Goal: Task Accomplishment & Management: Complete application form

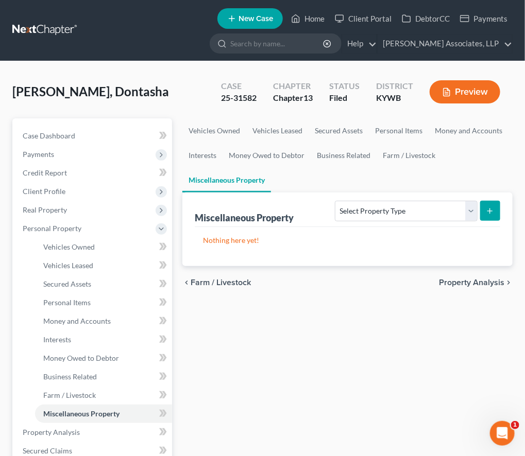
click at [250, 16] on span "New Case" at bounding box center [255, 19] width 35 height 8
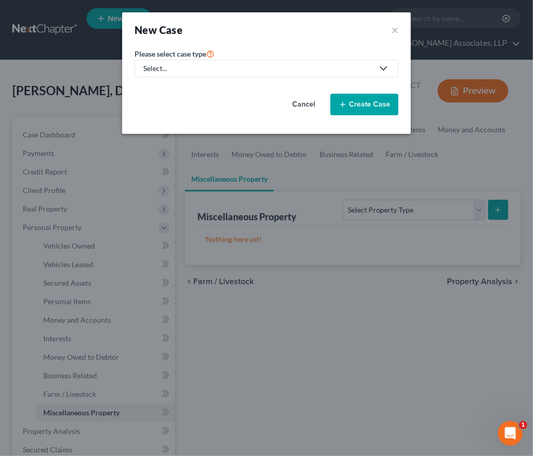
click at [326, 67] on div "Select..." at bounding box center [258, 68] width 230 height 10
drag, startPoint x: 395, startPoint y: 29, endPoint x: 440, endPoint y: 20, distance: 46.7
click at [395, 29] on button "×" at bounding box center [394, 30] width 7 height 14
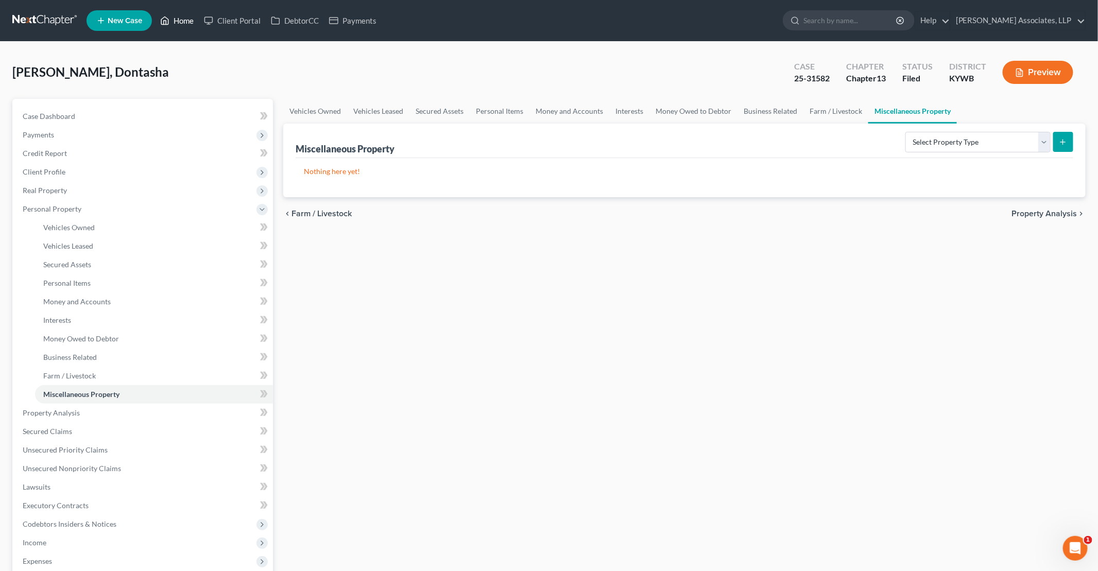
click at [181, 21] on link "Home" at bounding box center [177, 20] width 44 height 19
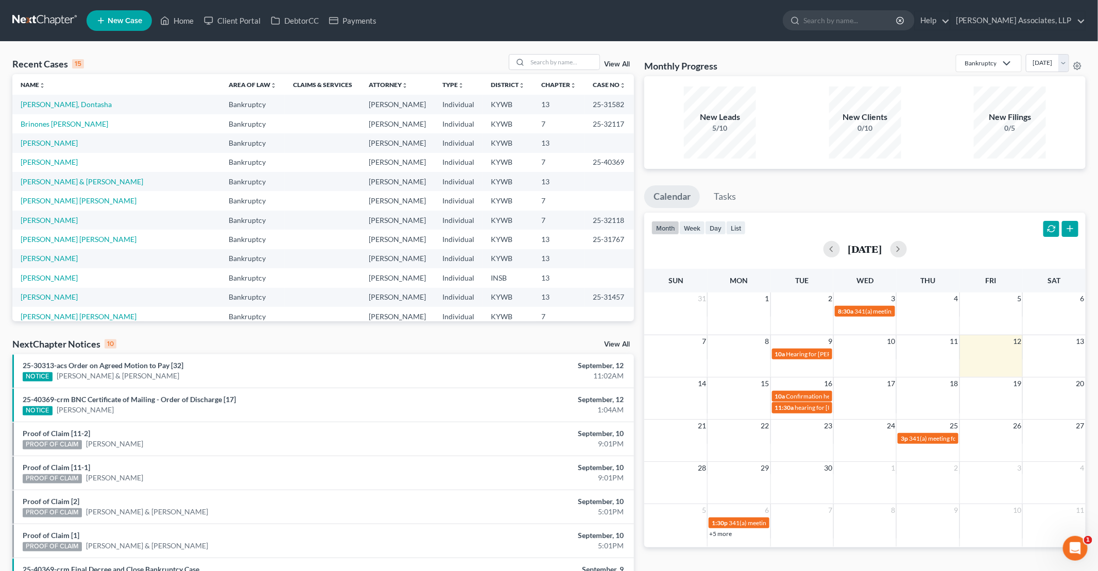
click at [120, 22] on span "New Case" at bounding box center [125, 21] width 35 height 8
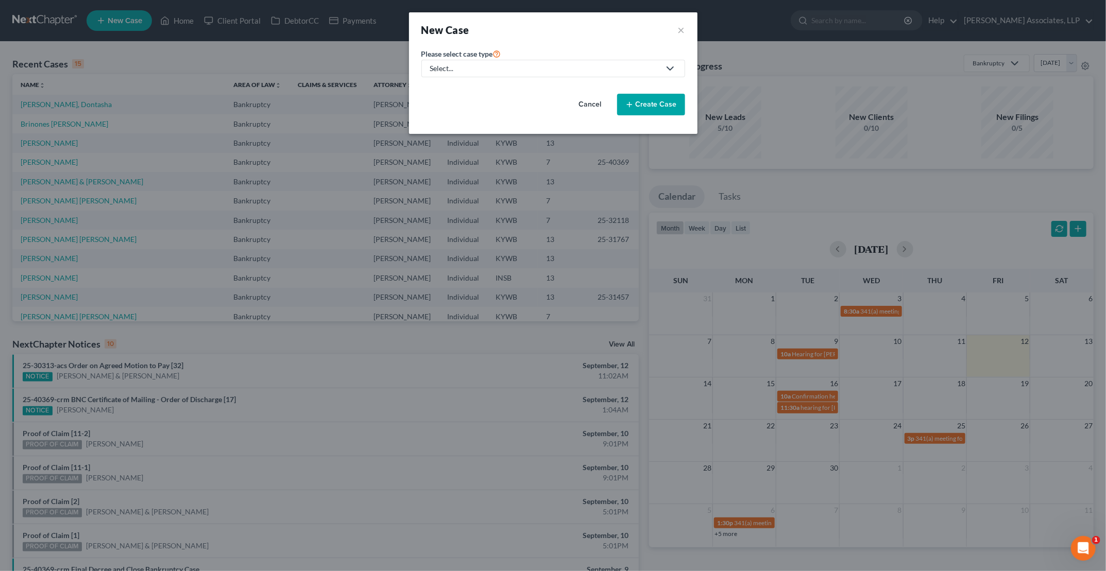
click at [479, 65] on div "Select..." at bounding box center [545, 68] width 230 height 10
click at [476, 86] on div "Bankruptcy" at bounding box center [480, 88] width 98 height 10
select select "33"
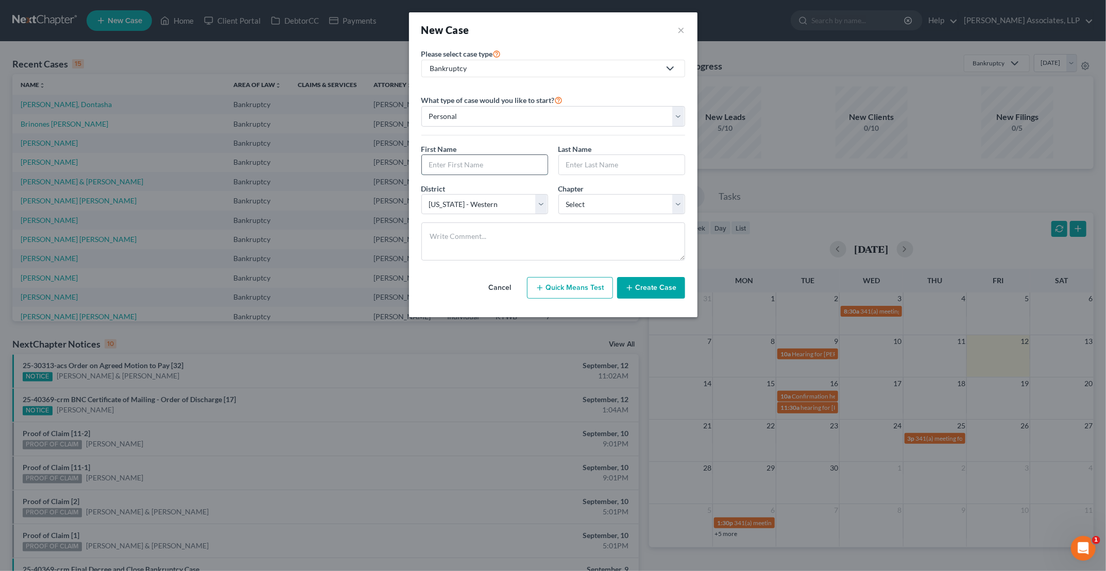
click at [510, 166] on input "text" at bounding box center [485, 165] width 126 height 20
click at [524, 31] on div "New Case ×" at bounding box center [553, 29] width 288 height 35
click at [524, 30] on button "×" at bounding box center [681, 30] width 7 height 14
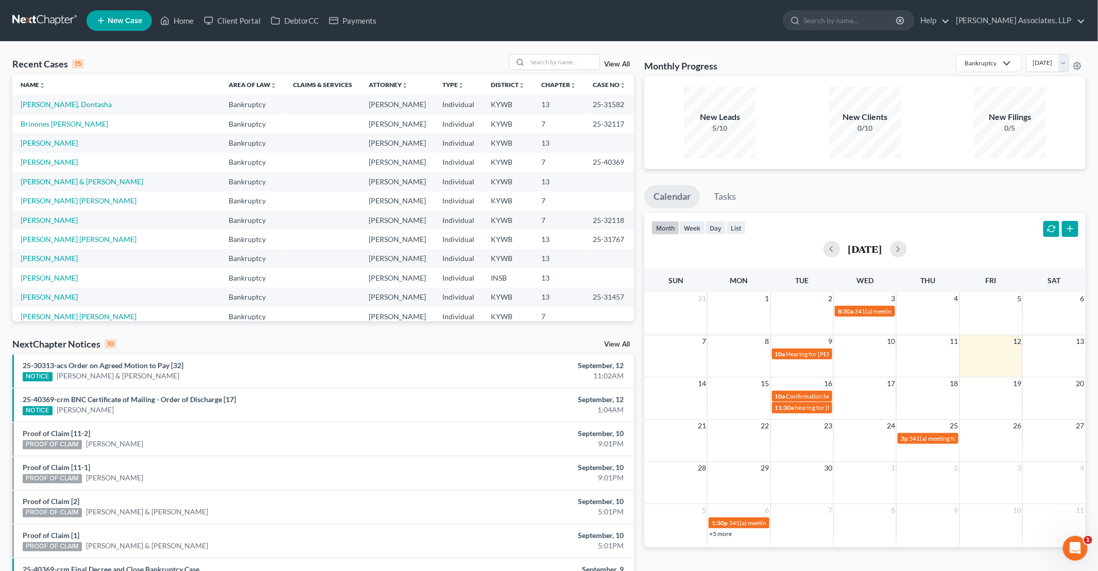
click at [135, 23] on span "New Case" at bounding box center [125, 21] width 35 height 8
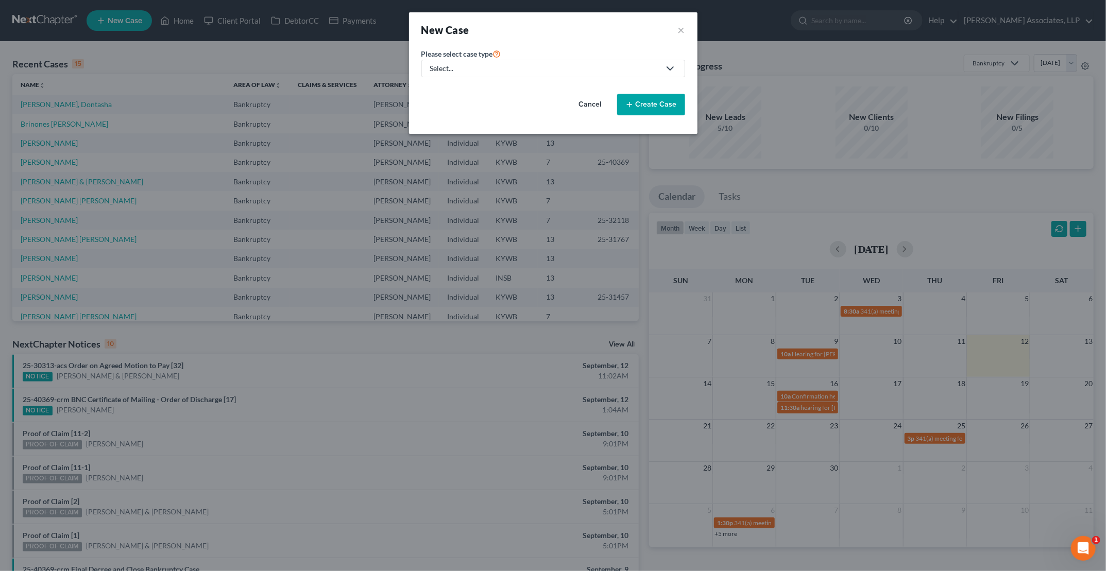
click at [464, 67] on div "Select..." at bounding box center [545, 68] width 230 height 10
click at [469, 90] on div "Bankruptcy" at bounding box center [480, 88] width 98 height 10
select select "33"
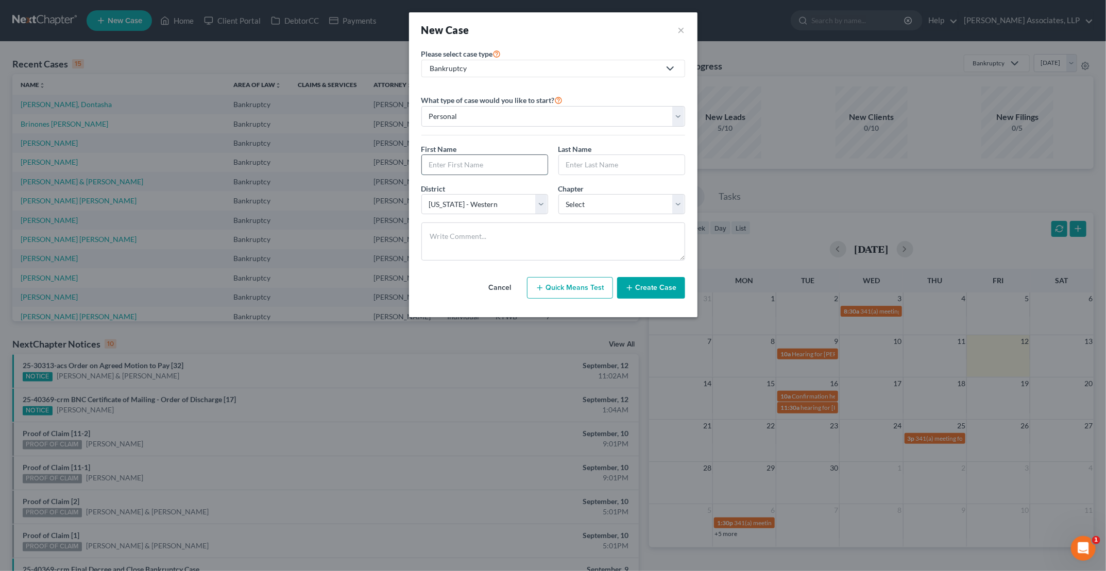
click at [488, 166] on input "text" at bounding box center [485, 165] width 126 height 20
type input "[PERSON_NAME]"
select select "0"
click at [524, 291] on button "Quick Means Test" at bounding box center [570, 288] width 86 height 22
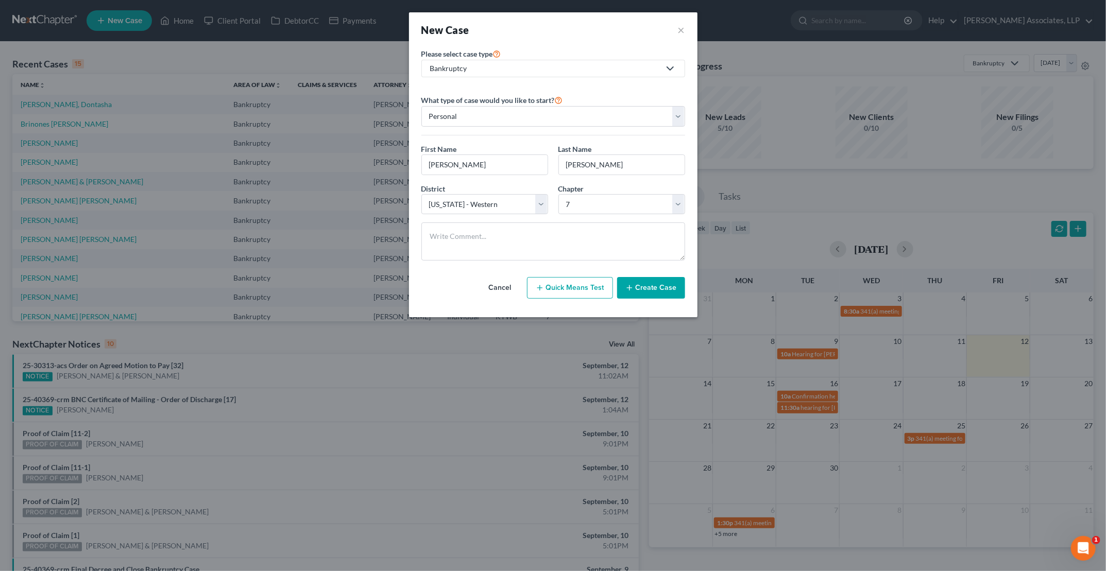
select select "18"
select select "0"
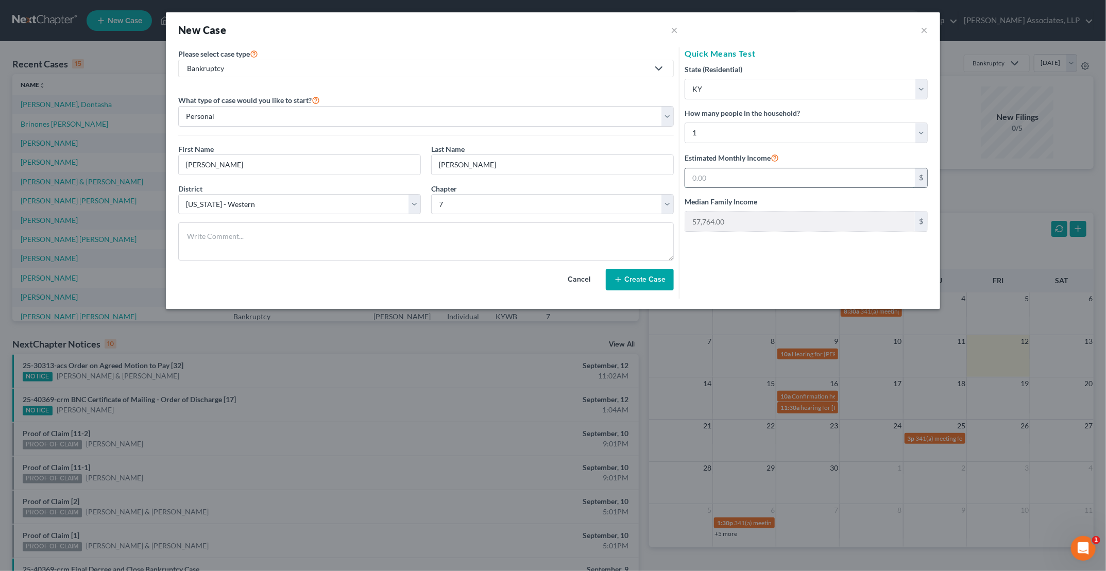
click at [524, 180] on input "text" at bounding box center [800, 178] width 230 height 20
click at [524, 277] on button "Cancel" at bounding box center [578, 279] width 45 height 21
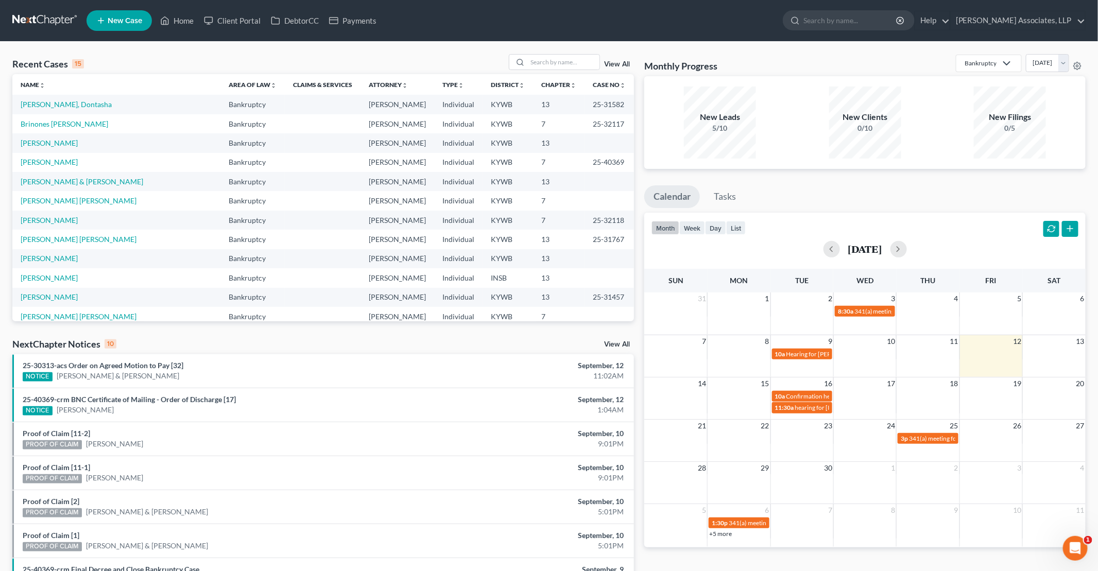
click at [130, 22] on span "New Case" at bounding box center [125, 21] width 35 height 8
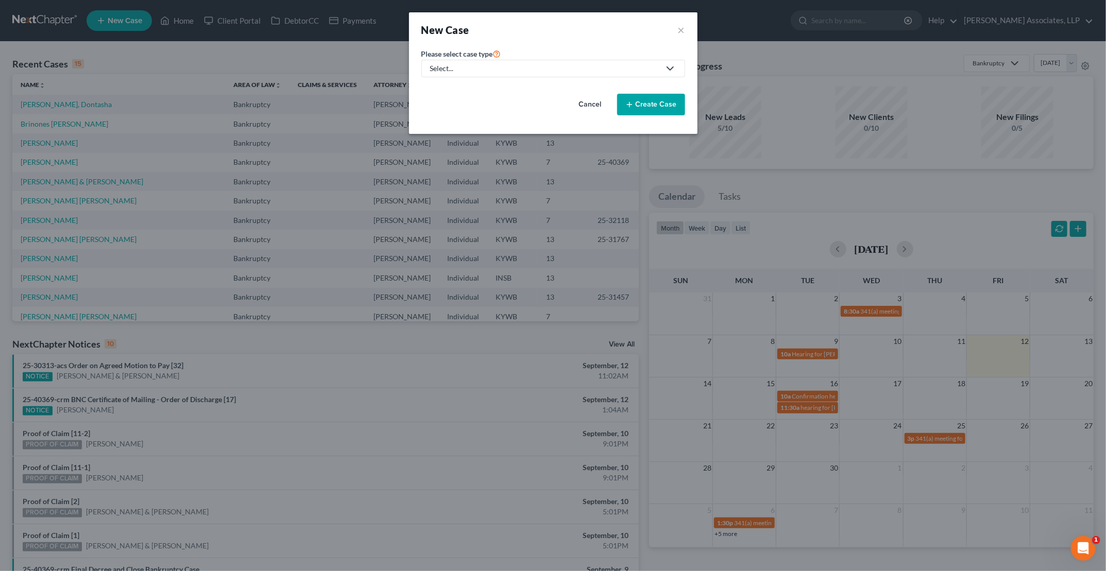
click at [448, 69] on div "Select..." at bounding box center [545, 68] width 230 height 10
drag, startPoint x: 458, startPoint y: 93, endPoint x: 475, endPoint y: 93, distance: 16.5
click at [459, 93] on div "Bankruptcy" at bounding box center [480, 88] width 98 height 10
select select "33"
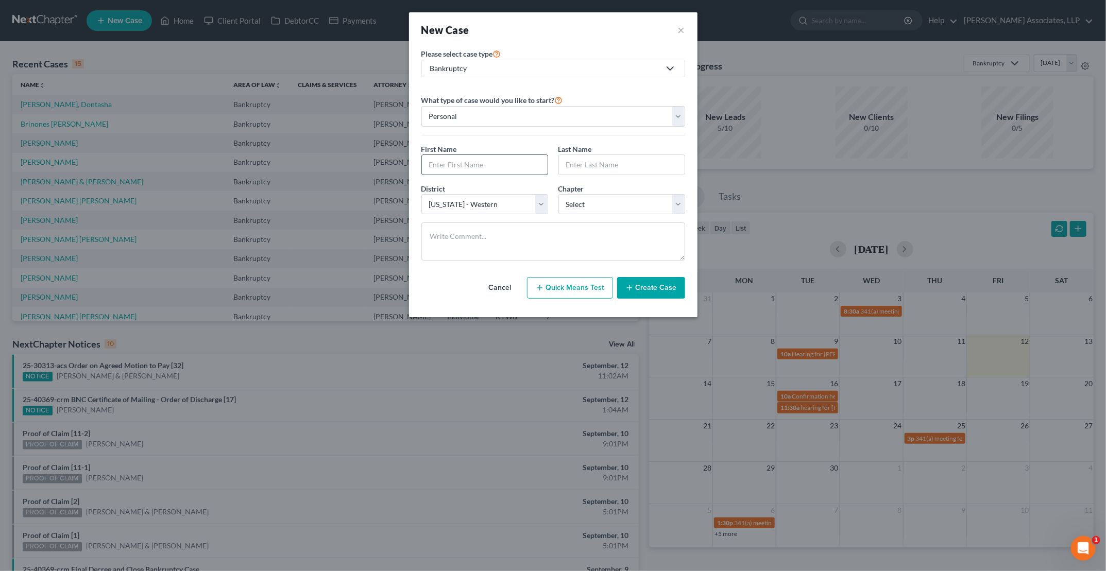
click at [489, 161] on input "text" at bounding box center [485, 165] width 126 height 20
type input "[PERSON_NAME]"
click at [524, 206] on select "Select 7 11 12 13" at bounding box center [621, 204] width 127 height 21
select select "0"
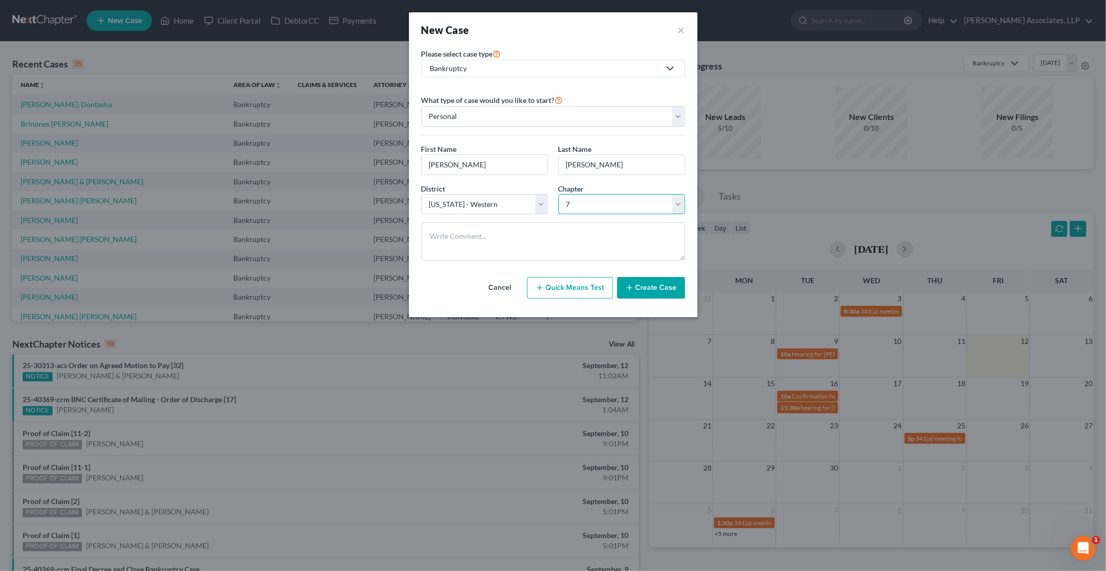
click at [524, 194] on select "Select 7 11 12 13" at bounding box center [621, 204] width 127 height 21
click at [524, 280] on button "Create Case" at bounding box center [651, 288] width 68 height 22
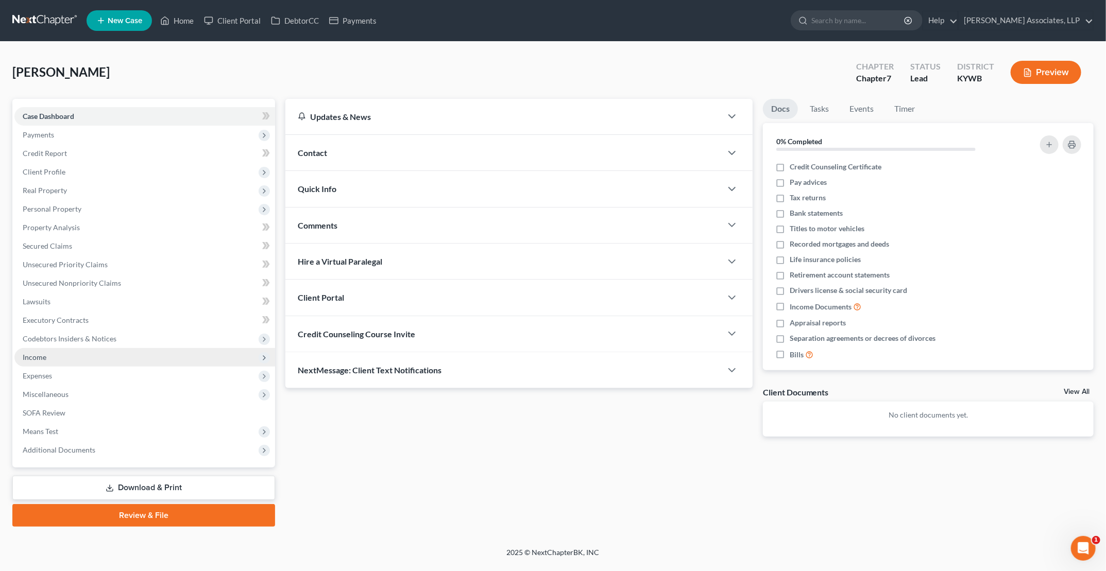
click at [48, 352] on span "Income" at bounding box center [144, 357] width 261 height 19
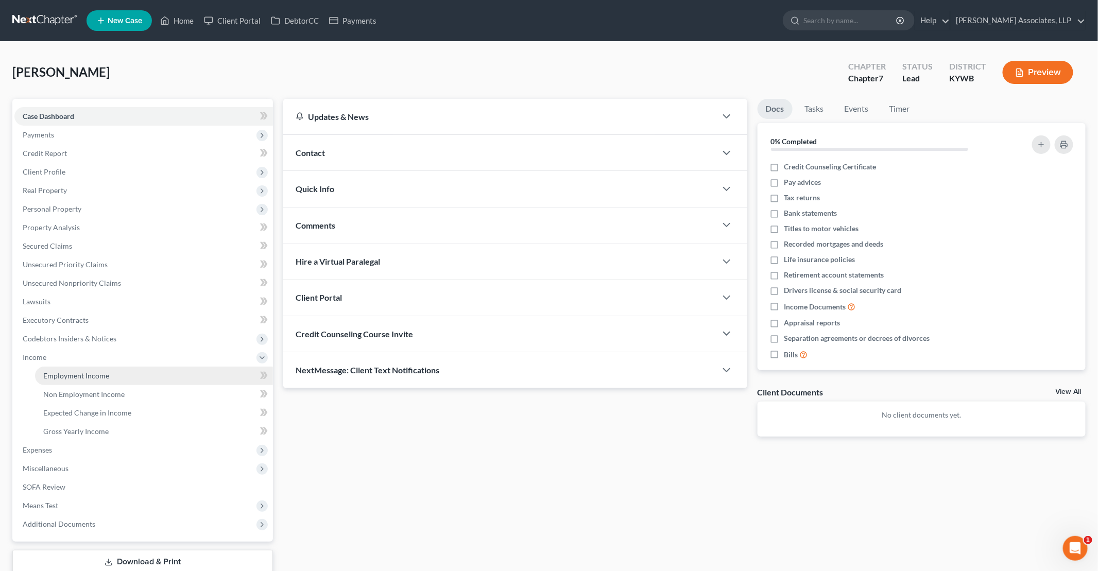
click at [71, 375] on span "Employment Income" at bounding box center [76, 375] width 66 height 9
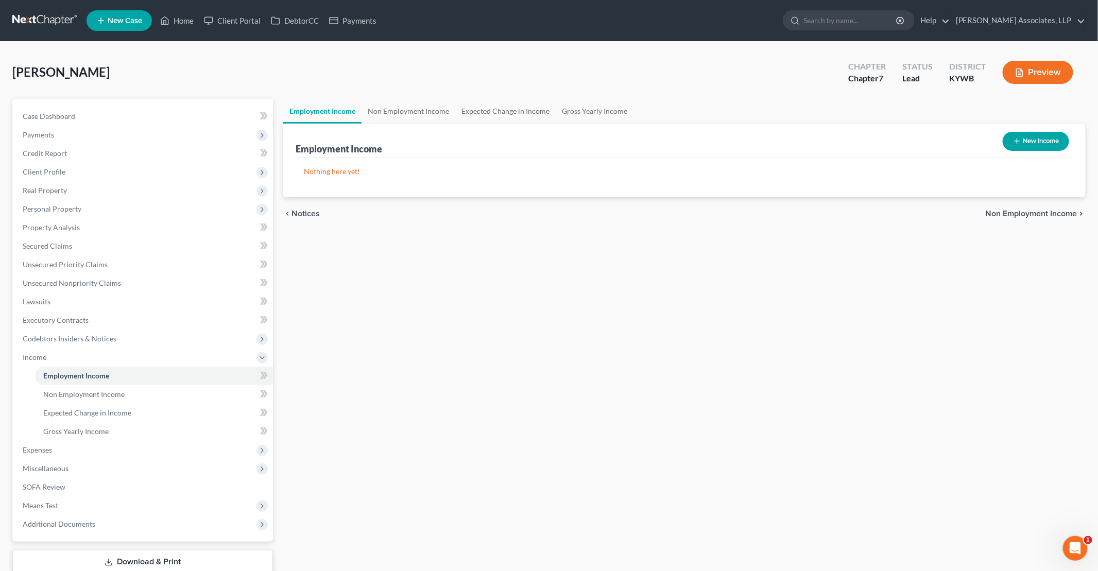
click at [524, 146] on button "New Income" at bounding box center [1036, 141] width 66 height 19
select select "0"
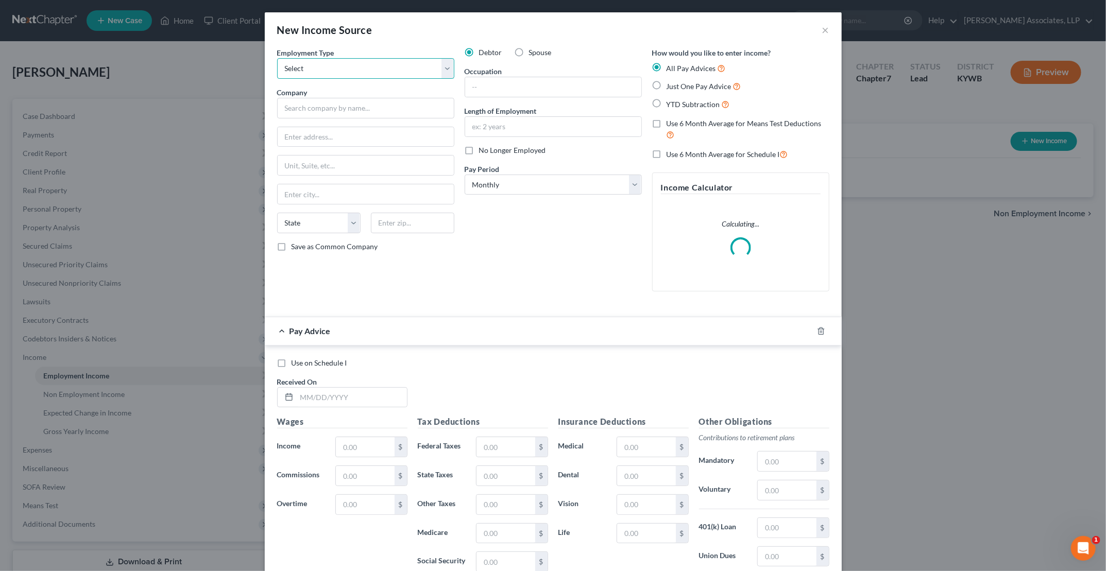
drag, startPoint x: 447, startPoint y: 73, endPoint x: 440, endPoint y: 72, distance: 7.2
click at [447, 73] on select "Select Full or [DEMOGRAPHIC_DATA] Employment Self Employment" at bounding box center [365, 68] width 177 height 21
select select "0"
click at [277, 58] on select "Select Full or [DEMOGRAPHIC_DATA] Employment Self Employment" at bounding box center [365, 68] width 177 height 21
click at [379, 109] on input "text" at bounding box center [365, 108] width 177 height 21
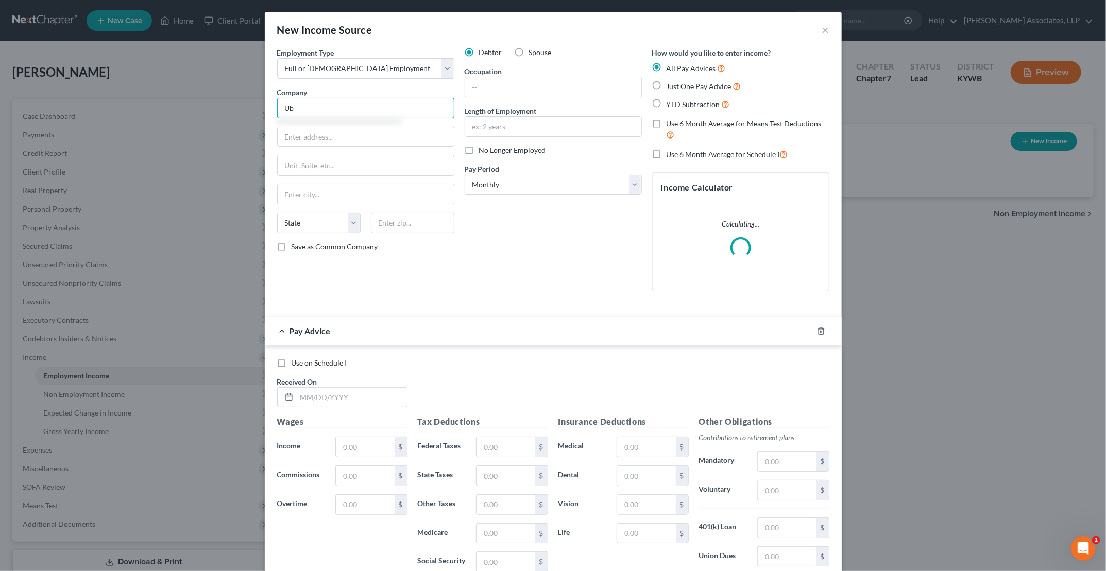
type input "Uber"
type input "[GEOGRAPHIC_DATA]"
select select "4"
type input "94158"
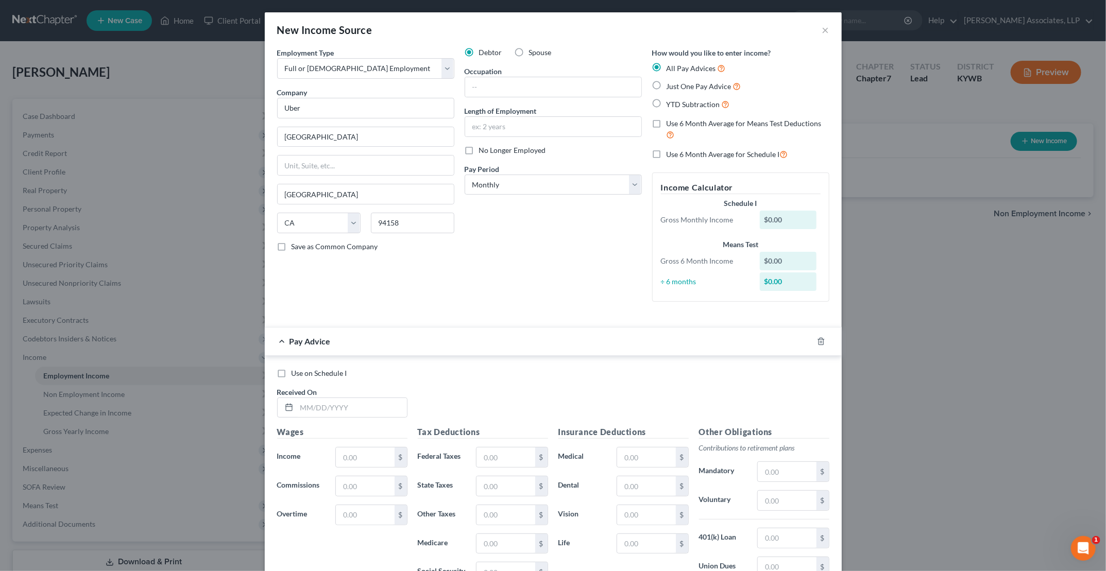
click at [524, 104] on label "YTD Subtraction" at bounding box center [698, 104] width 63 height 12
click at [524, 104] on input "YTD Subtraction" at bounding box center [674, 101] width 7 height 7
radio input "true"
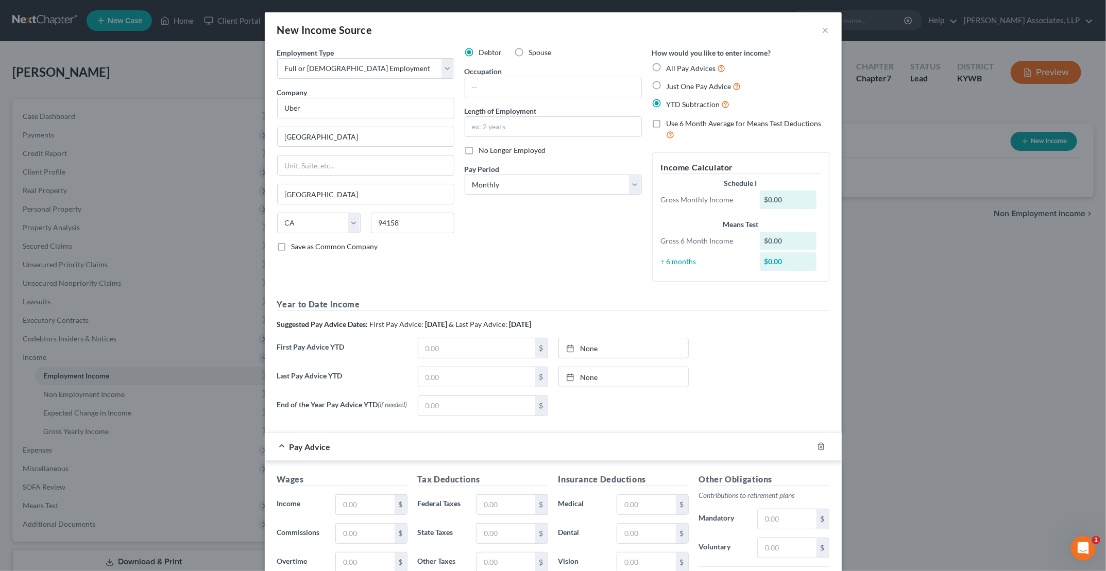
click at [524, 105] on label "YTD Subtraction" at bounding box center [698, 104] width 63 height 12
click at [524, 105] on input "YTD Subtraction" at bounding box center [674, 101] width 7 height 7
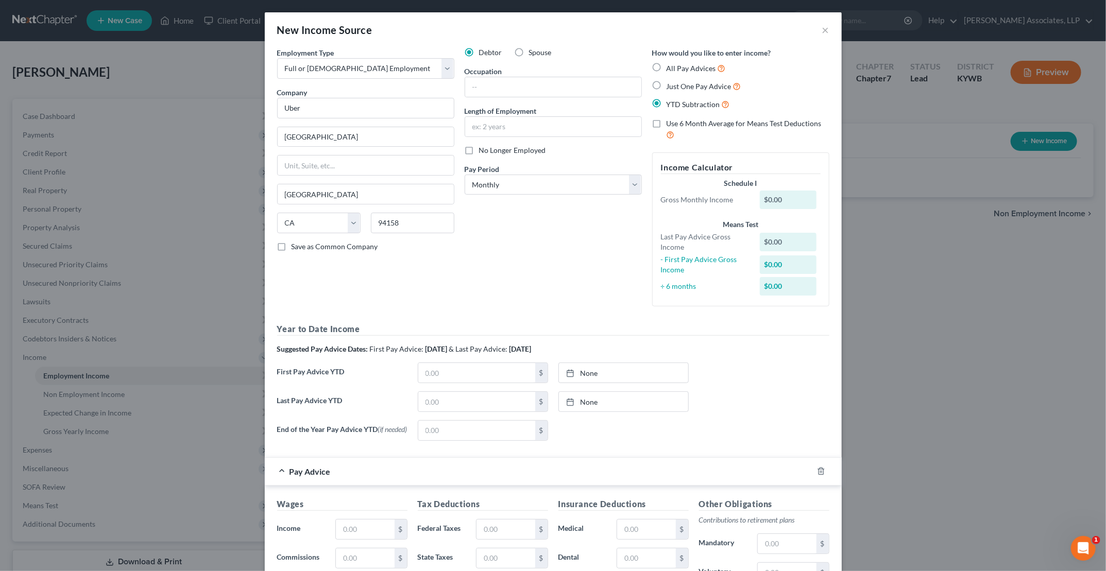
click at [524, 71] on label "All Pay Advices" at bounding box center [696, 68] width 59 height 12
click at [524, 69] on input "All Pay Advices" at bounding box center [674, 65] width 7 height 7
radio input "true"
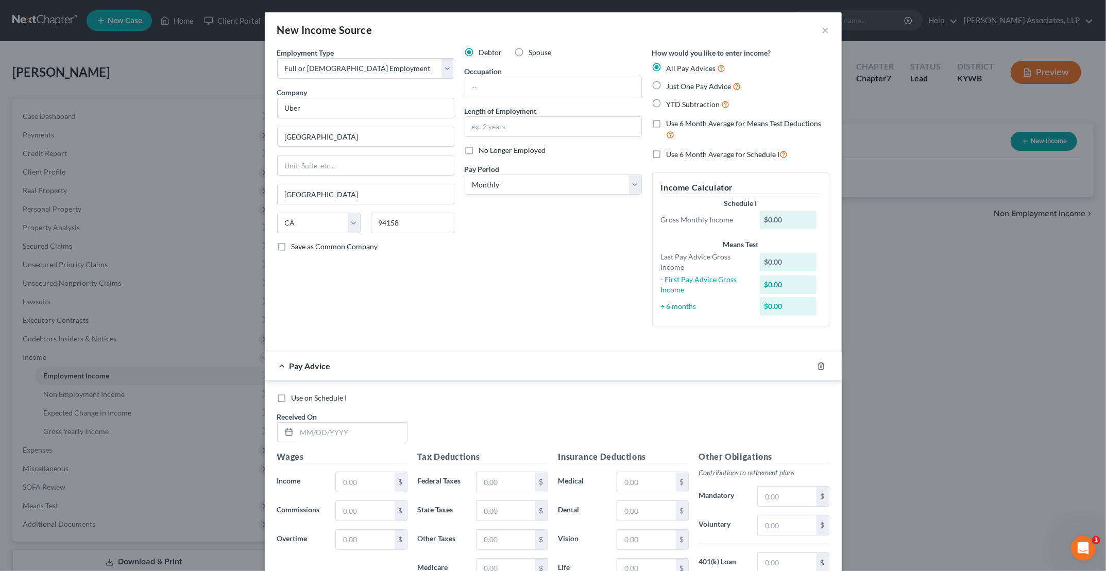
click at [524, 124] on label "Use 6 Month Average for Means Test Deductions" at bounding box center [748, 129] width 163 height 22
click at [524, 124] on input "Use 6 Month Average for Means Test Deductions" at bounding box center [674, 121] width 7 height 7
checkbox input "true"
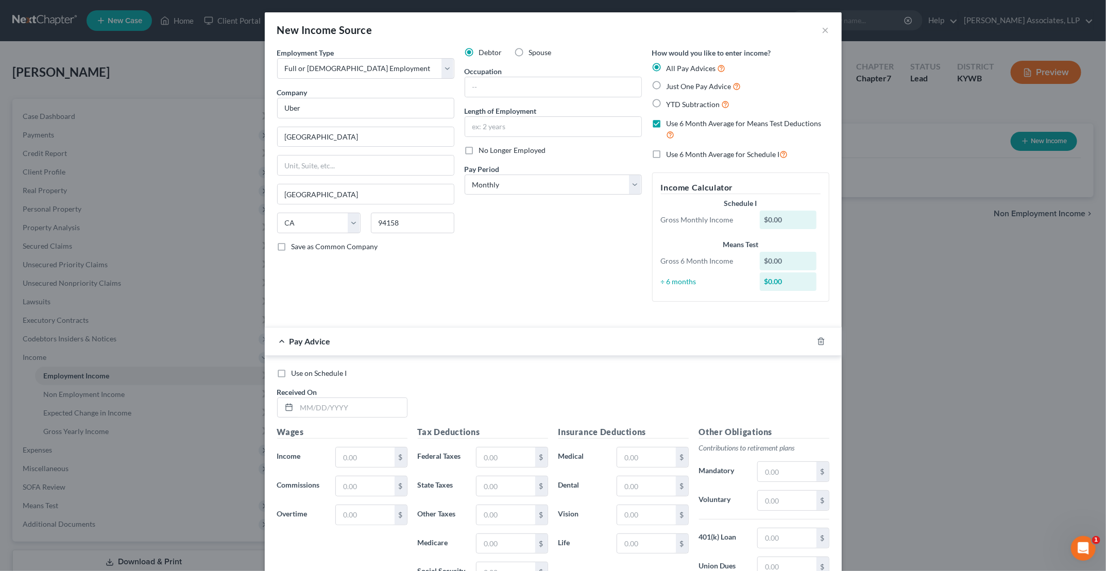
click at [524, 153] on label "Use 6 Month Average for Schedule I" at bounding box center [728, 154] width 122 height 12
click at [524, 153] on input "Use 6 Month Average for Schedule I" at bounding box center [674, 151] width 7 height 7
checkbox input "true"
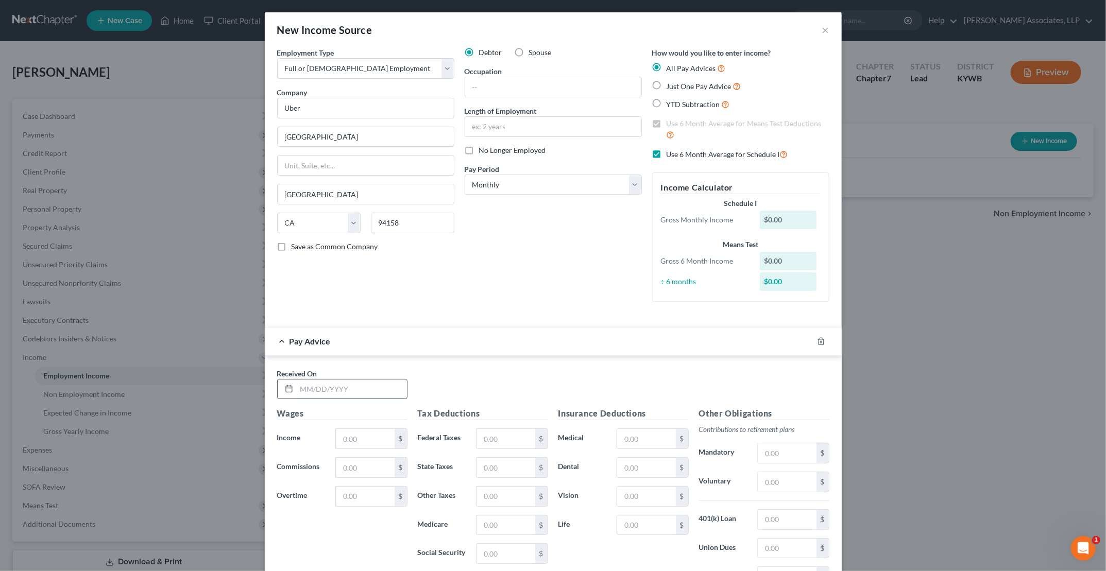
click at [321, 388] on input "text" at bounding box center [352, 390] width 110 height 20
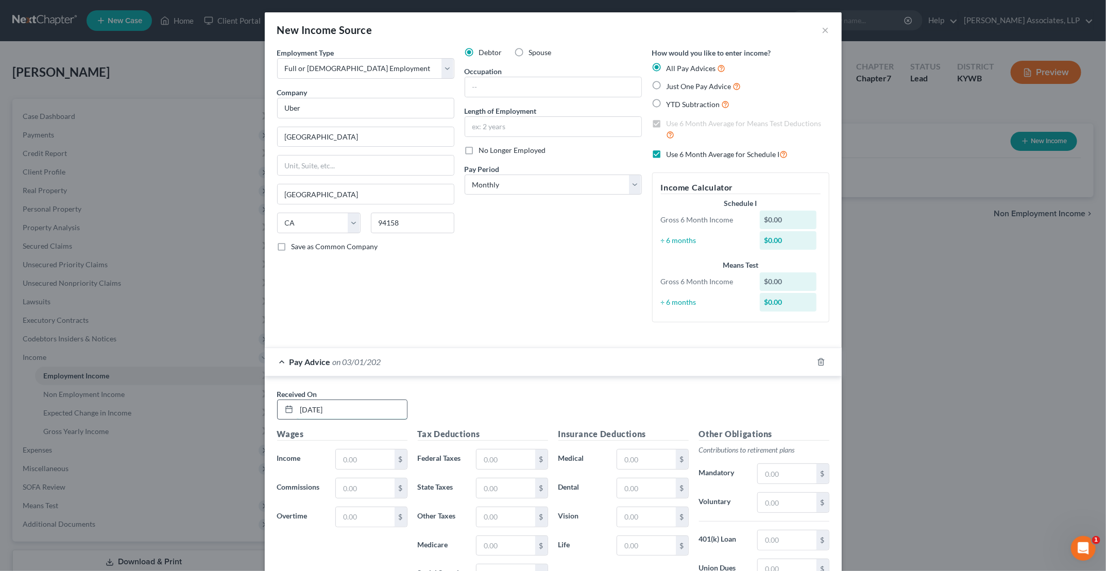
type input "[DATE]"
type input "6,167.71"
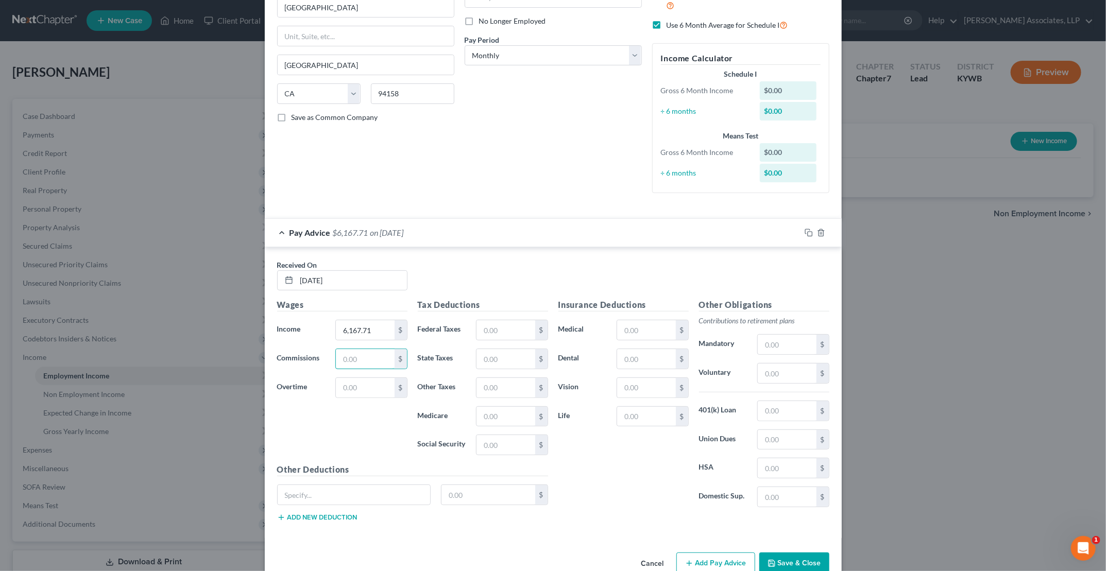
scroll to position [148, 0]
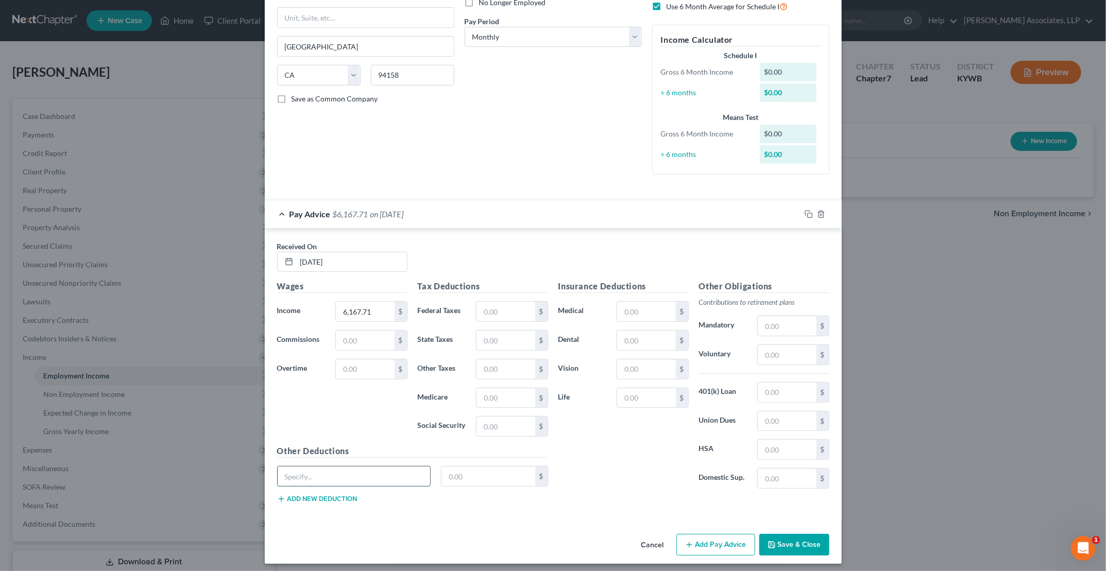
click at [362, 456] on input "text" at bounding box center [354, 477] width 153 height 20
type input "Expenses, Fees & Tax"
type input "2,634.41"
click at [524, 456] on button "Add Pay Advice" at bounding box center [715, 545] width 79 height 22
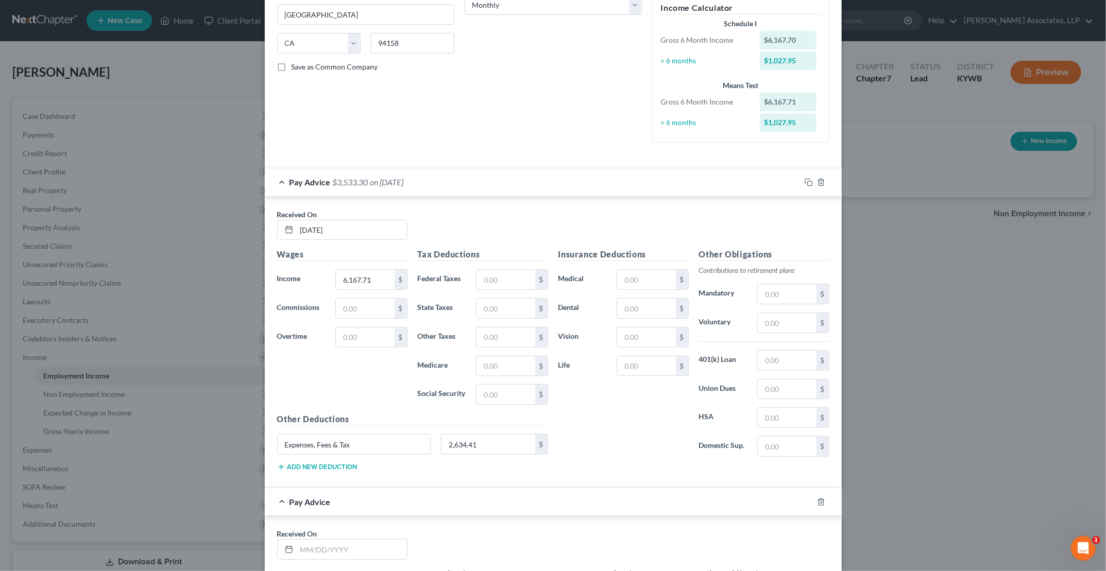
scroll to position [199, 0]
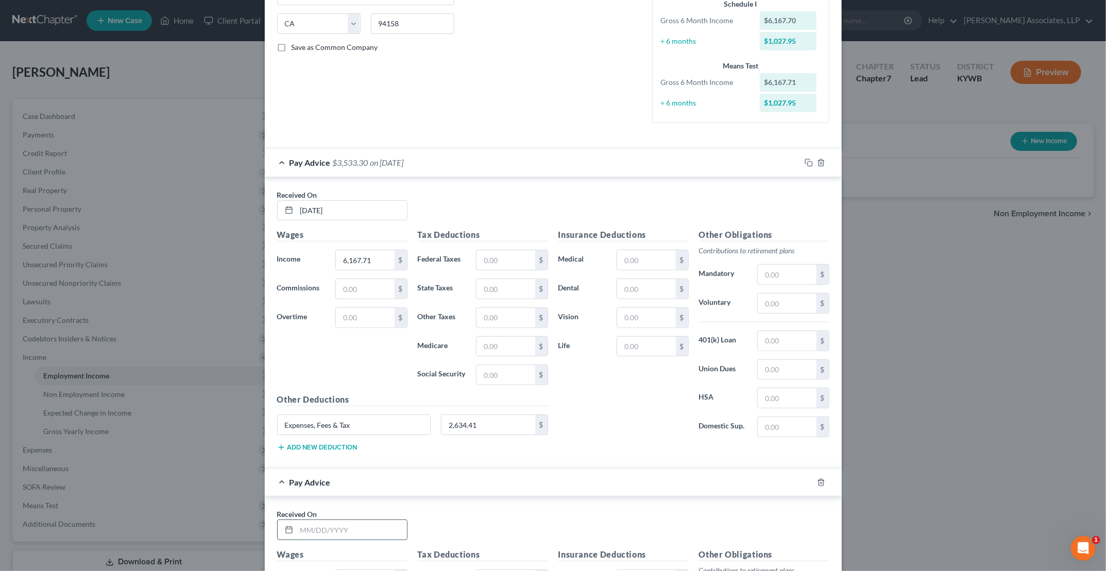
click at [330, 456] on input "text" at bounding box center [352, 530] width 110 height 20
type input "[DATE]"
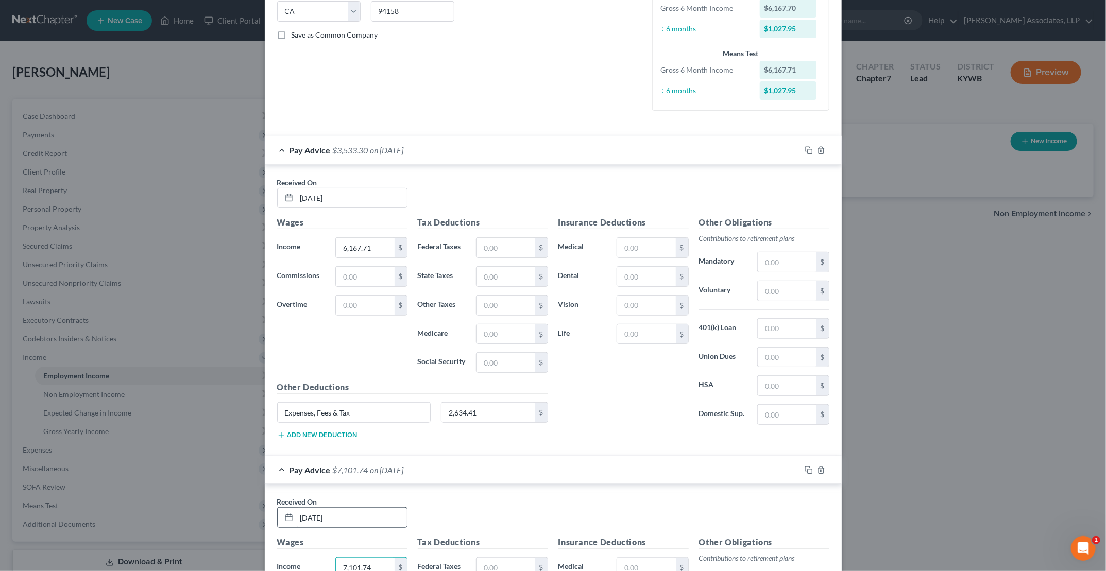
type input "7,101.74"
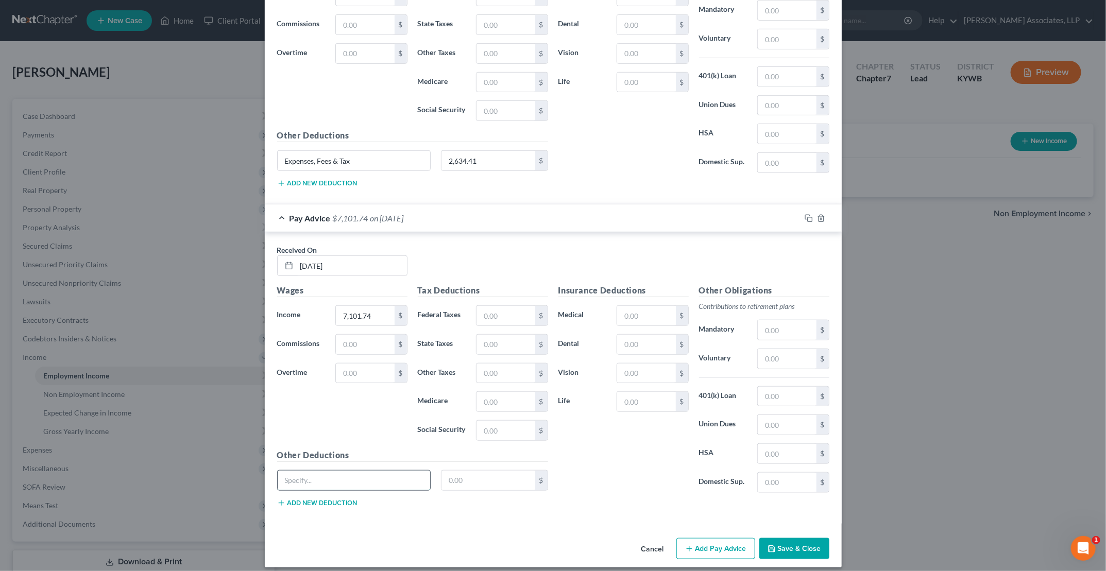
click at [344, 456] on input "text" at bounding box center [354, 481] width 153 height 20
type input "f"
type input "Expenses, Fees & Tax"
type input "3,038.61"
click at [524, 456] on button "Add Pay Advice" at bounding box center [715, 549] width 79 height 22
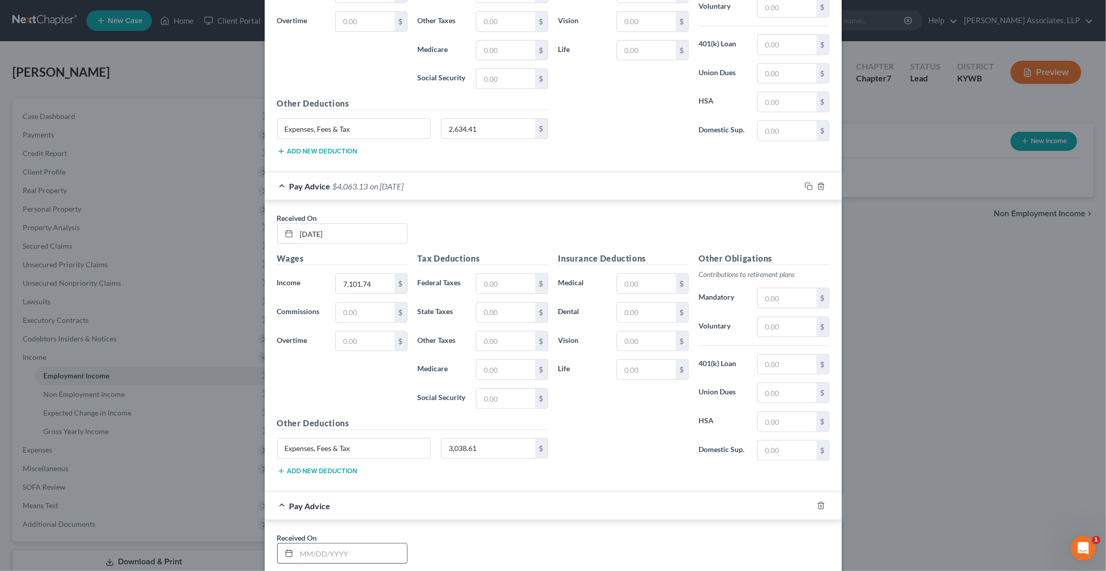
scroll to position [515, 0]
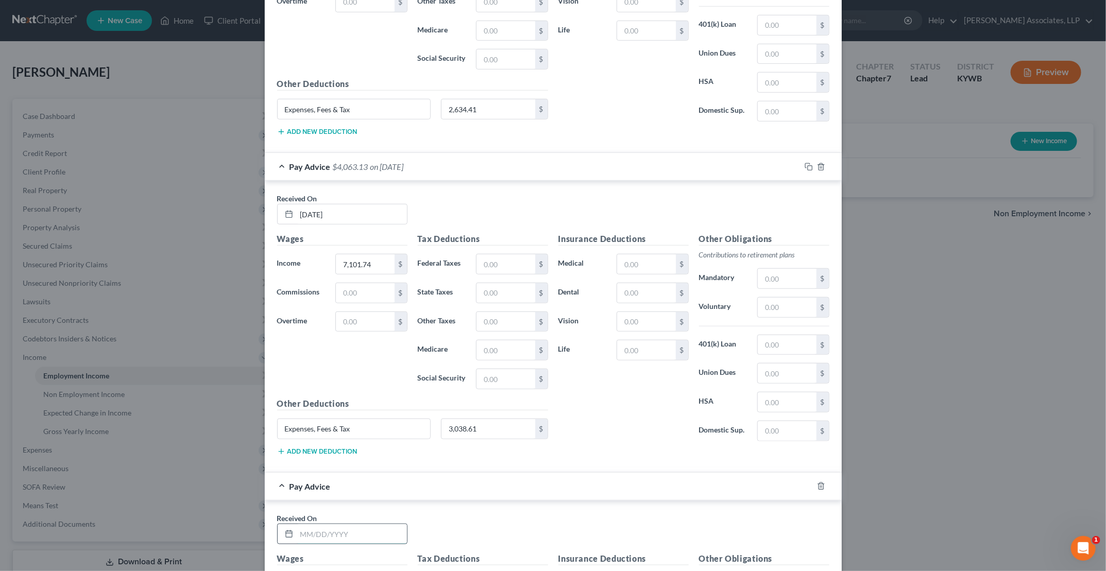
click at [315, 456] on input "text" at bounding box center [352, 534] width 110 height 20
type input "[DATE]"
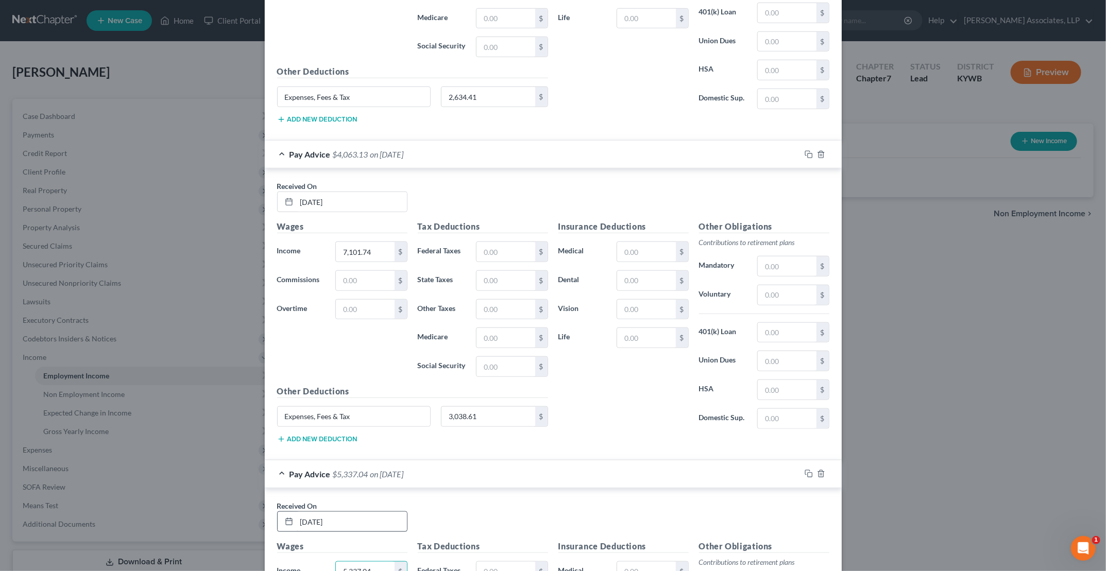
type input "5,337.04"
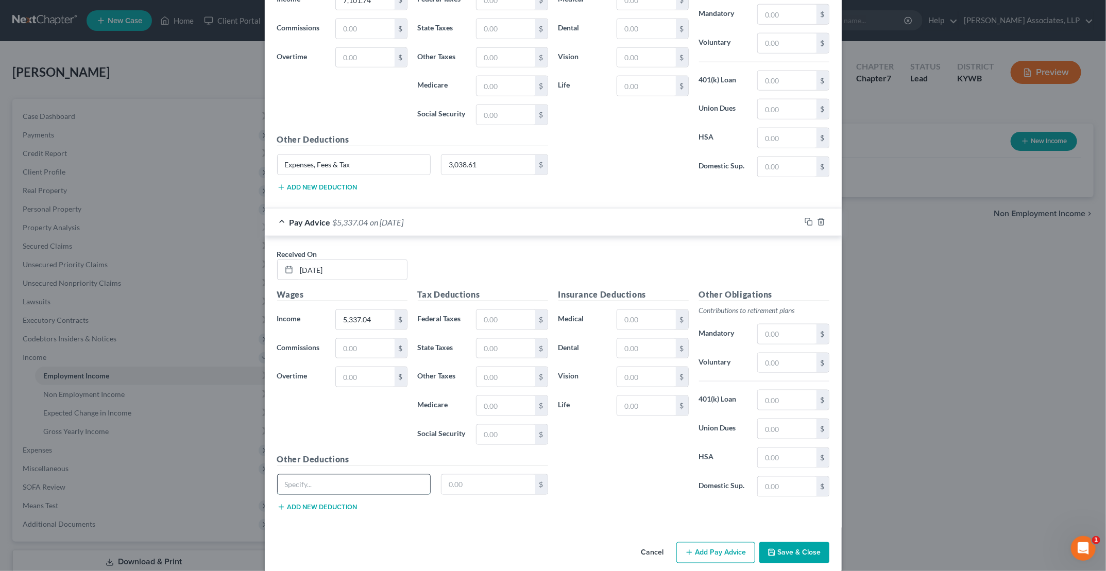
click at [329, 456] on input "text" at bounding box center [354, 485] width 153 height 20
type input "Expenses, Fees & Tax"
type input "2,347.41"
click at [524, 456] on button "Add Pay Advice" at bounding box center [715, 553] width 79 height 22
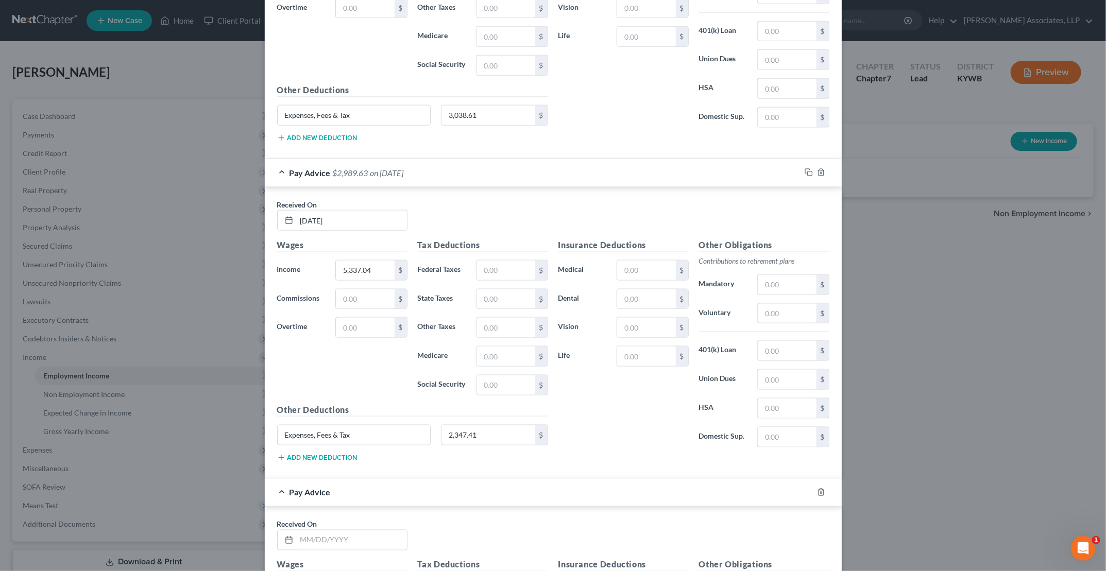
scroll to position [882, 0]
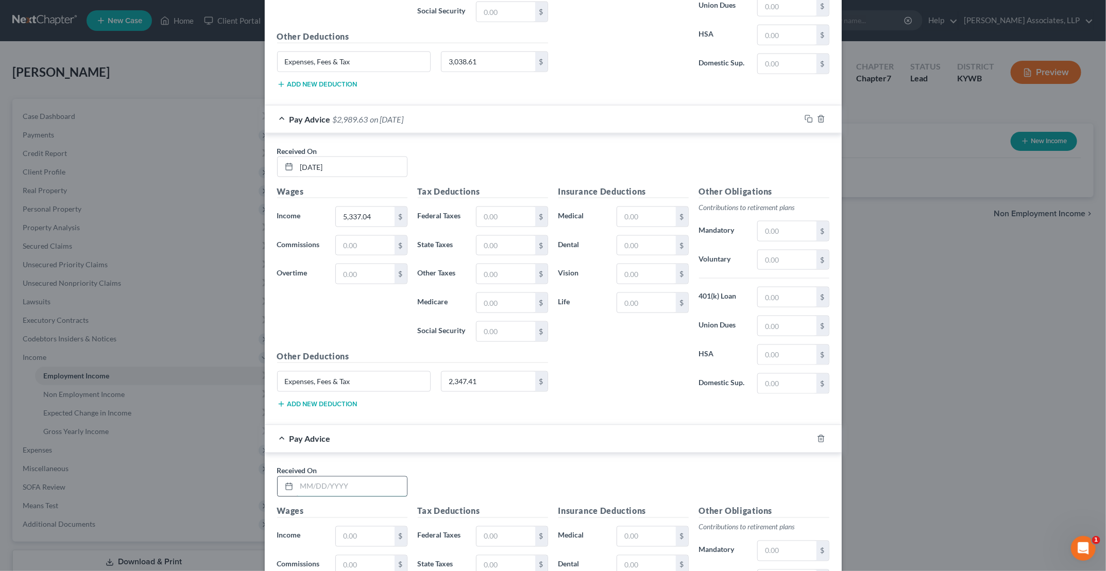
click at [338, 456] on input "text" at bounding box center [352, 487] width 110 height 20
type input "[DATE]"
type input "3,614.62"
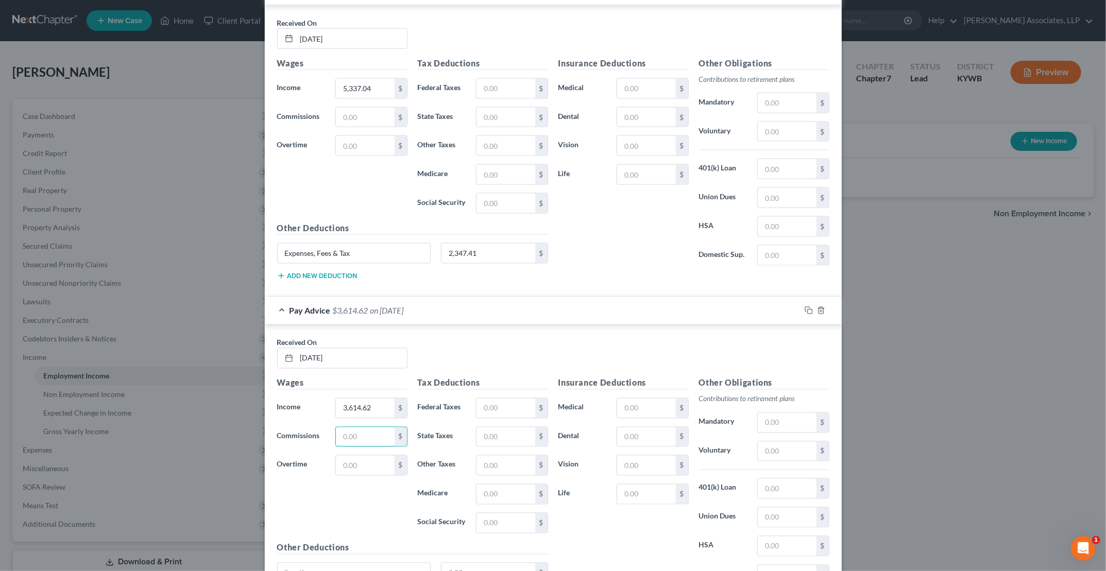
scroll to position [1037, 0]
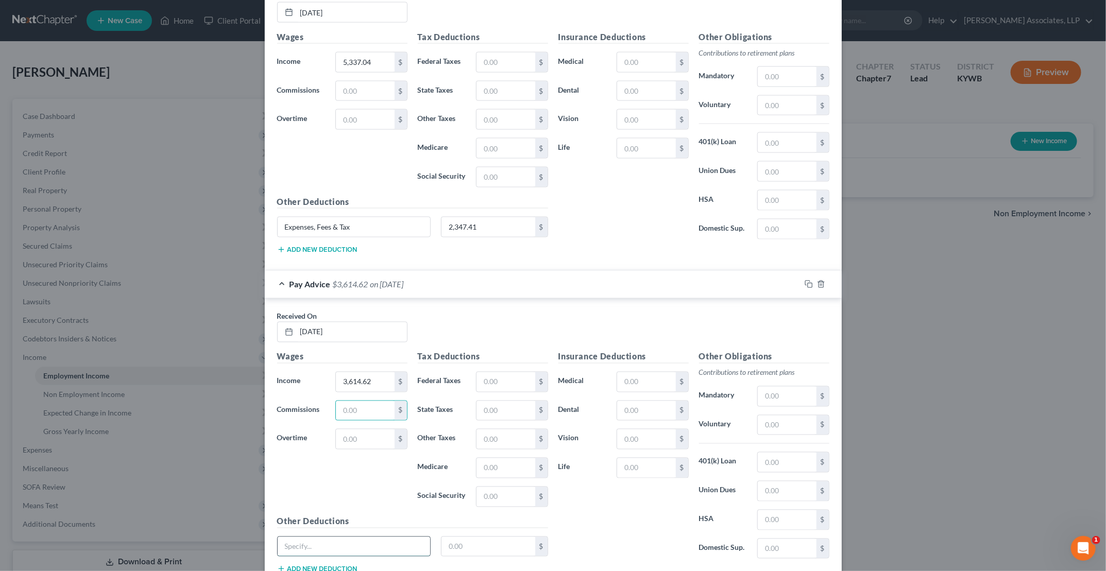
click at [323, 456] on input "text" at bounding box center [354, 547] width 153 height 20
type input "Expenses, Fees & Tax"
type input "1,618.62"
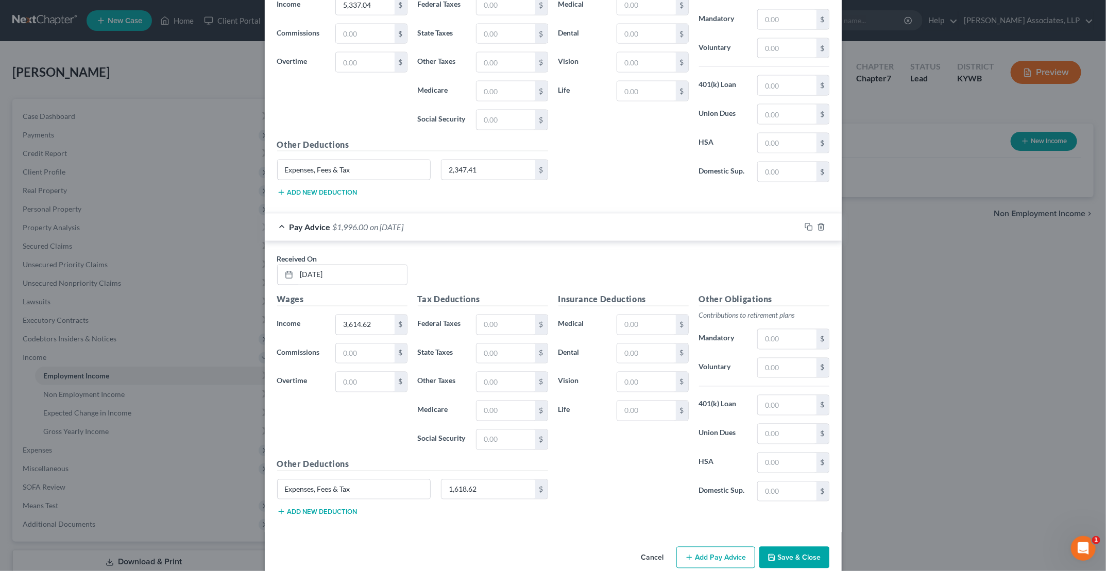
scroll to position [1095, 0]
click at [524, 456] on button "Add Pay Advice" at bounding box center [715, 557] width 79 height 22
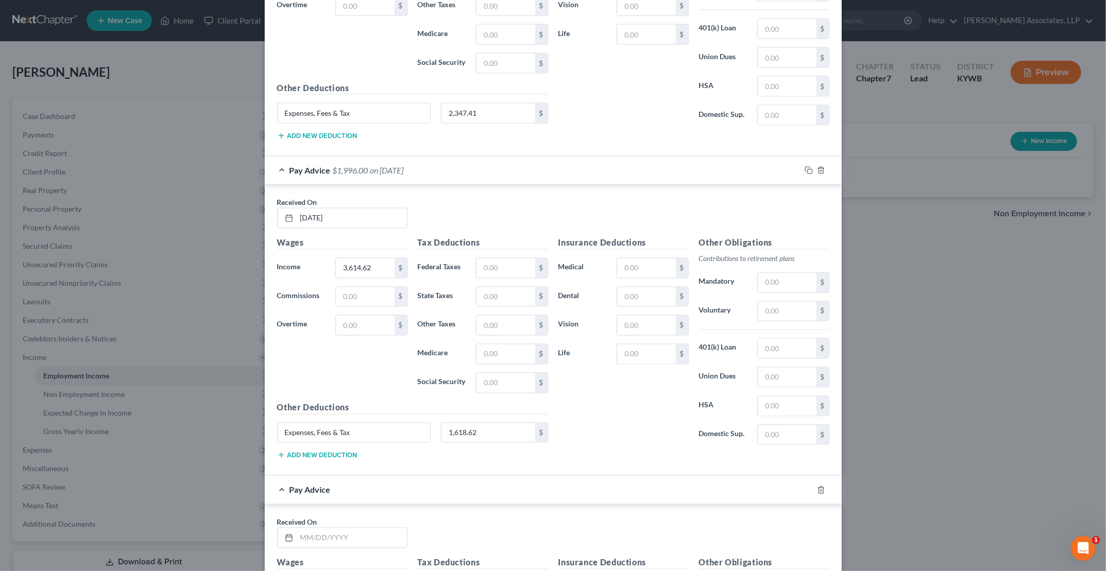
scroll to position [1198, 0]
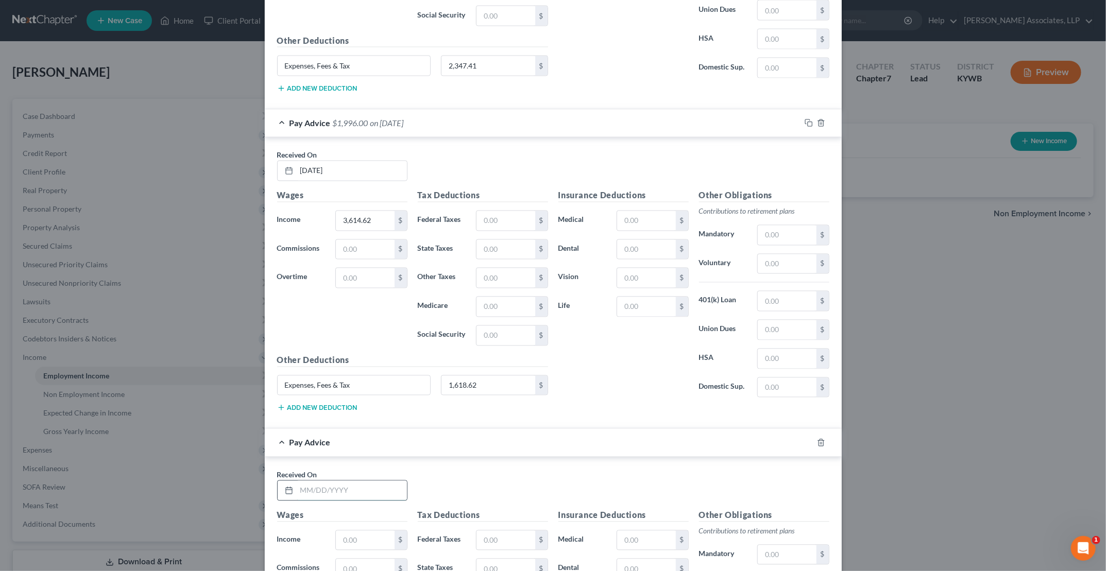
click at [334, 456] on input "text" at bounding box center [352, 491] width 110 height 20
type input "[DATE]"
click at [378, 456] on input "text" at bounding box center [365, 541] width 58 height 20
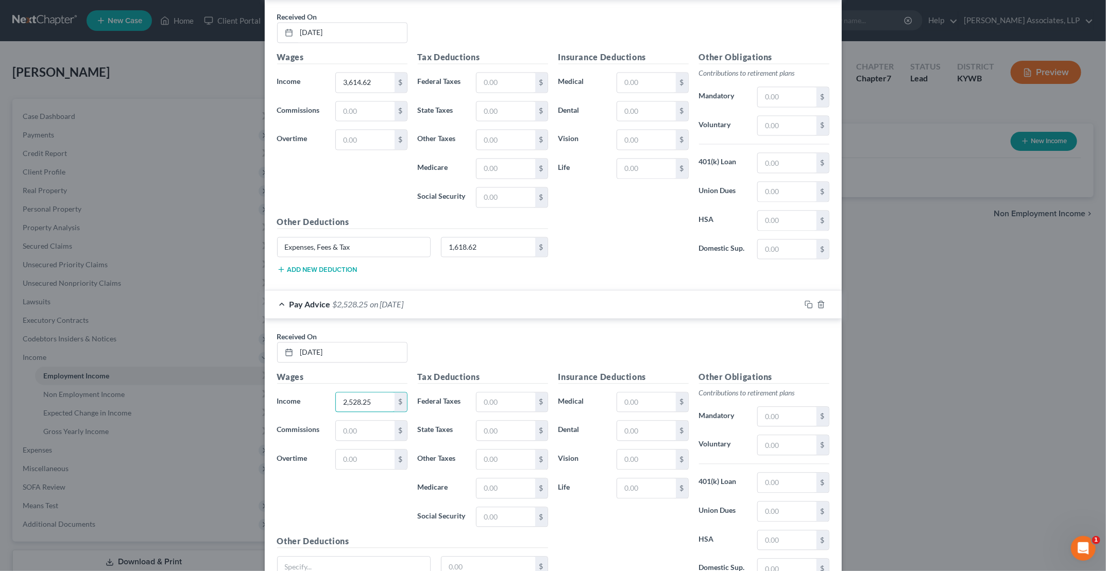
scroll to position [1353, 0]
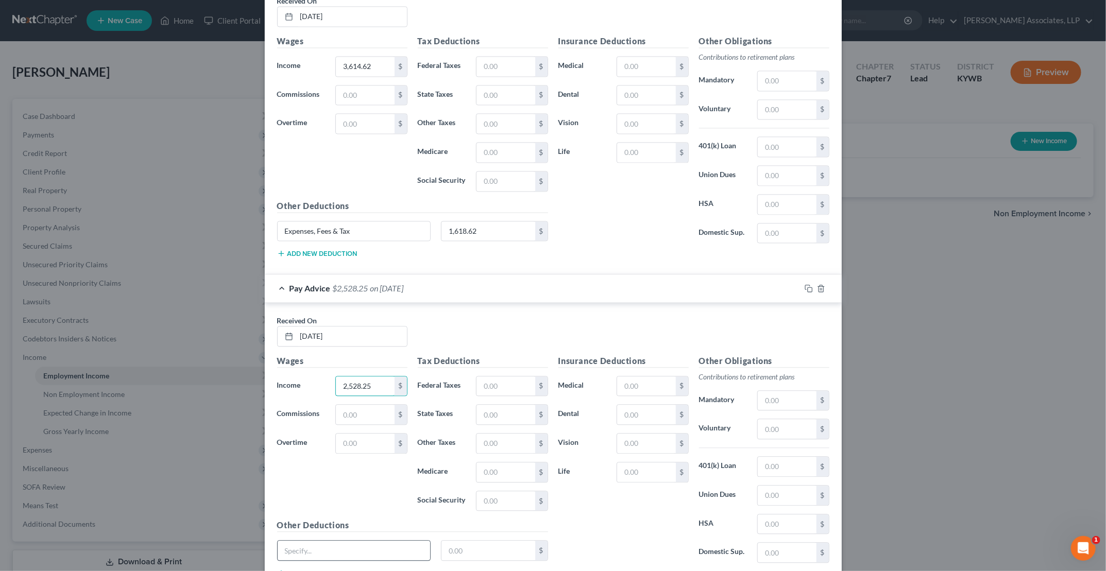
type input "2,528.25"
click at [344, 456] on input "text" at bounding box center [354, 551] width 153 height 20
type input "f"
type input "Expenses, Fees & Tax"
type input "1,159.40"
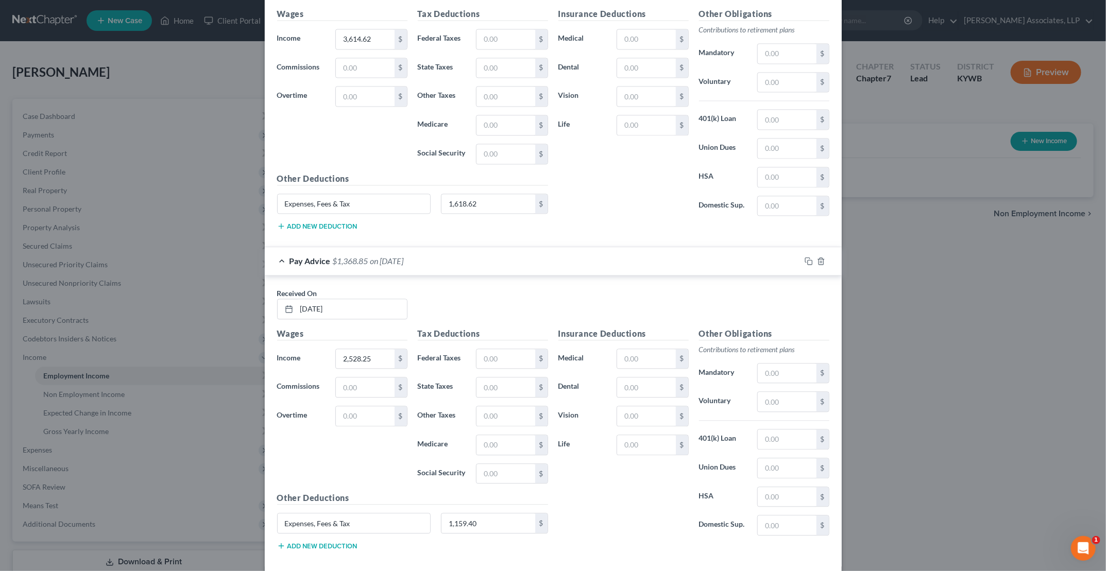
scroll to position [1411, 0]
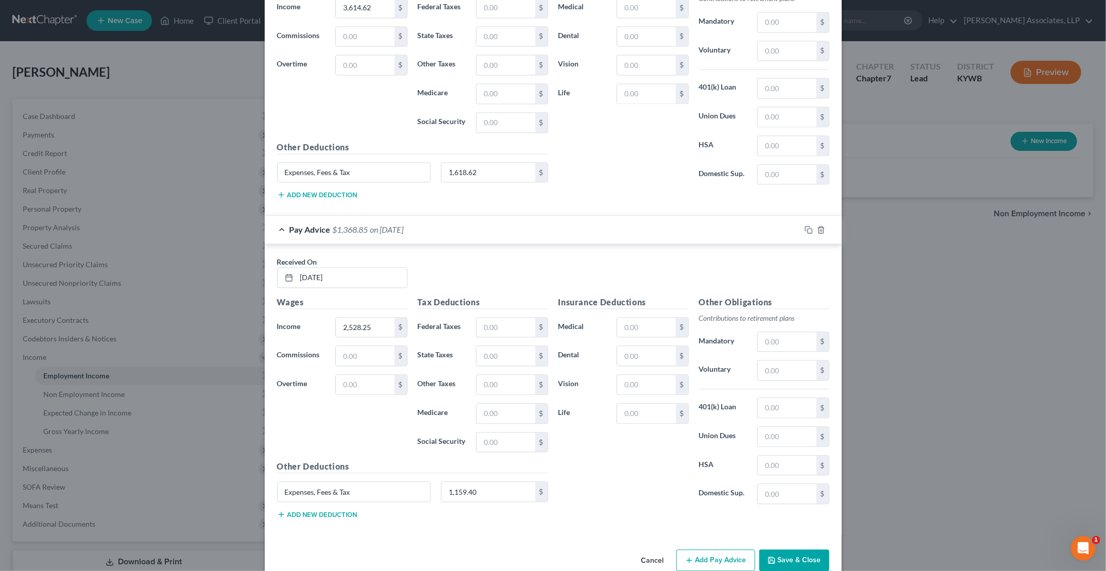
click at [524, 456] on button "Add Pay Advice" at bounding box center [715, 561] width 79 height 22
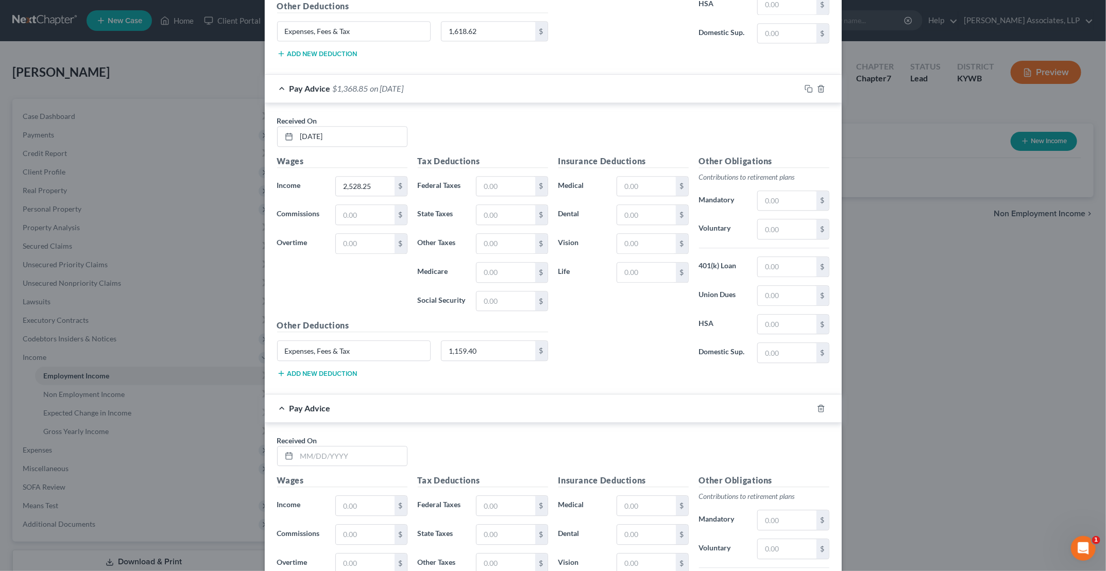
scroll to position [1566, 0]
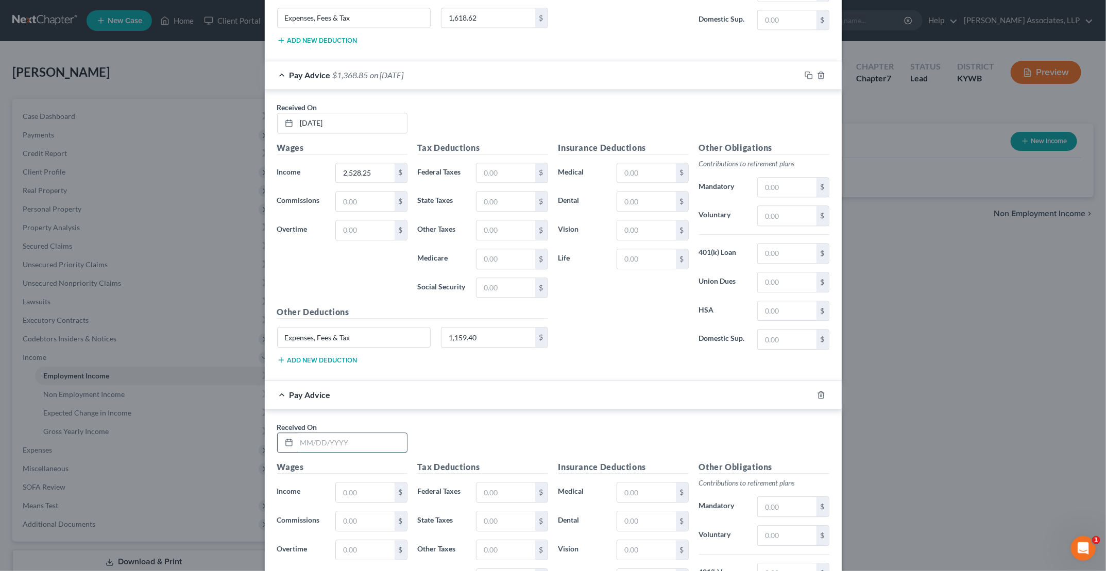
click at [322, 433] on input "text" at bounding box center [352, 443] width 110 height 20
type input "[DATE]"
click at [370, 456] on input "text" at bounding box center [365, 493] width 58 height 20
type input "1,002.1"
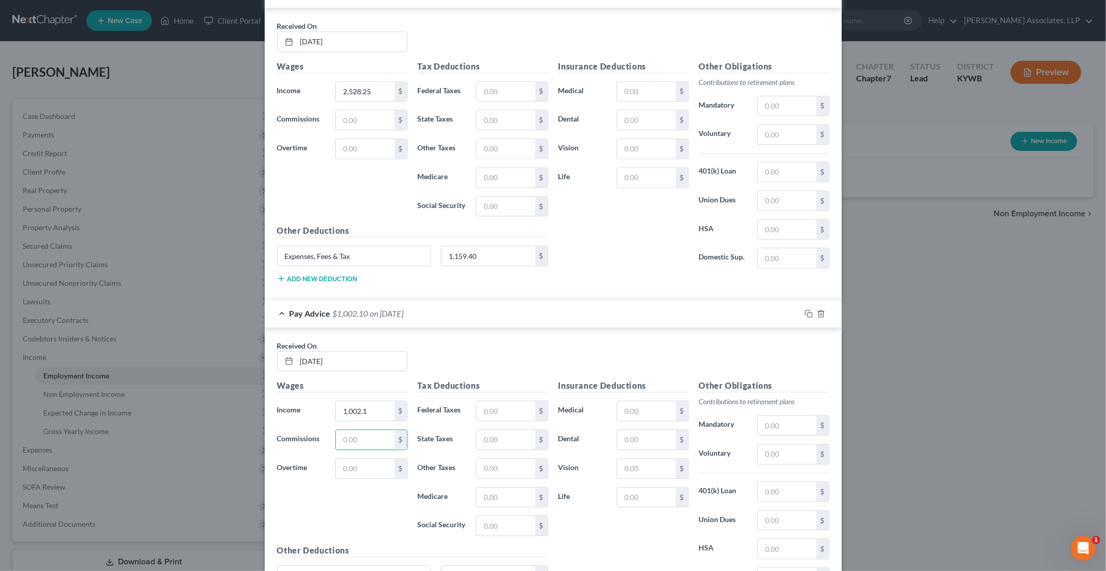
scroll to position [1727, 0]
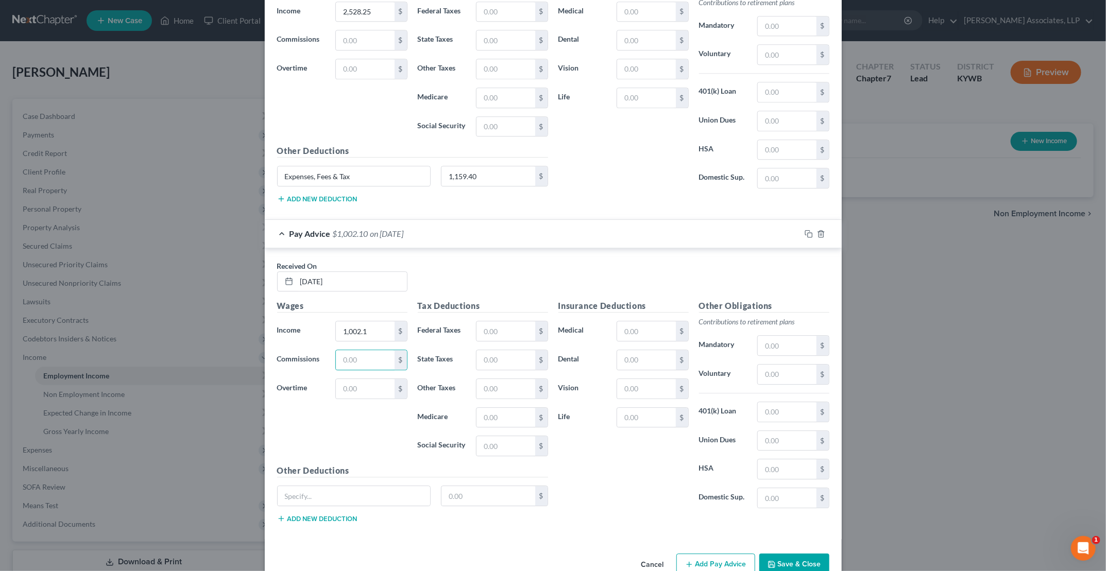
click at [524, 456] on button "Save & Close" at bounding box center [794, 565] width 70 height 22
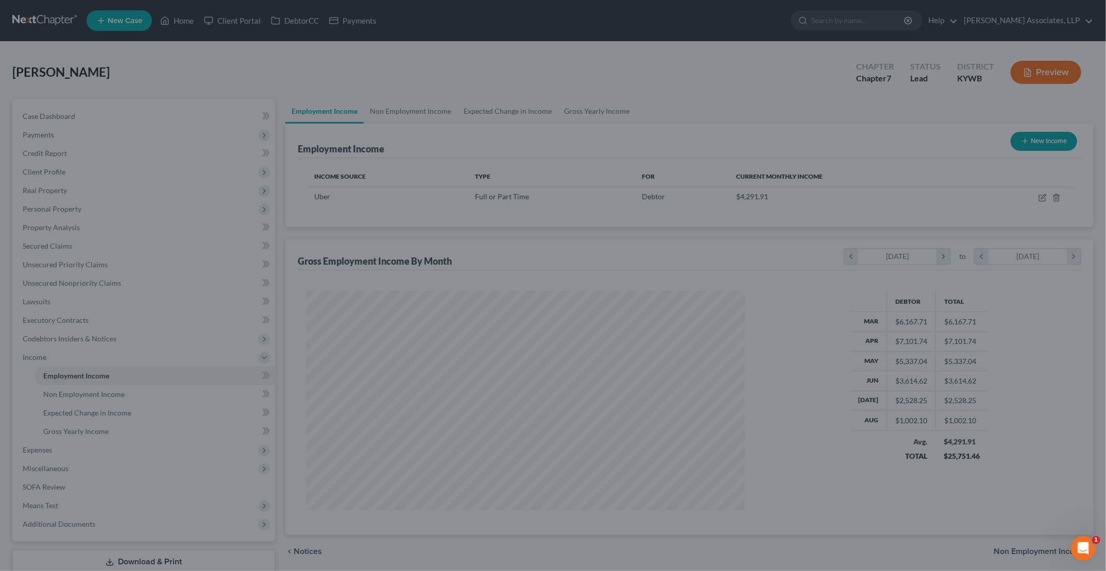
scroll to position [218, 456]
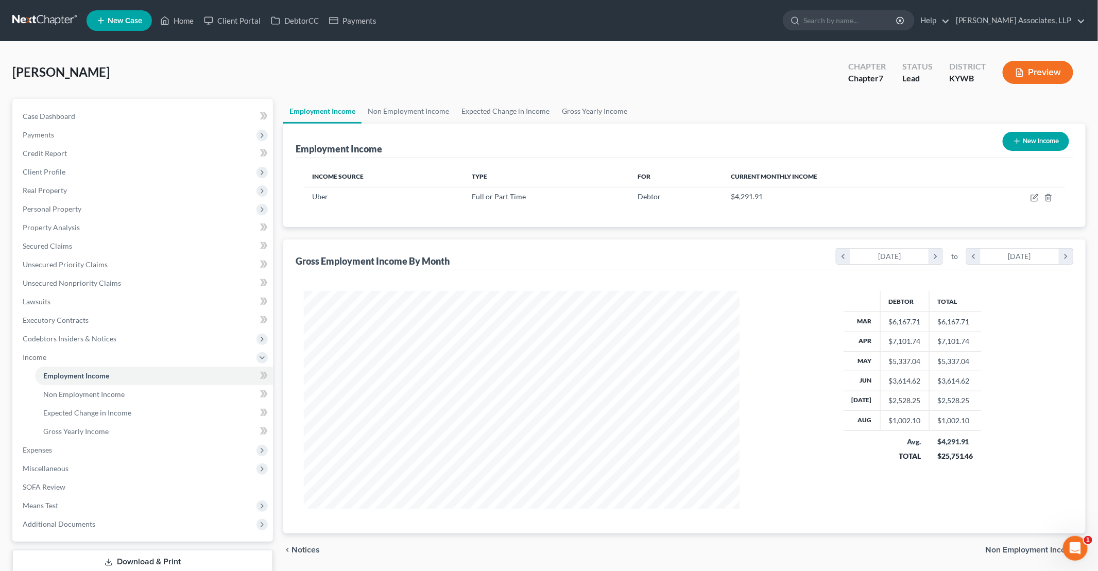
click at [524, 144] on button "New Income" at bounding box center [1036, 141] width 66 height 19
select select "0"
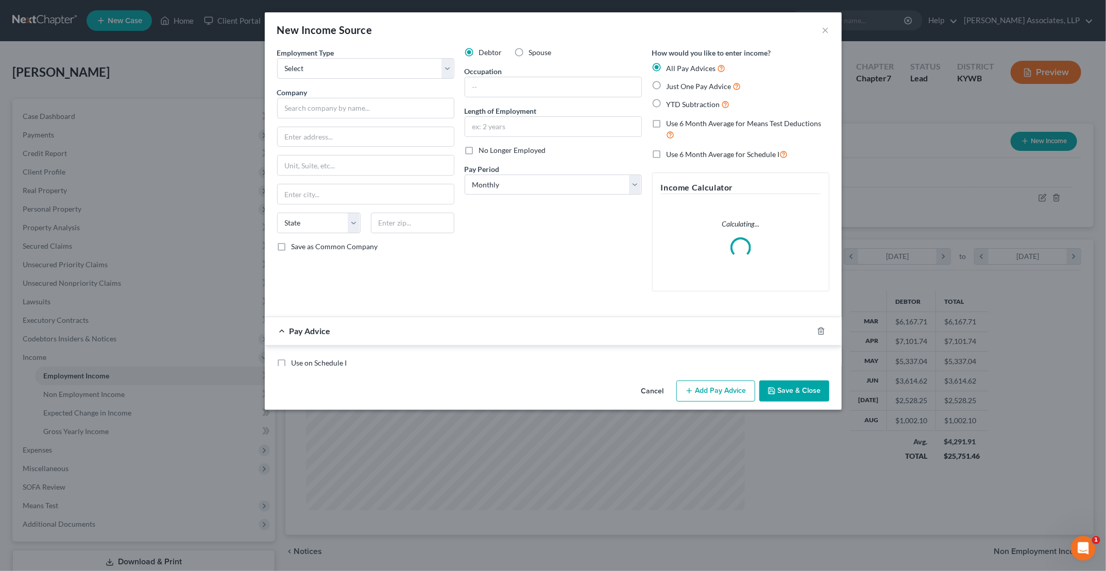
scroll to position [219, 459]
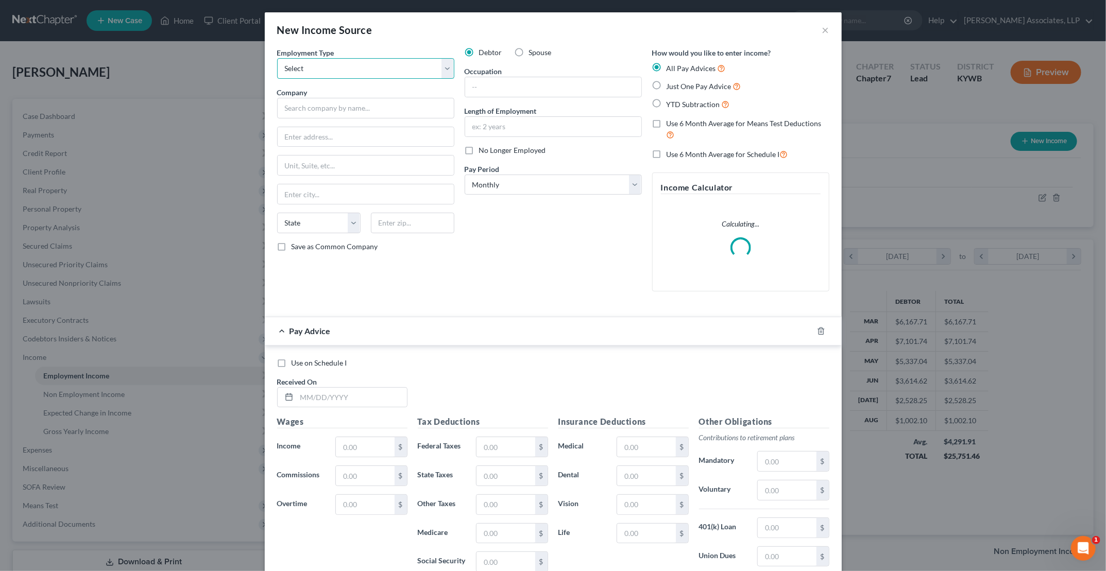
click at [342, 75] on select "Select Full or [DEMOGRAPHIC_DATA] Employment Self Employment" at bounding box center [365, 68] width 177 height 21
select select "0"
click at [277, 58] on select "Select Full or [DEMOGRAPHIC_DATA] Employment Self Employment" at bounding box center [365, 68] width 177 height 21
click at [323, 113] on input "text" at bounding box center [365, 108] width 177 height 21
type input "Lyft"
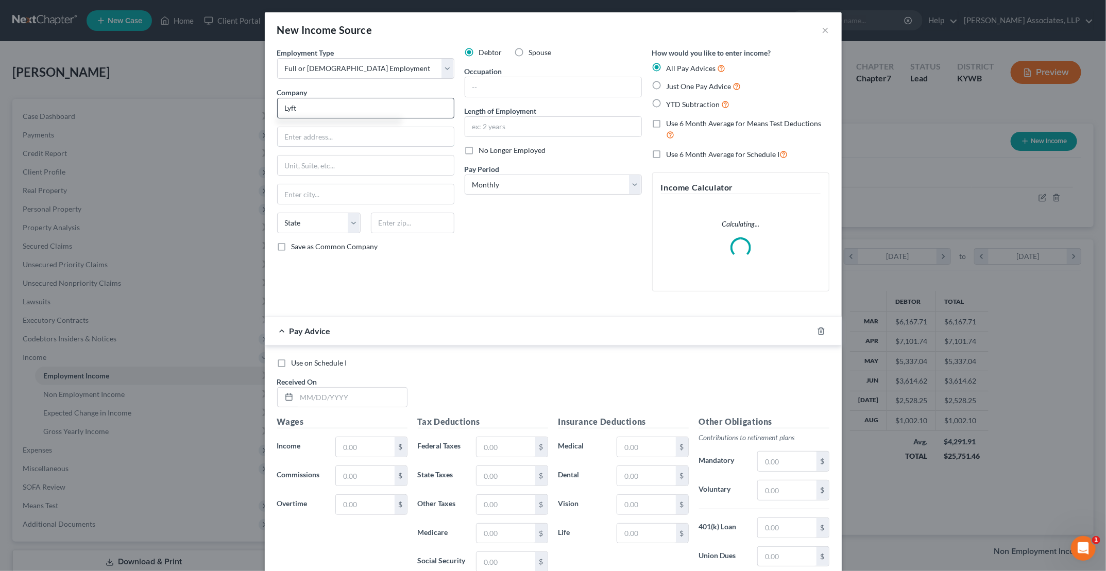
type input "[STREET_ADDRESS][PERSON_NAME]"
type input "[GEOGRAPHIC_DATA]"
select select "4"
type input "94107"
click at [524, 123] on label "Use 6 Month Average for Means Test Deductions" at bounding box center [748, 129] width 163 height 22
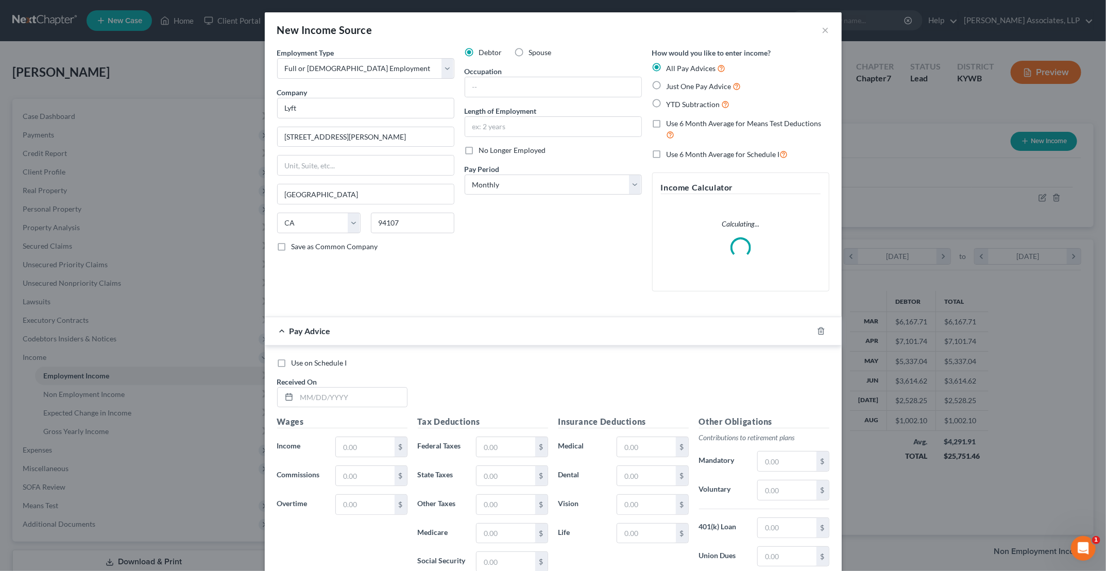
click at [524, 123] on input "Use 6 Month Average for Means Test Deductions" at bounding box center [674, 121] width 7 height 7
checkbox input "true"
click at [524, 104] on label "YTD Subtraction" at bounding box center [698, 104] width 63 height 12
click at [524, 104] on input "YTD Subtraction" at bounding box center [674, 101] width 7 height 7
radio input "true"
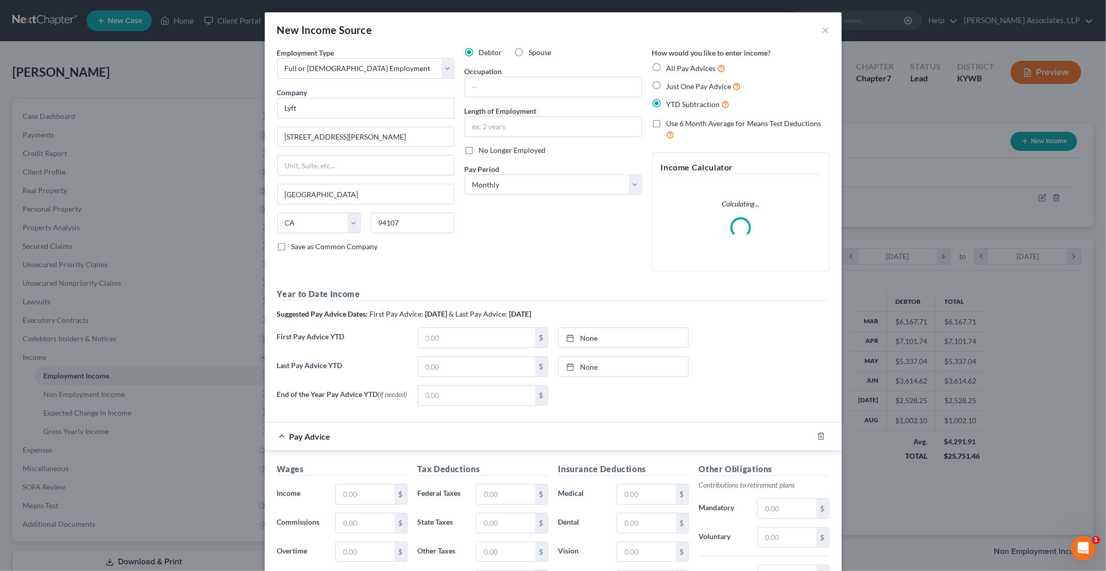
click at [524, 124] on label "Use 6 Month Average for Means Test Deductions" at bounding box center [748, 129] width 163 height 22
click at [524, 124] on input "Use 6 Month Average for Means Test Deductions" at bounding box center [674, 121] width 7 height 7
checkbox input "true"
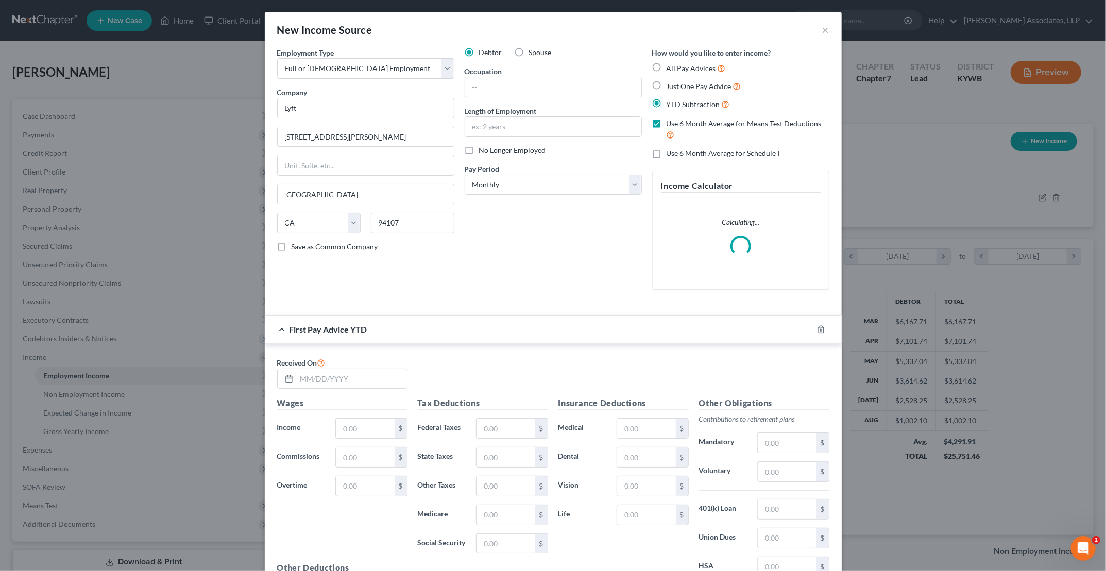
click at [524, 103] on label "YTD Subtraction" at bounding box center [698, 104] width 63 height 12
click at [524, 103] on input "YTD Subtraction" at bounding box center [674, 101] width 7 height 7
click at [524, 65] on label "All Pay Advices" at bounding box center [696, 68] width 59 height 12
click at [524, 65] on input "All Pay Advices" at bounding box center [674, 65] width 7 height 7
radio input "true"
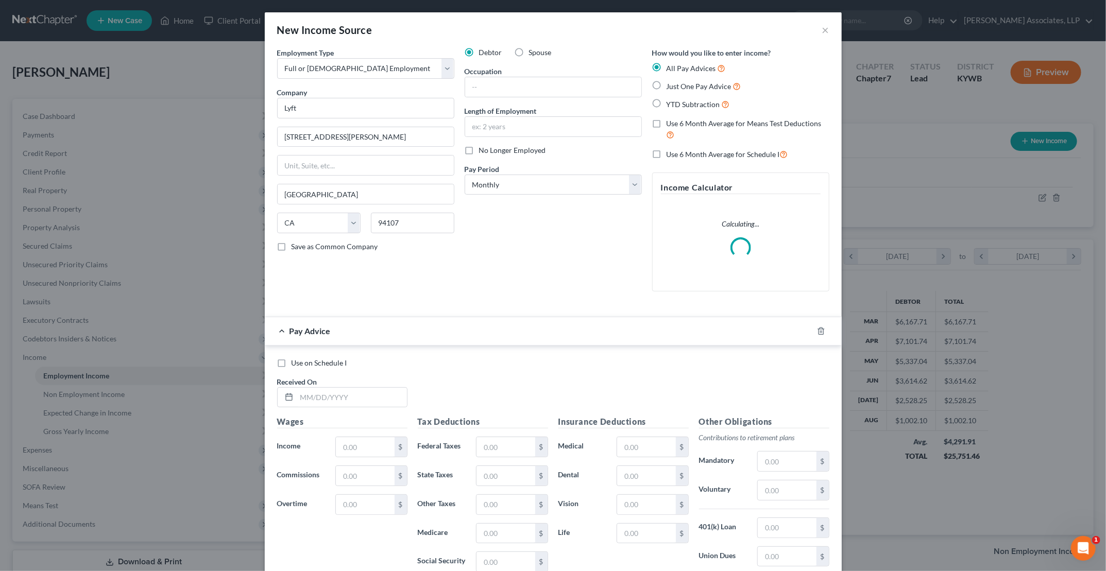
click at [524, 125] on label "Use 6 Month Average for Means Test Deductions" at bounding box center [748, 129] width 163 height 22
click at [524, 125] on input "Use 6 Month Average for Means Test Deductions" at bounding box center [674, 121] width 7 height 7
checkbox input "true"
click at [524, 149] on label "Use 6 Month Average for Schedule I" at bounding box center [728, 154] width 122 height 12
click at [524, 149] on input "Use 6 Month Average for Schedule I" at bounding box center [674, 151] width 7 height 7
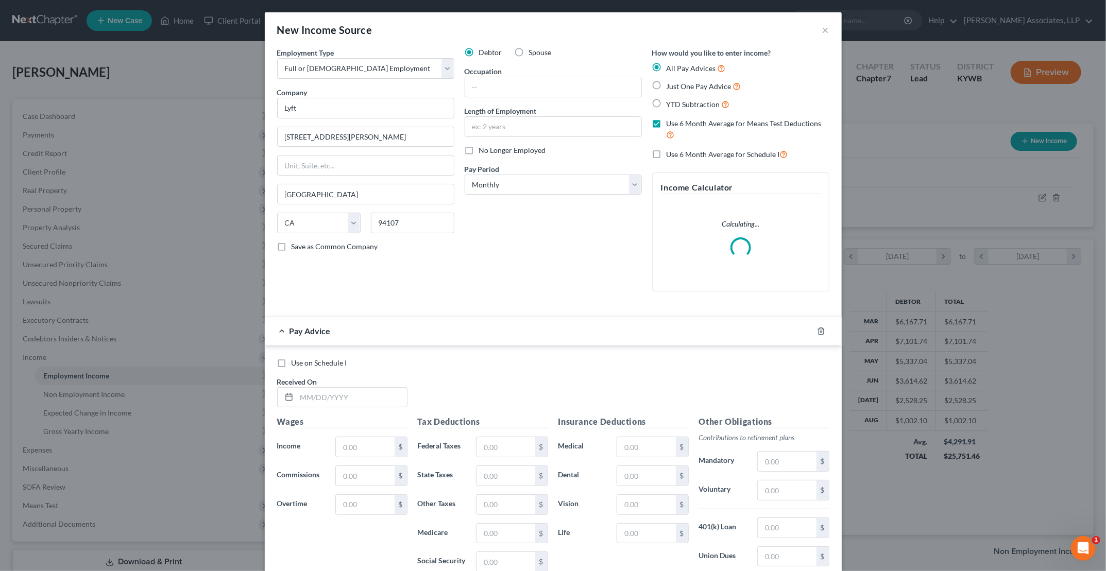
checkbox input "true"
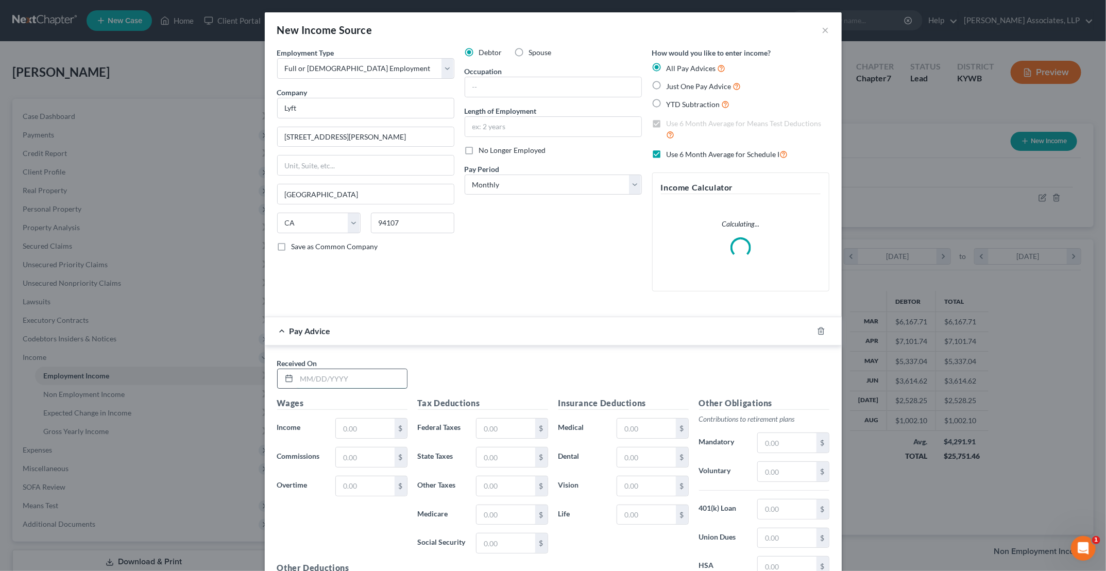
drag, startPoint x: 322, startPoint y: 374, endPoint x: 327, endPoint y: 383, distance: 9.9
click at [322, 374] on input "text" at bounding box center [352, 379] width 110 height 20
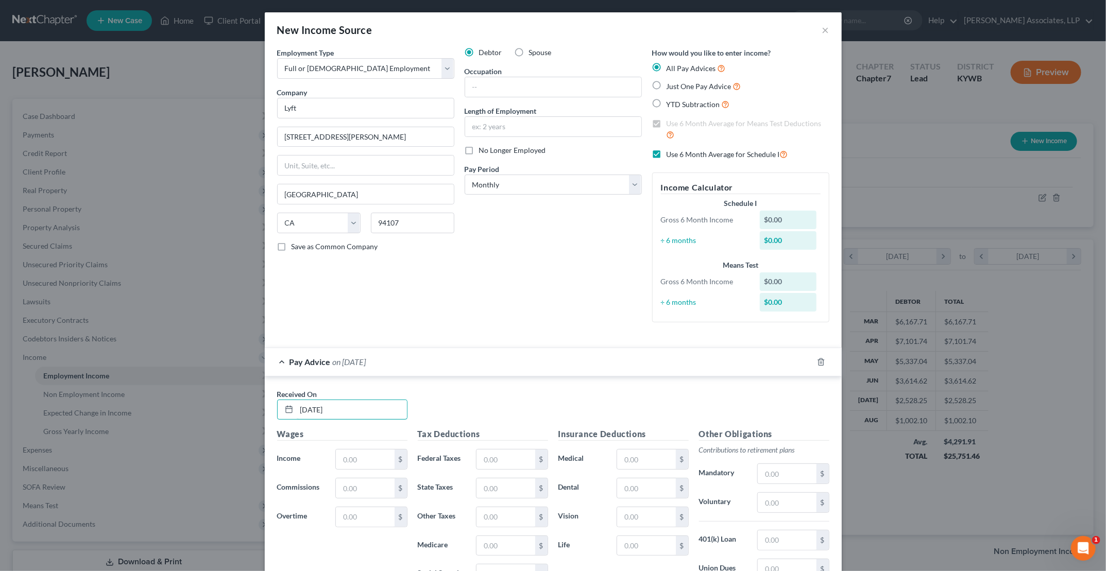
type input "[DATE]"
type input "663.01"
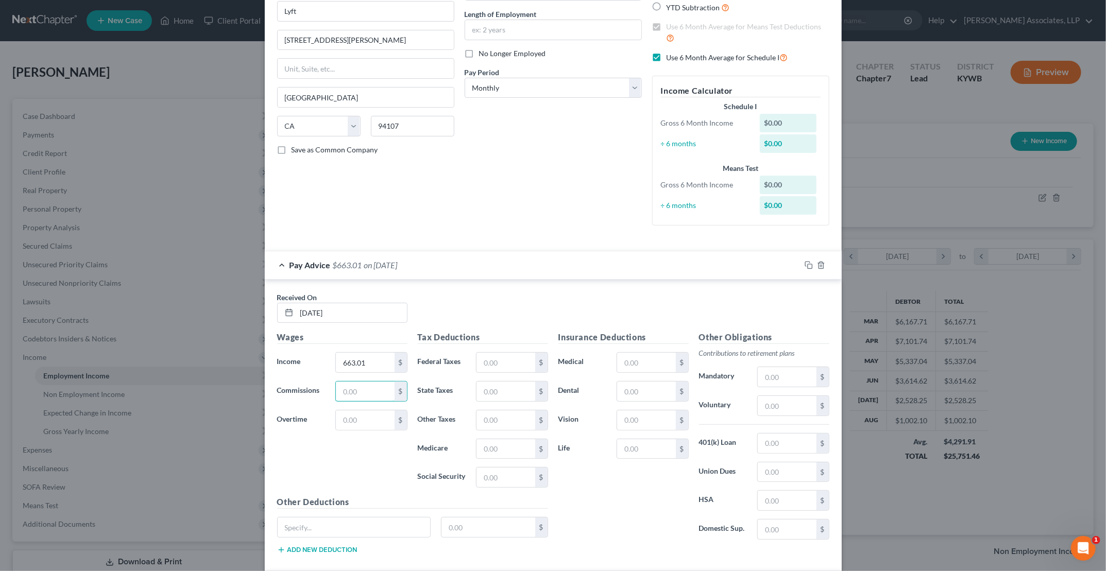
scroll to position [206, 0]
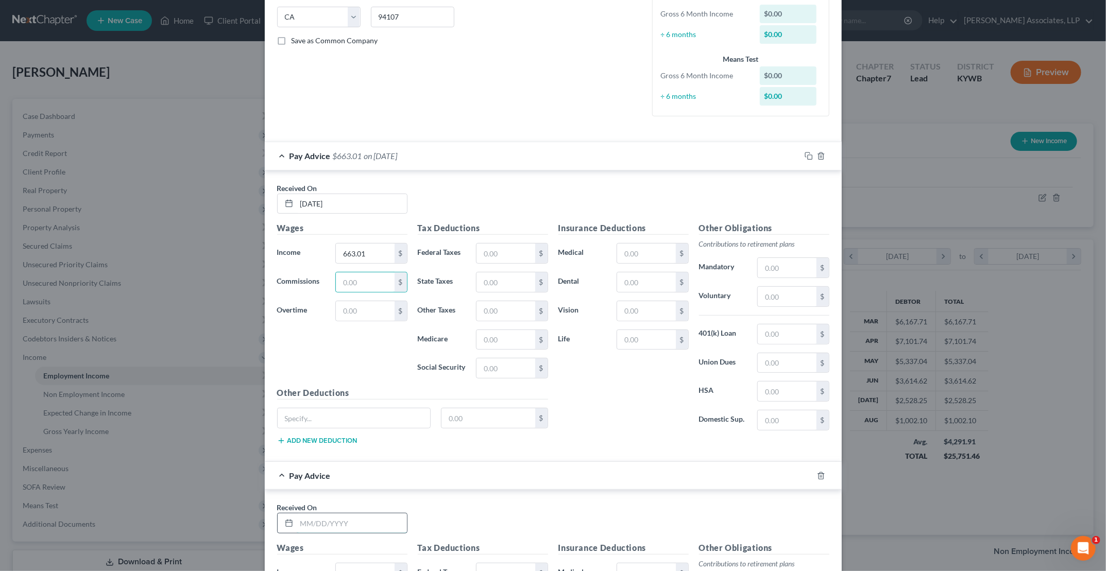
click at [339, 456] on input "text" at bounding box center [352, 524] width 110 height 20
type input "[DATE]"
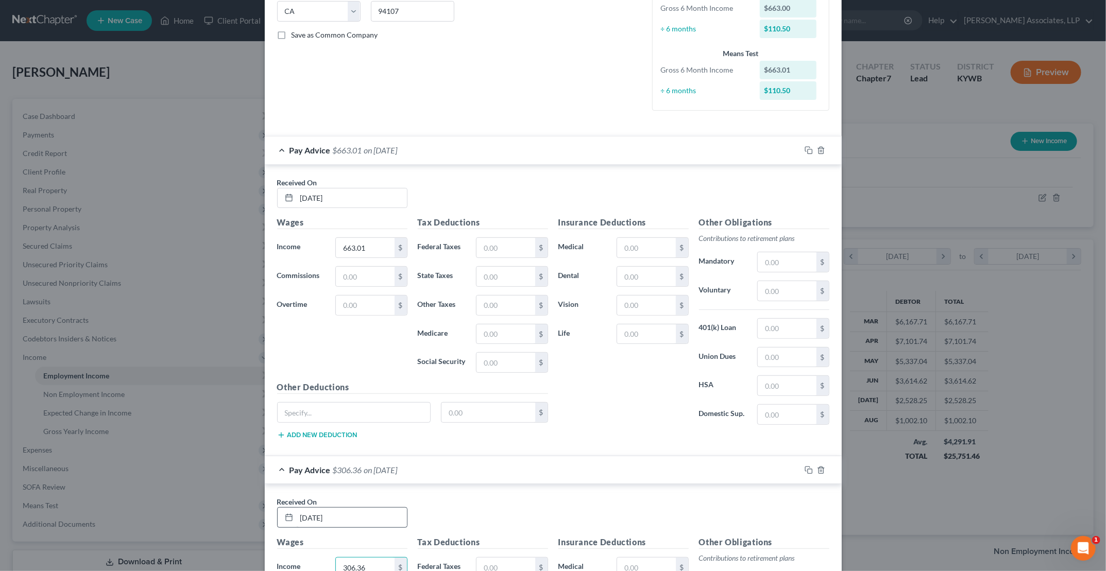
type input "306.36"
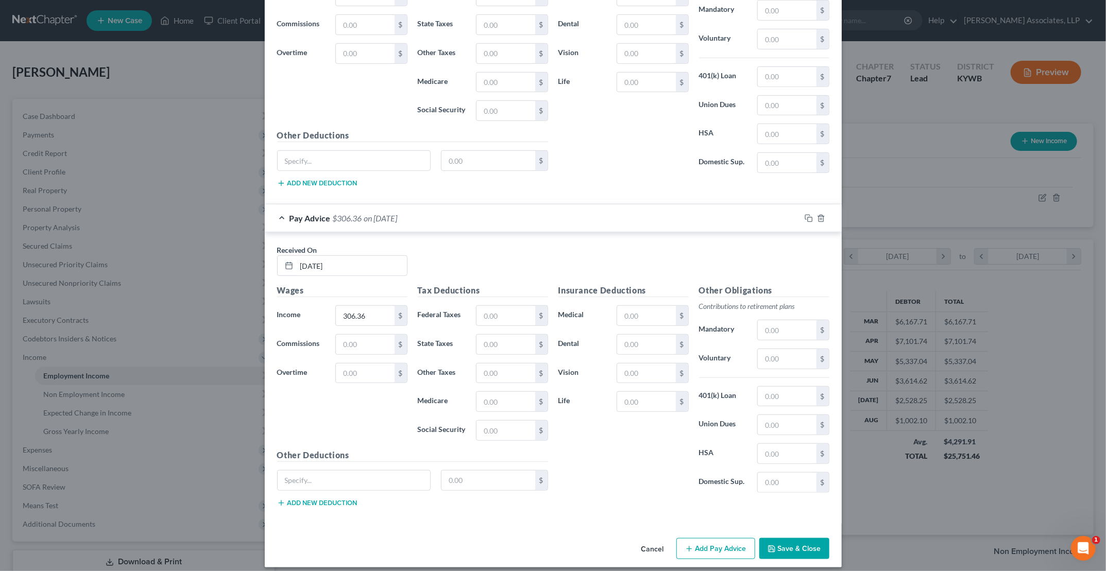
click at [524, 456] on button "Add Pay Advice" at bounding box center [715, 549] width 79 height 22
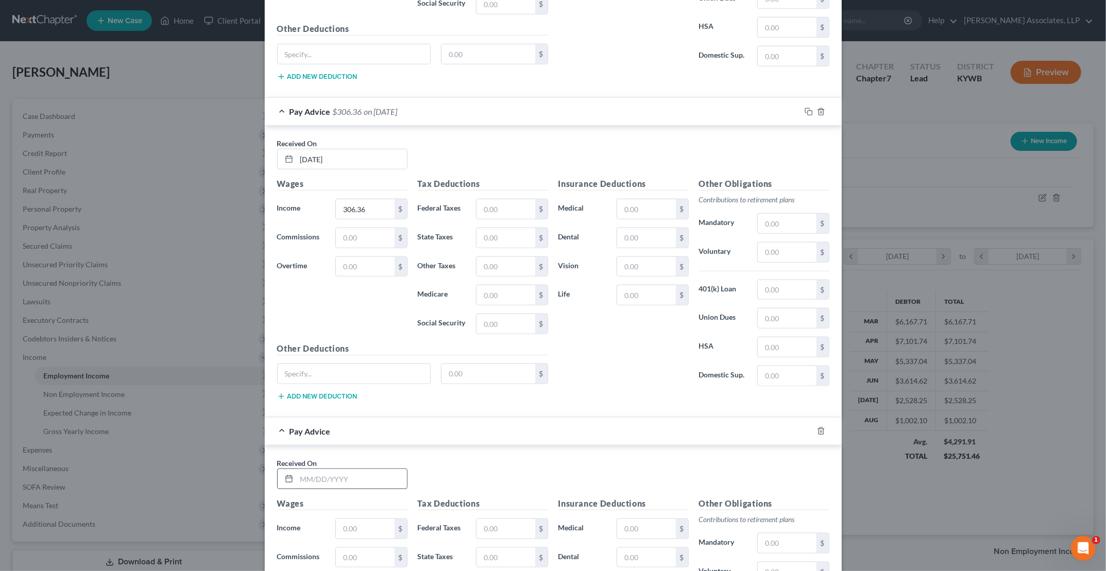
scroll to position [618, 0]
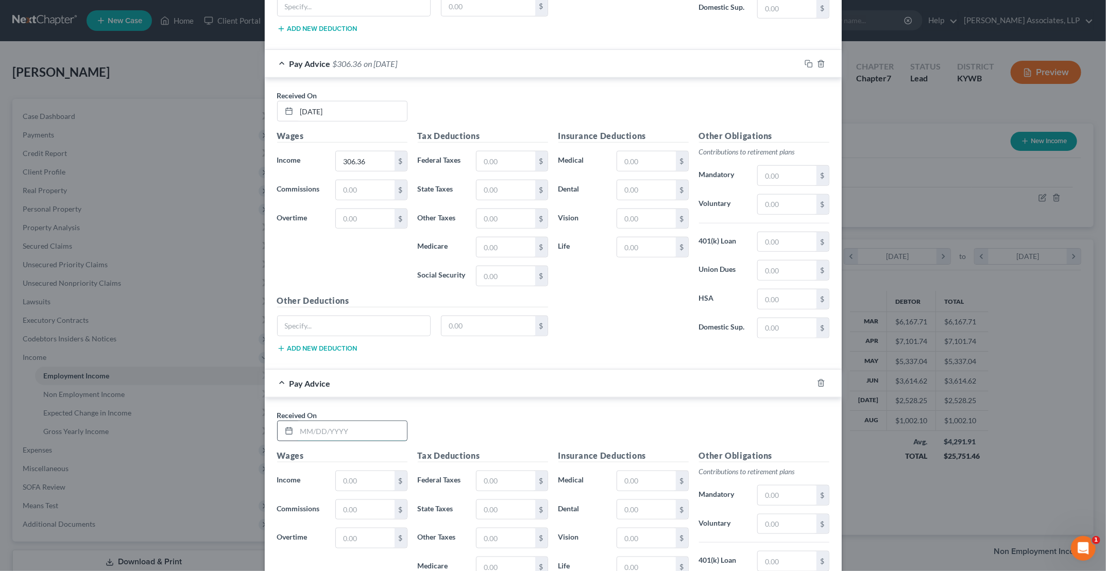
click at [356, 421] on input "text" at bounding box center [352, 431] width 110 height 20
type input "[DATE]"
type input "283.08"
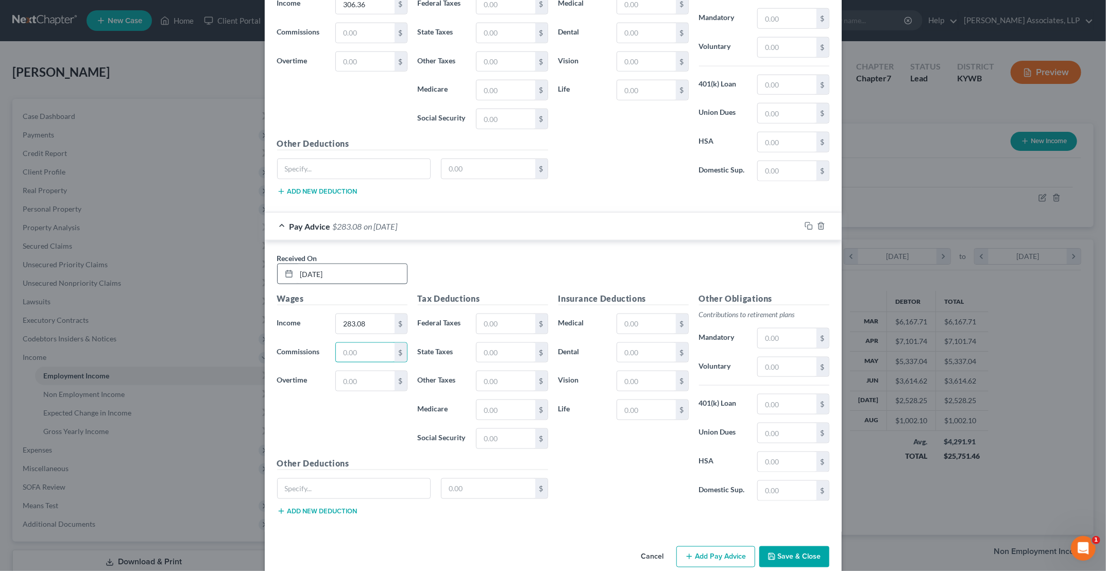
scroll to position [779, 0]
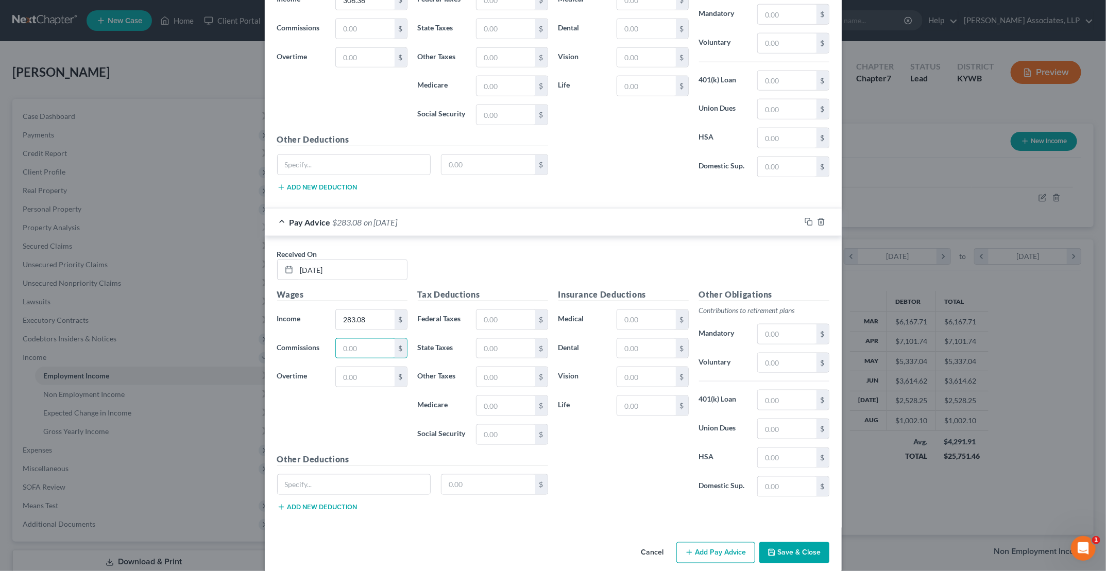
click at [524, 456] on button "Add Pay Advice" at bounding box center [715, 553] width 79 height 22
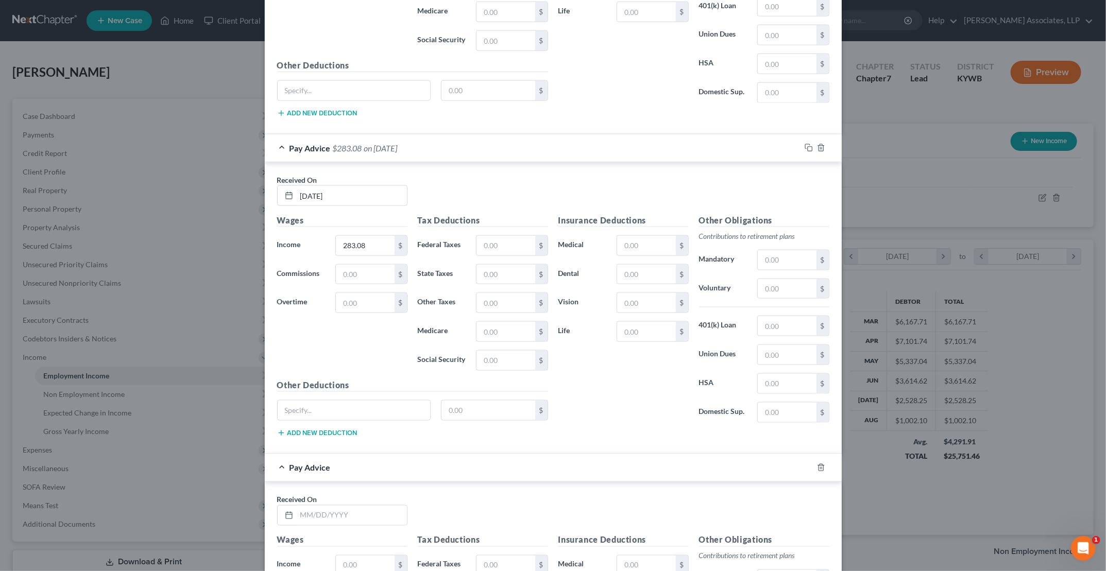
scroll to position [882, 0]
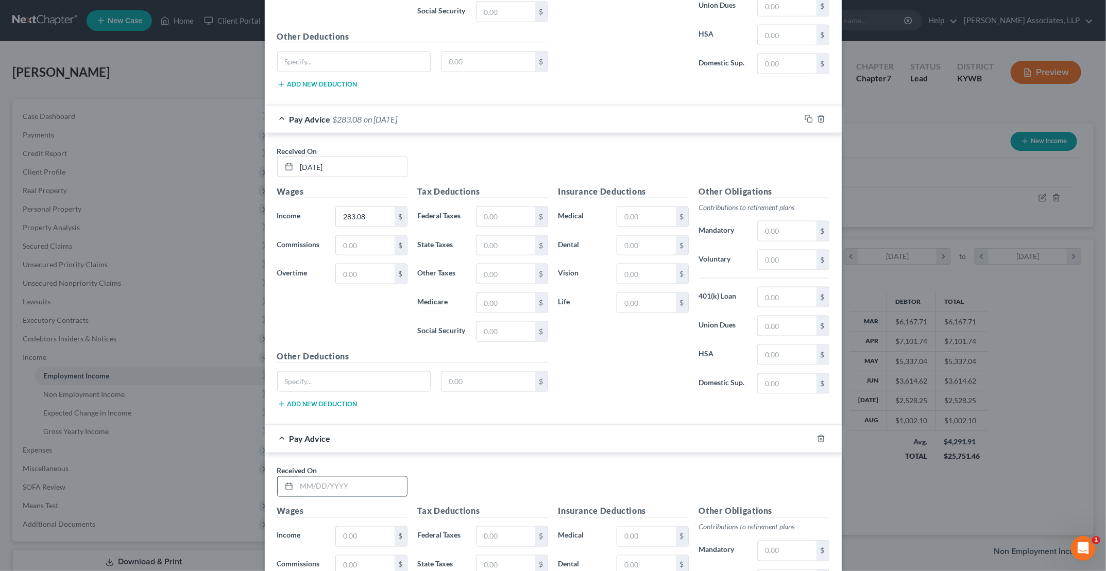
click at [324, 456] on input "text" at bounding box center [352, 487] width 110 height 20
type input "[DATE]"
type input "564.04"
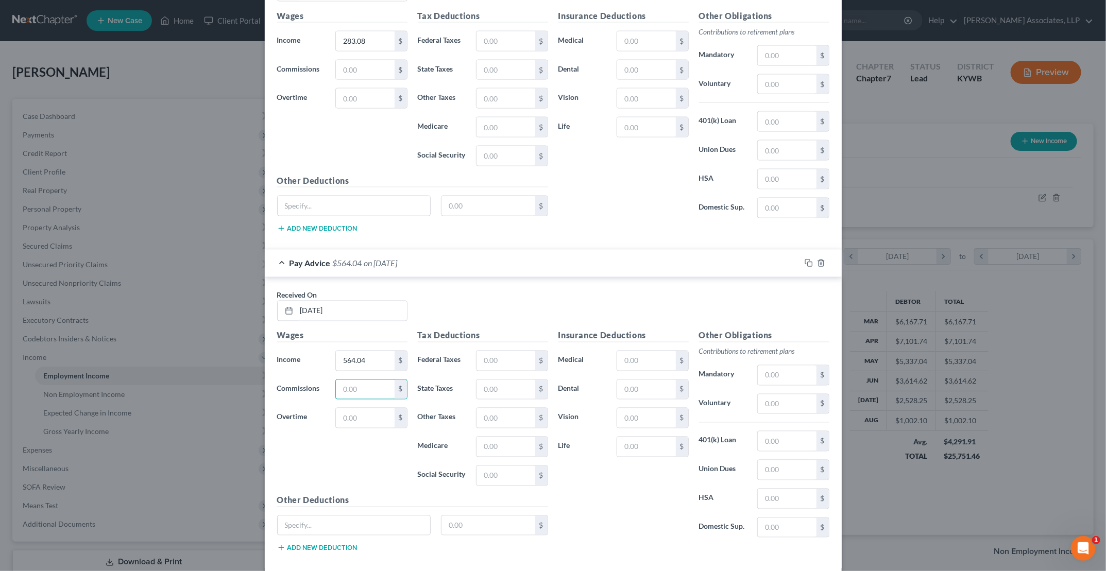
scroll to position [1088, 0]
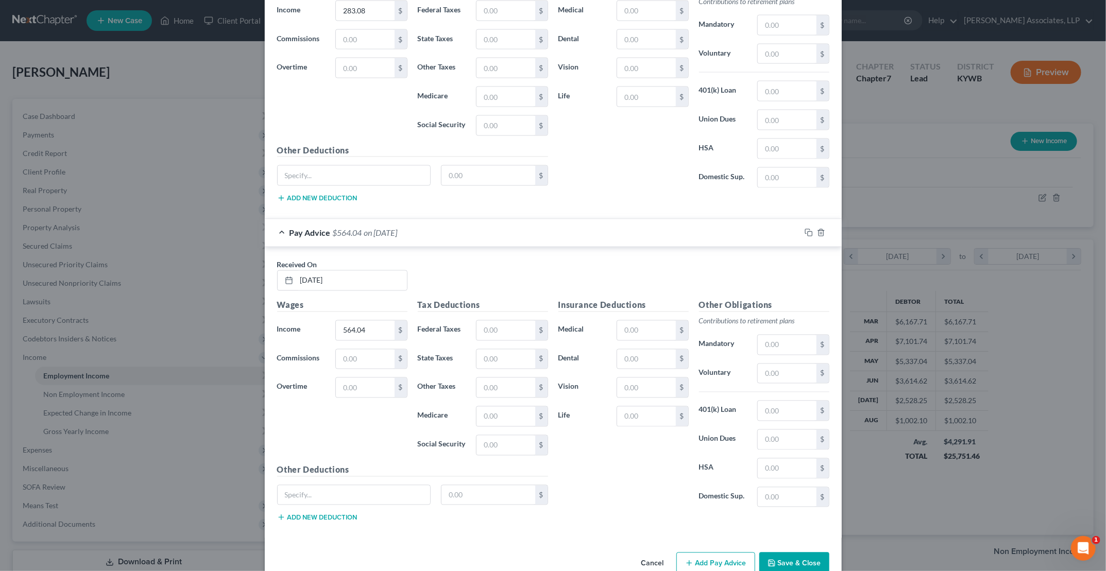
click at [524, 456] on button "Add Pay Advice" at bounding box center [715, 564] width 79 height 22
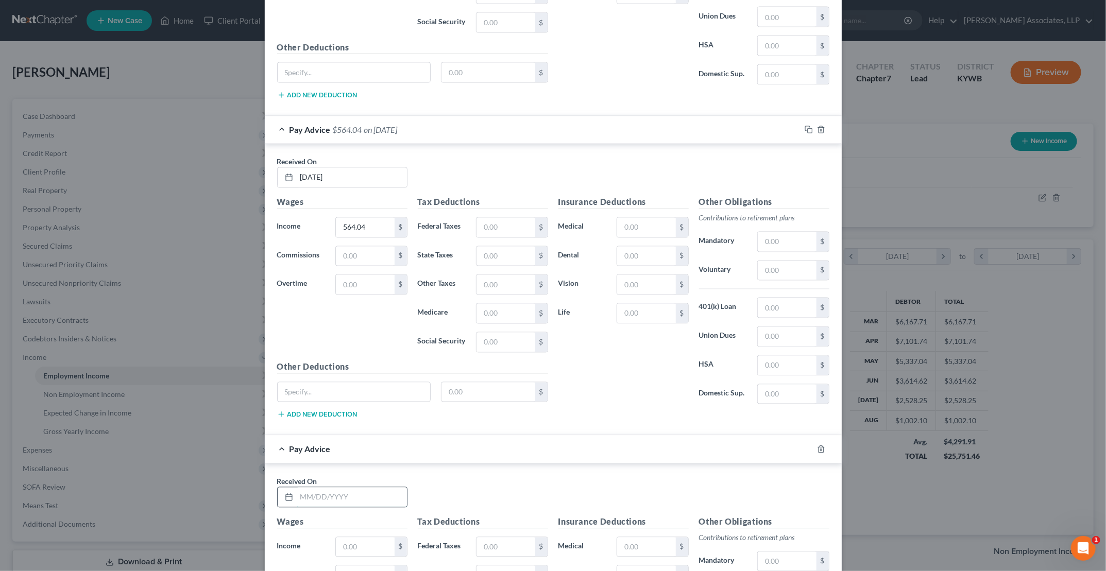
click at [310, 456] on input "text" at bounding box center [352, 498] width 110 height 20
type input "[DATE]"
type input "784.05"
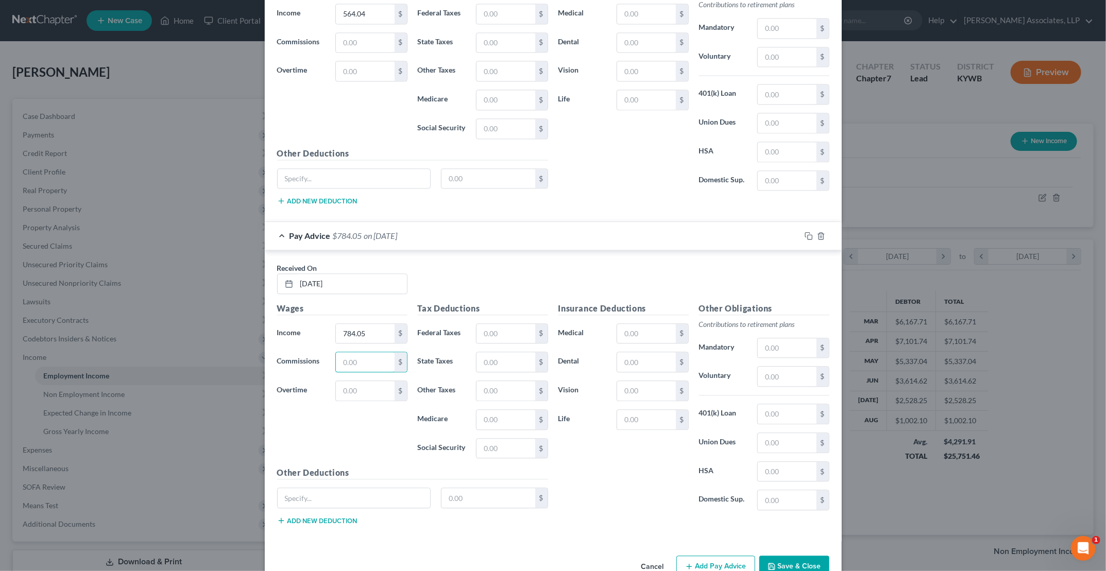
scroll to position [1411, 0]
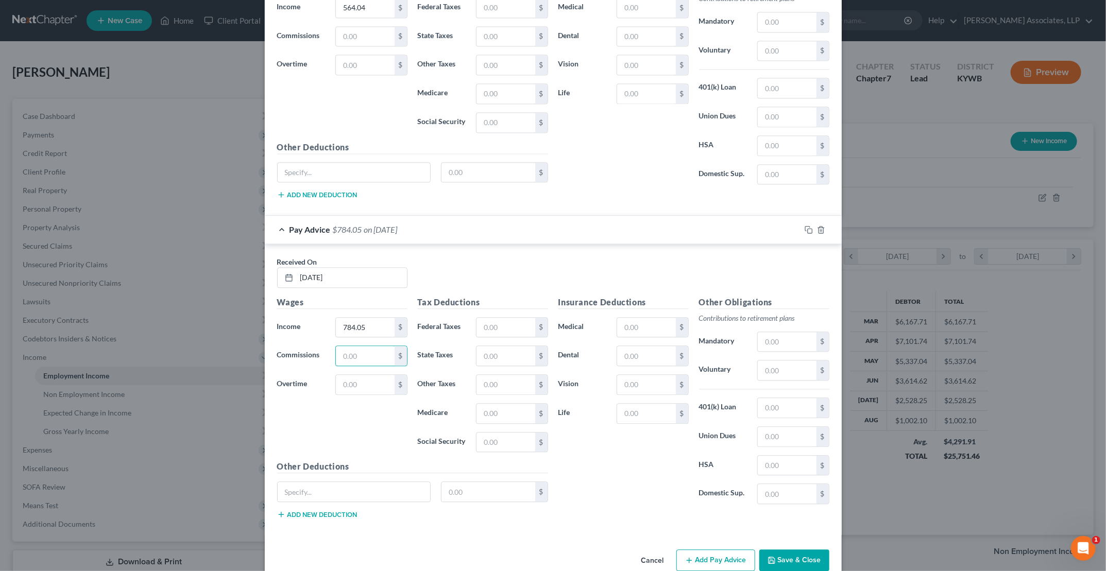
click at [524, 456] on button "Add Pay Advice" at bounding box center [715, 561] width 79 height 22
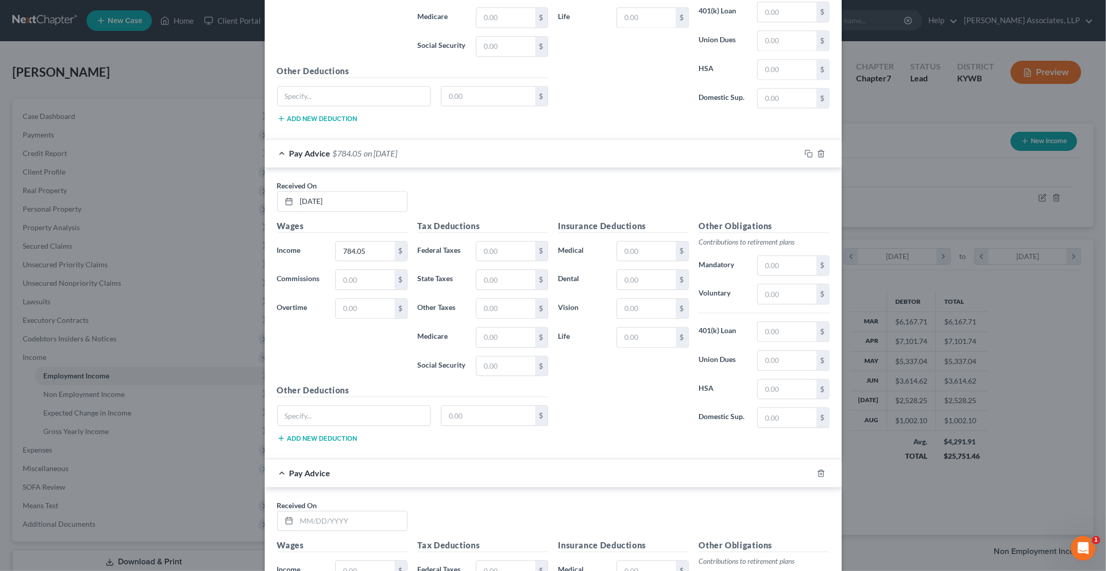
scroll to position [1514, 0]
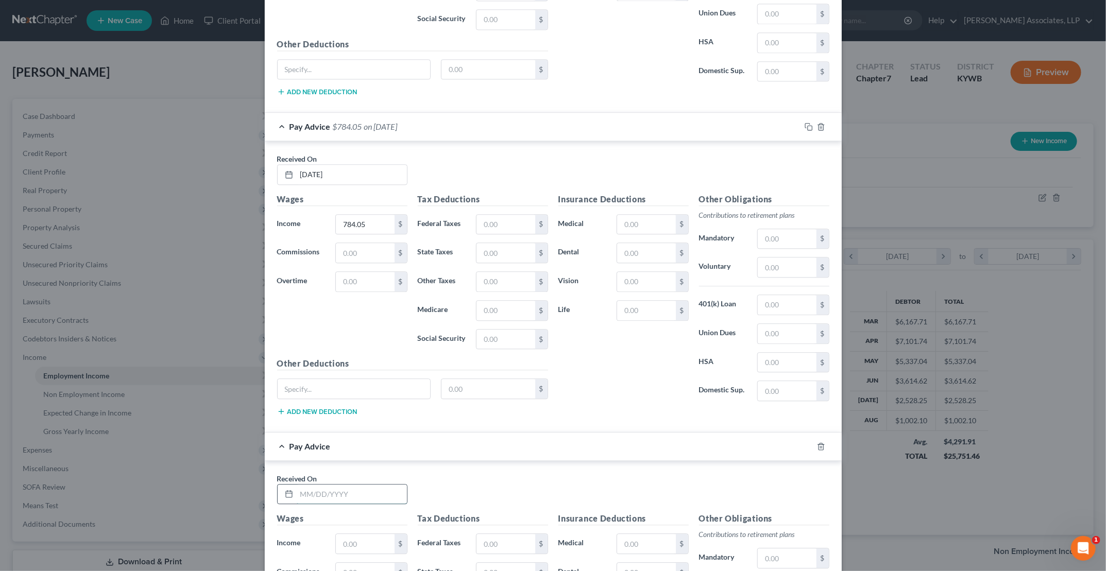
click at [312, 456] on input "text" at bounding box center [352, 495] width 110 height 20
type input "[DATE]"
type input "719.81"
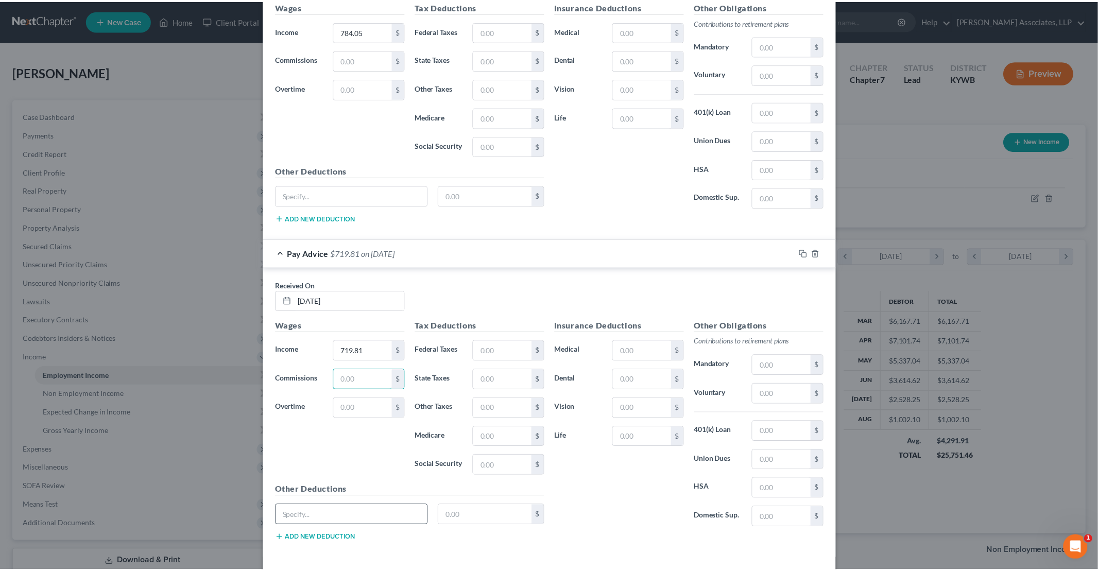
scroll to position [1727, 0]
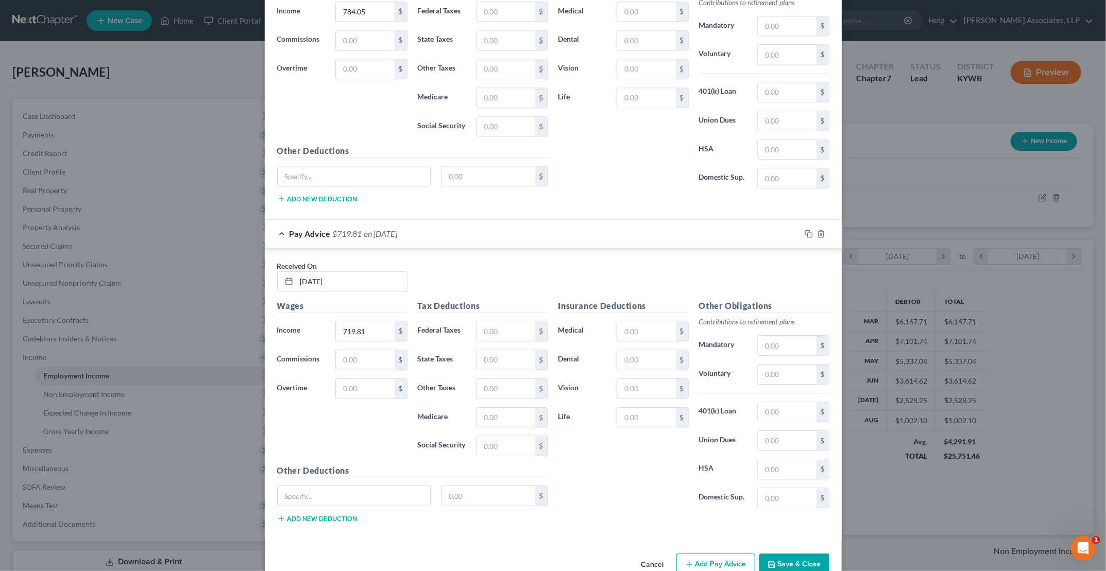
click at [524, 456] on button "Save & Close" at bounding box center [794, 565] width 70 height 22
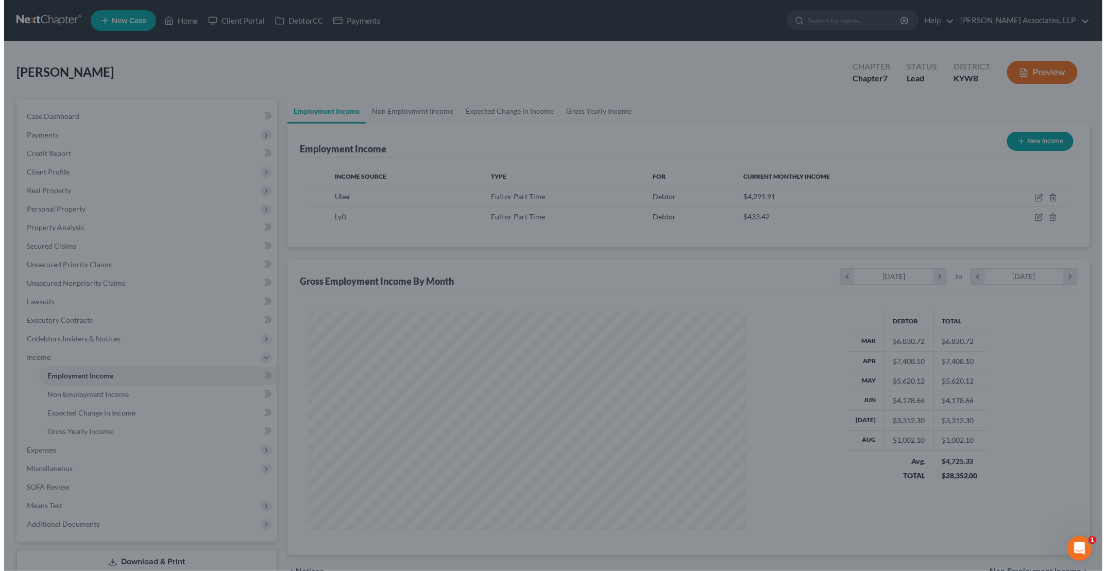
scroll to position [514890, 514652]
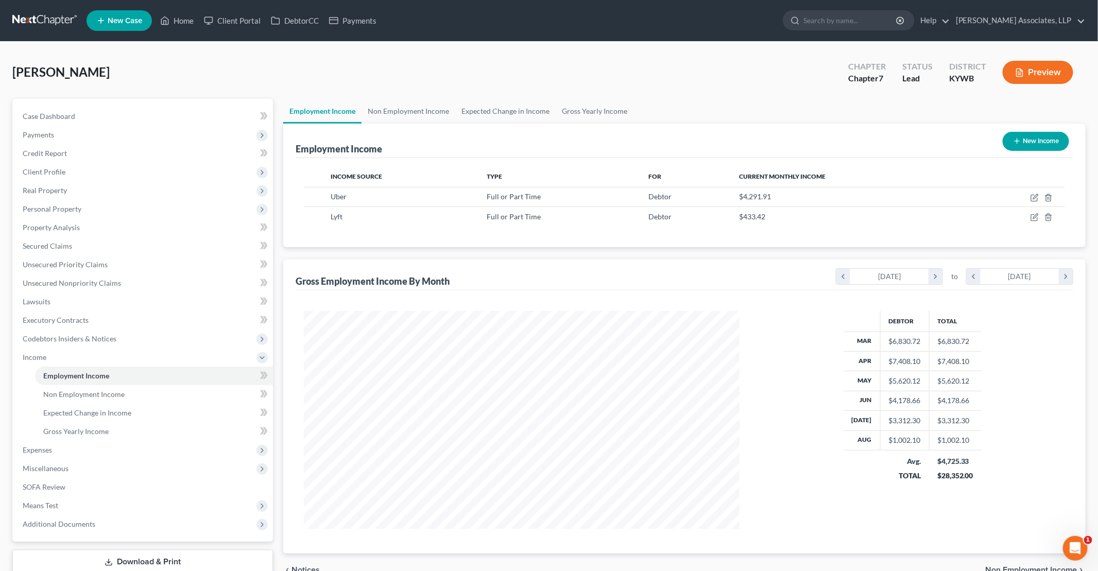
click at [524, 135] on button "New Income" at bounding box center [1036, 141] width 66 height 19
select select "0"
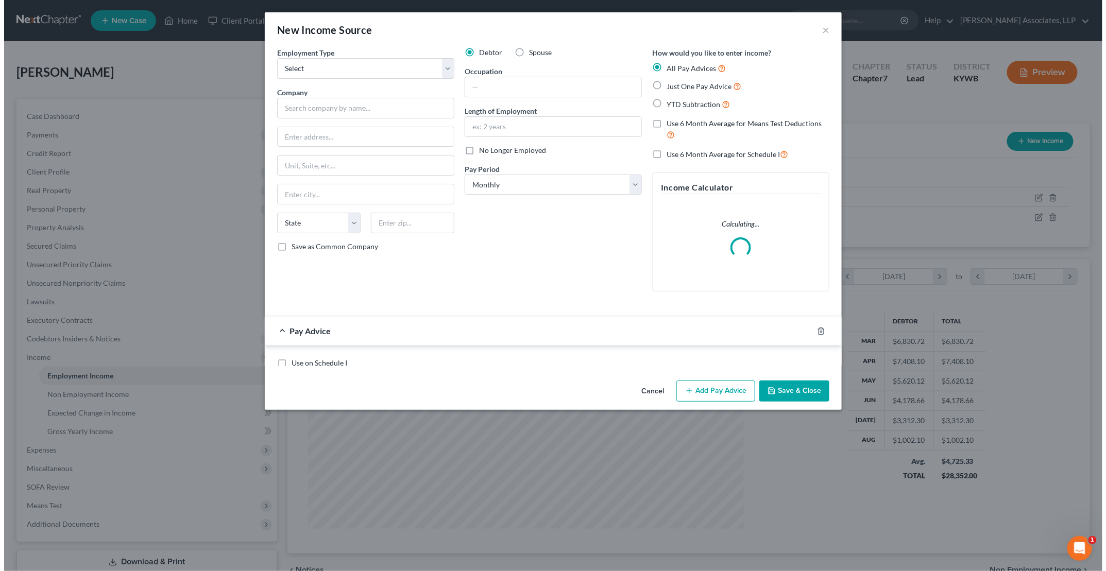
scroll to position [219, 459]
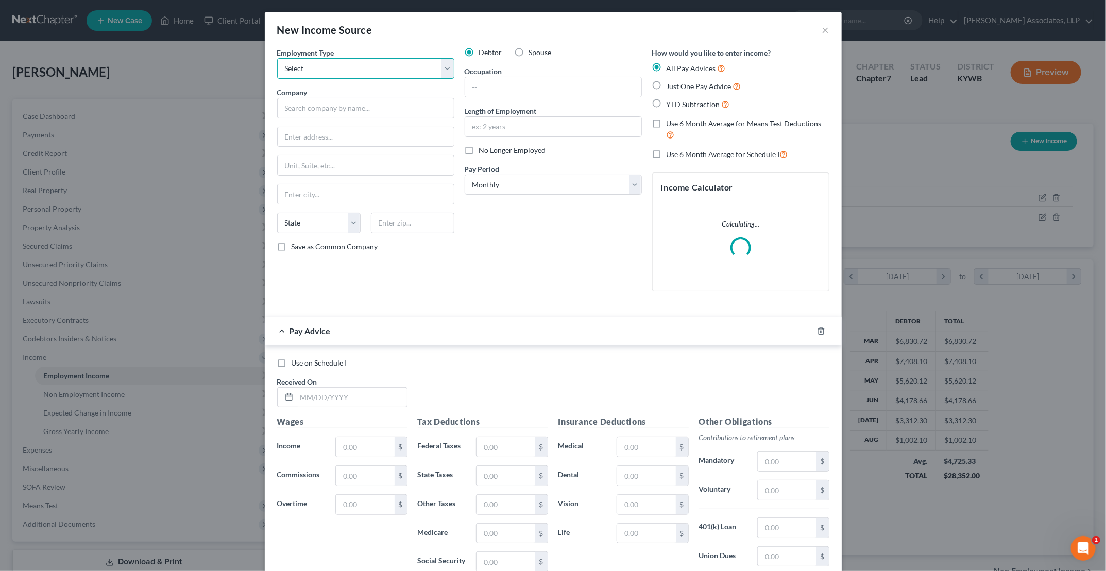
drag, startPoint x: 393, startPoint y: 73, endPoint x: 386, endPoint y: 72, distance: 6.7
click at [393, 73] on select "Select Full or [DEMOGRAPHIC_DATA] Employment Self Employment" at bounding box center [365, 68] width 177 height 21
select select "0"
click at [277, 58] on select "Select Full or [DEMOGRAPHIC_DATA] Employment Self Employment" at bounding box center [365, 68] width 177 height 21
click at [319, 105] on input "text" at bounding box center [365, 108] width 177 height 21
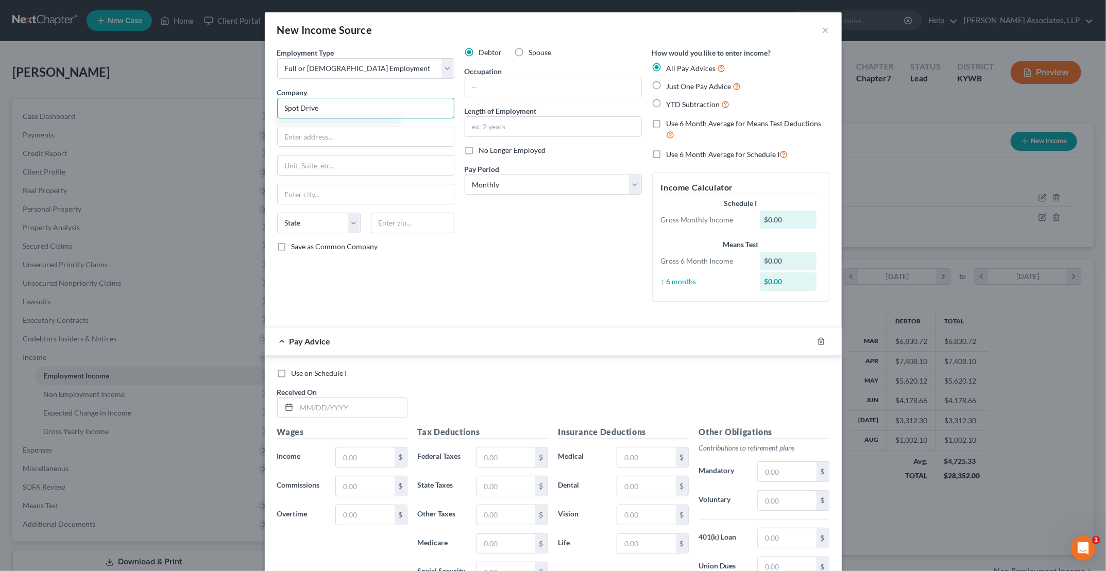
type input "Spot Drive"
click at [524, 125] on label "Use 6 Month Average for Means Test Deductions" at bounding box center [748, 129] width 163 height 22
click at [524, 125] on input "Use 6 Month Average for Means Test Deductions" at bounding box center [674, 121] width 7 height 7
checkbox input "true"
click at [524, 152] on label "Use 6 Month Average for Schedule I" at bounding box center [728, 154] width 122 height 12
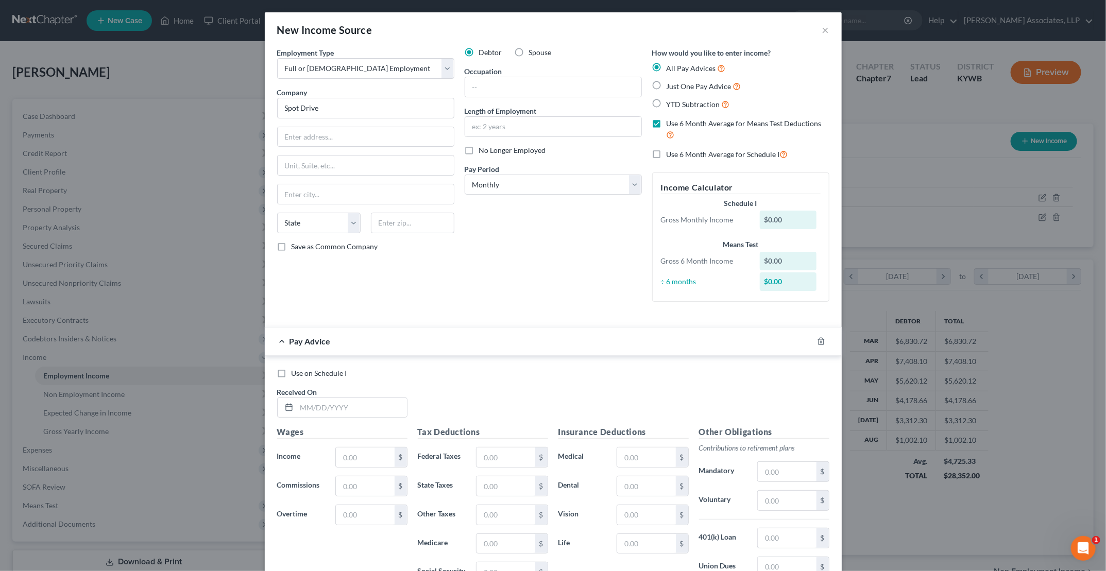
click at [524, 152] on input "Use 6 Month Average for Schedule I" at bounding box center [674, 151] width 7 height 7
checkbox input "true"
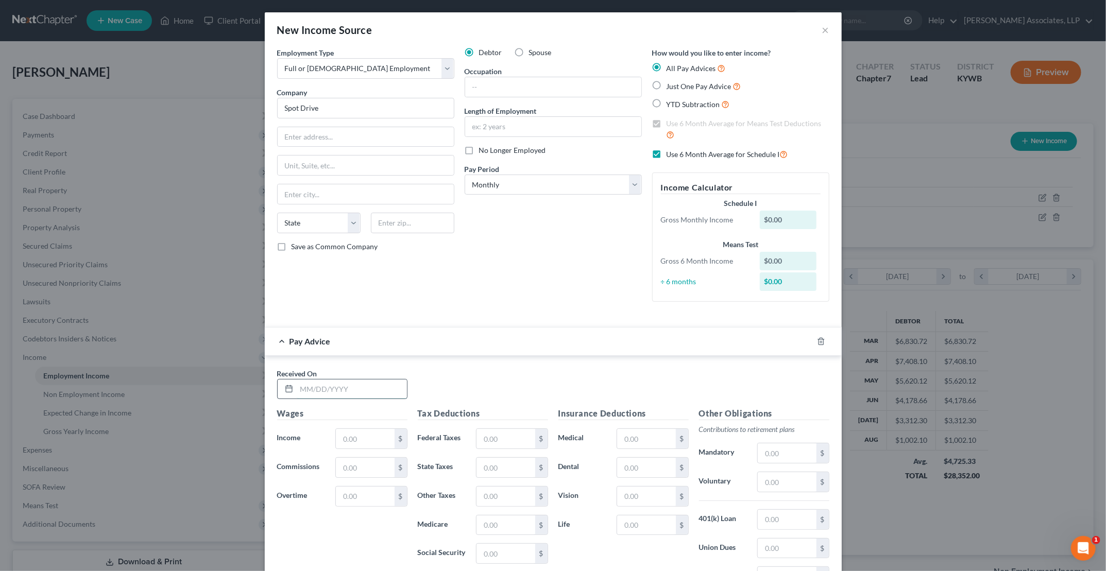
click at [336, 380] on input "text" at bounding box center [352, 390] width 110 height 20
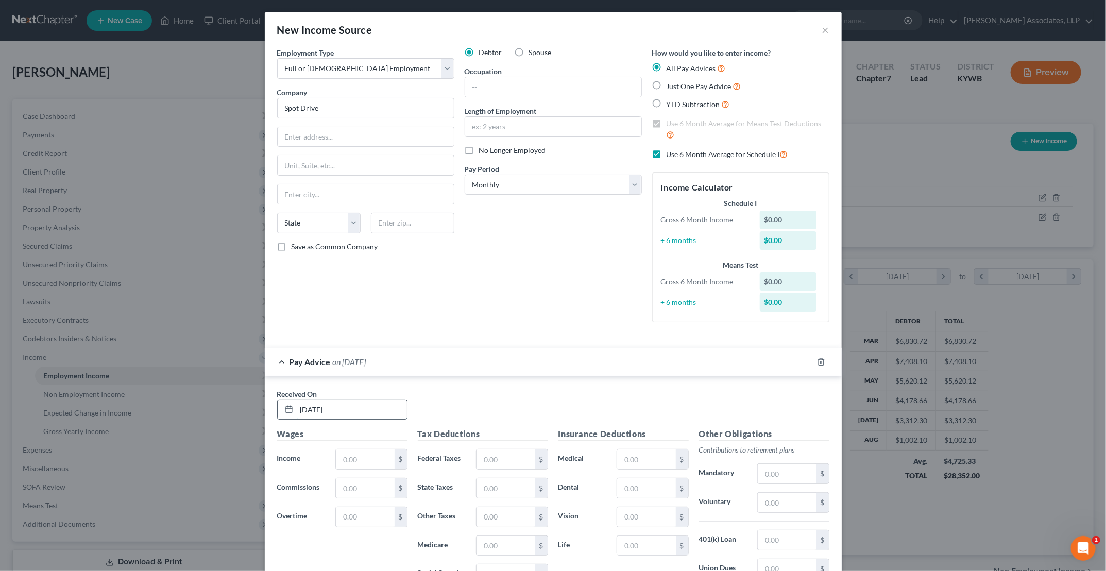
type input "[DATE]"
type input "42.48"
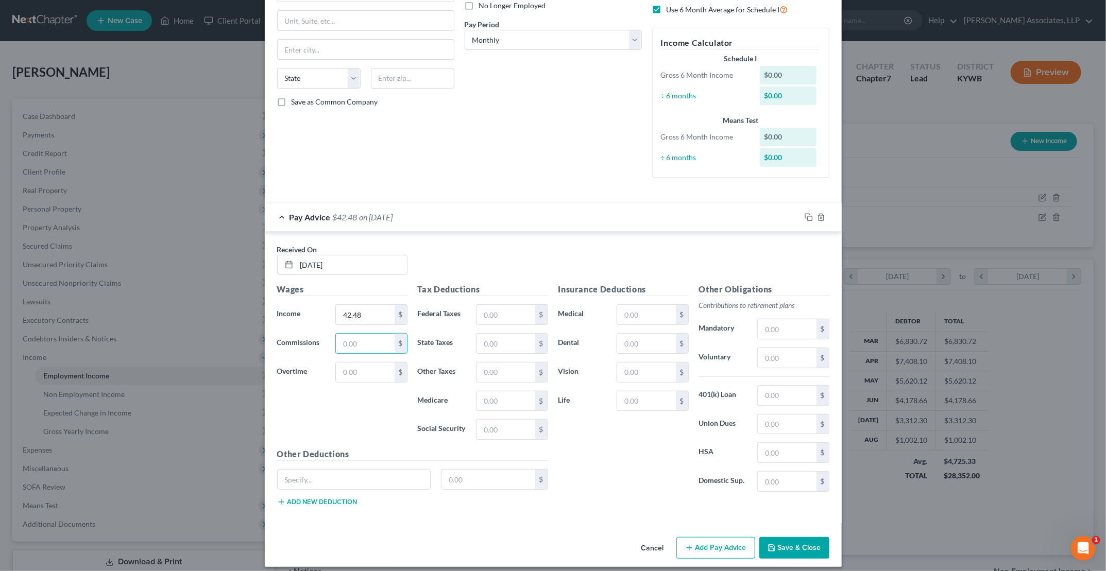
scroll to position [148, 0]
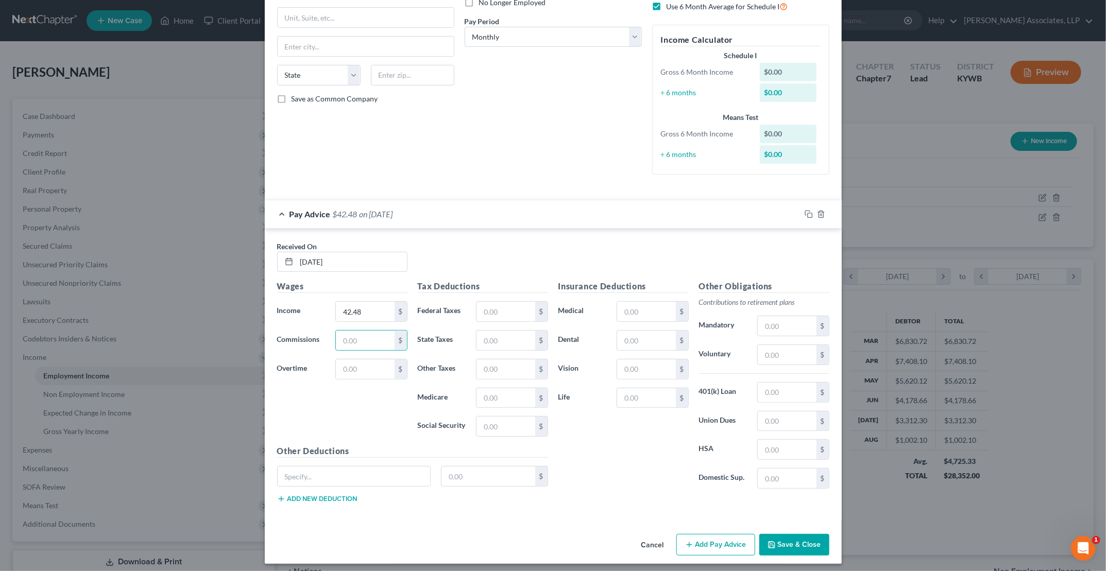
click at [524, 456] on button "Add Pay Advice" at bounding box center [715, 545] width 79 height 22
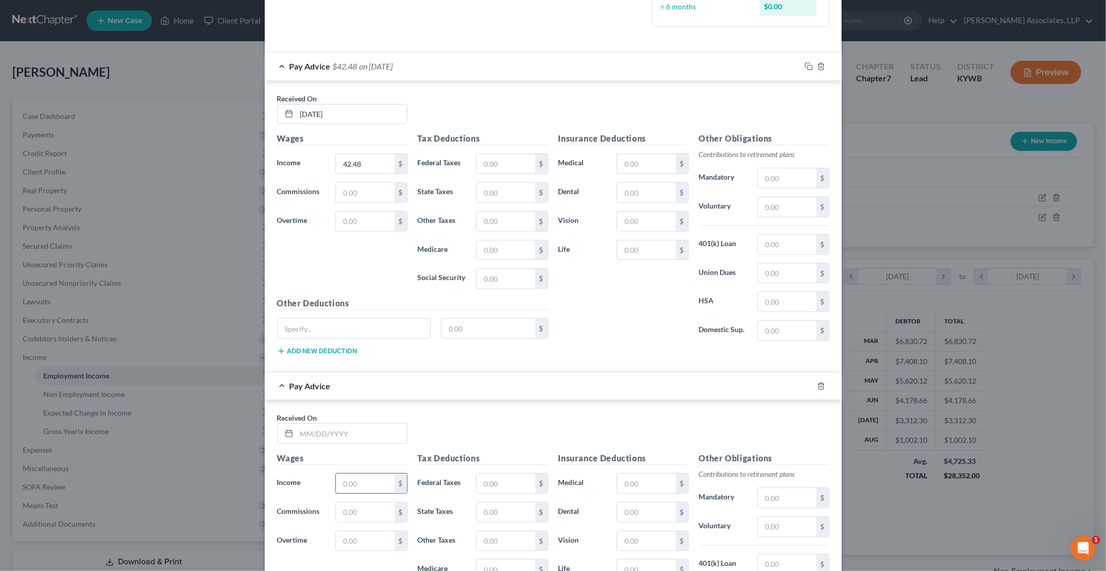
scroll to position [302, 0]
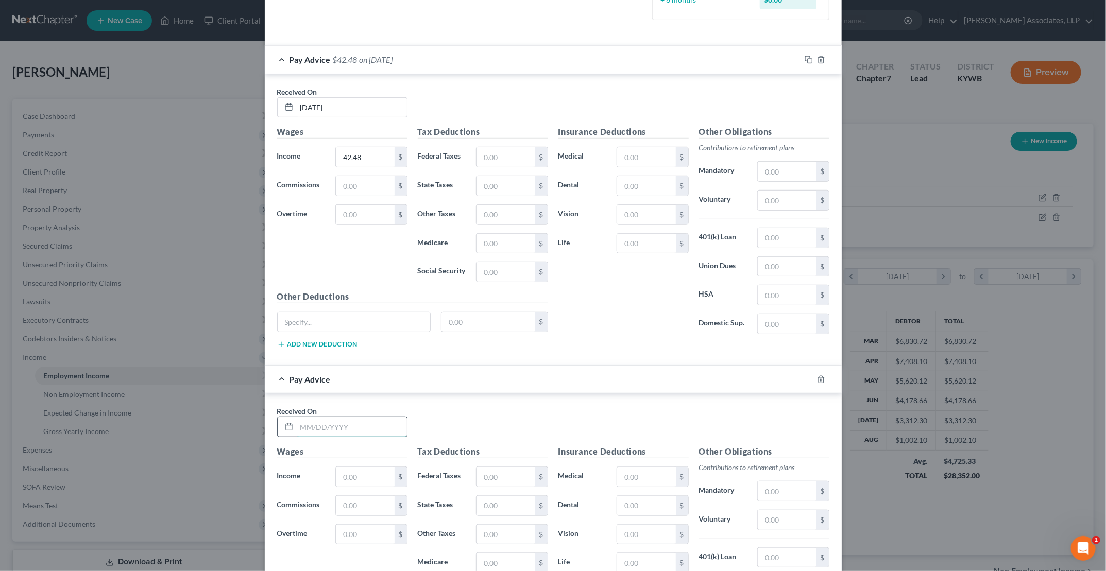
drag, startPoint x: 348, startPoint y: 424, endPoint x: 356, endPoint y: 422, distance: 9.0
click at [353, 423] on input "text" at bounding box center [352, 427] width 110 height 20
type input "[DATE]"
type input "72.84"
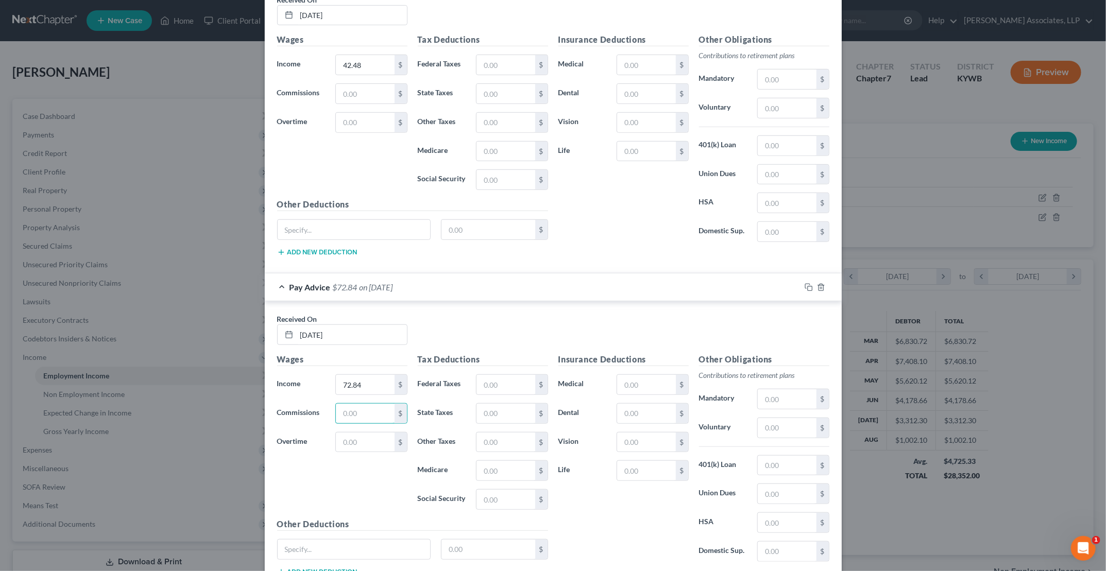
scroll to position [464, 0]
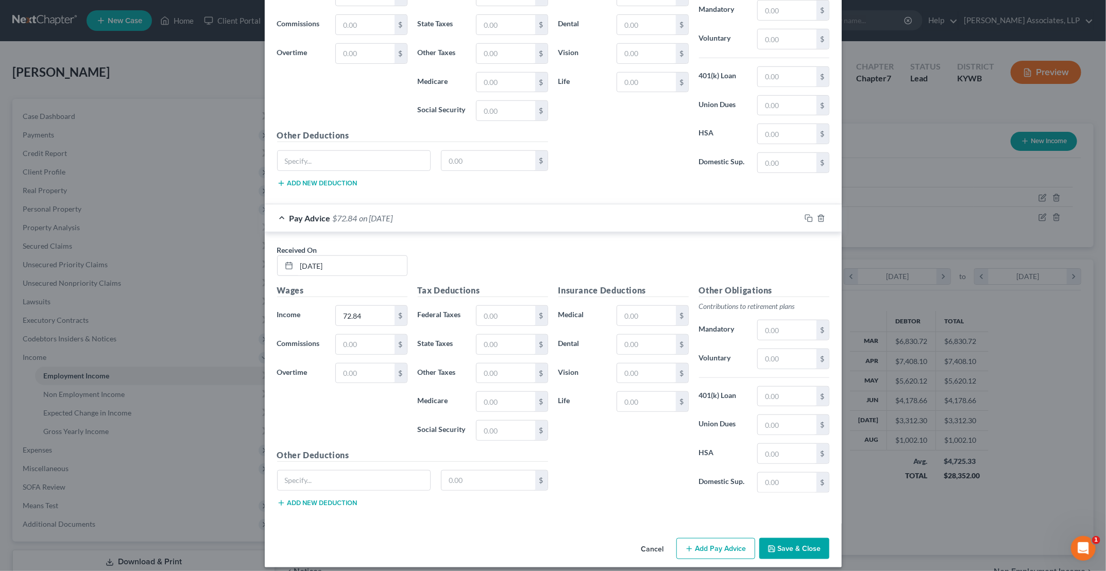
click at [524, 456] on button "Add Pay Advice" at bounding box center [715, 549] width 79 height 22
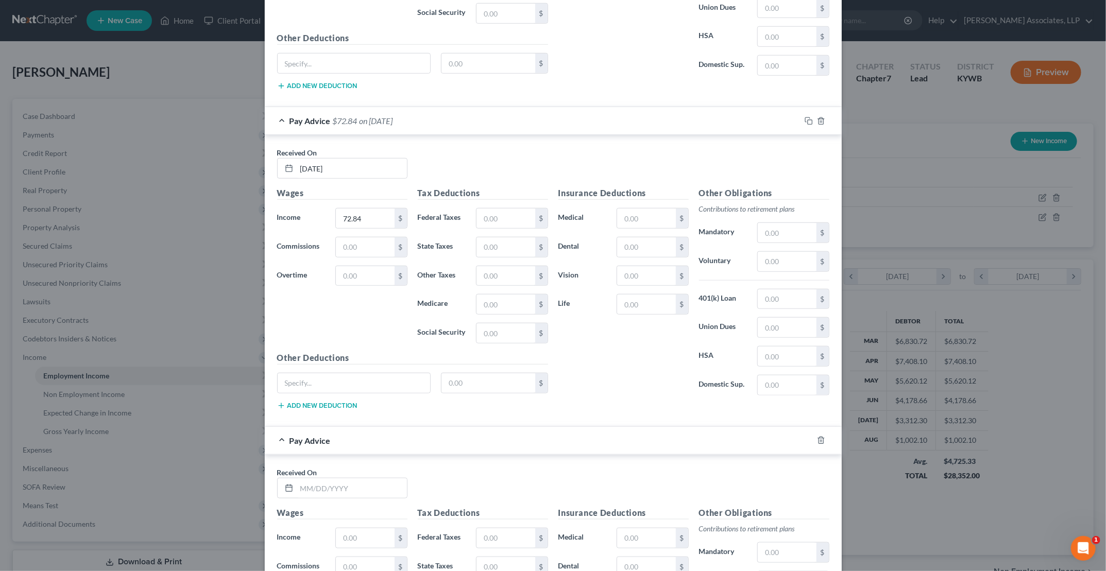
scroll to position [567, 0]
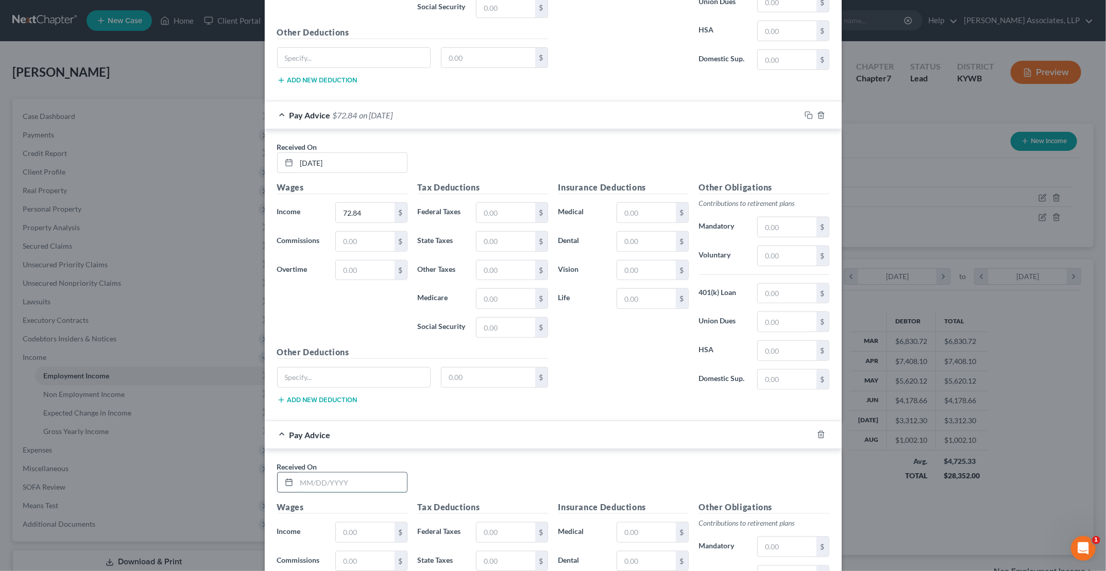
click at [331, 456] on input "text" at bounding box center [352, 483] width 110 height 20
type input "[DATE]"
type input "416.48"
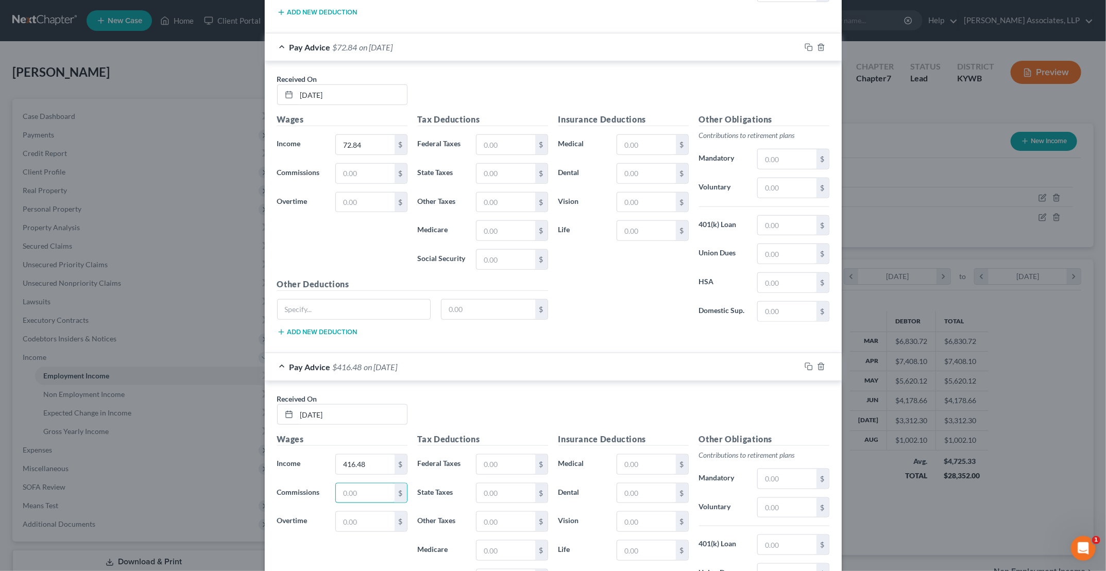
scroll to position [779, 0]
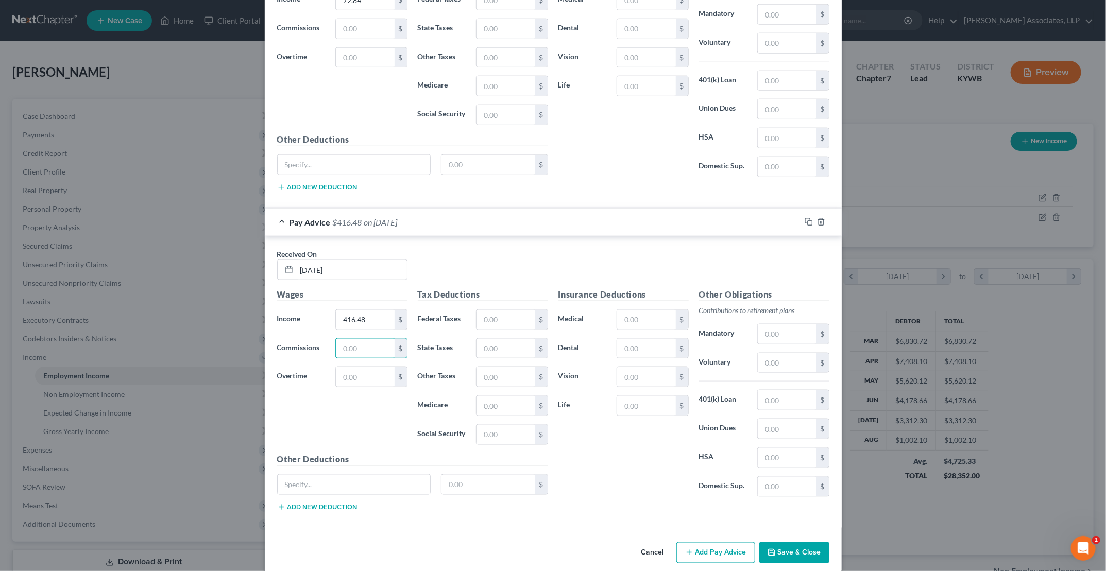
click at [524, 456] on button "Add Pay Advice" at bounding box center [715, 553] width 79 height 22
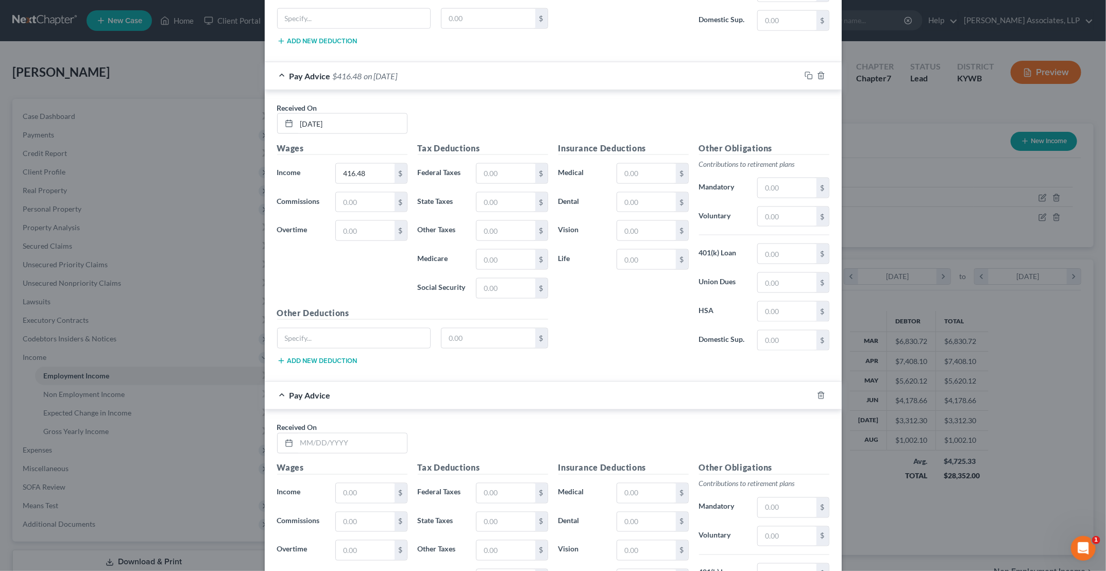
scroll to position [934, 0]
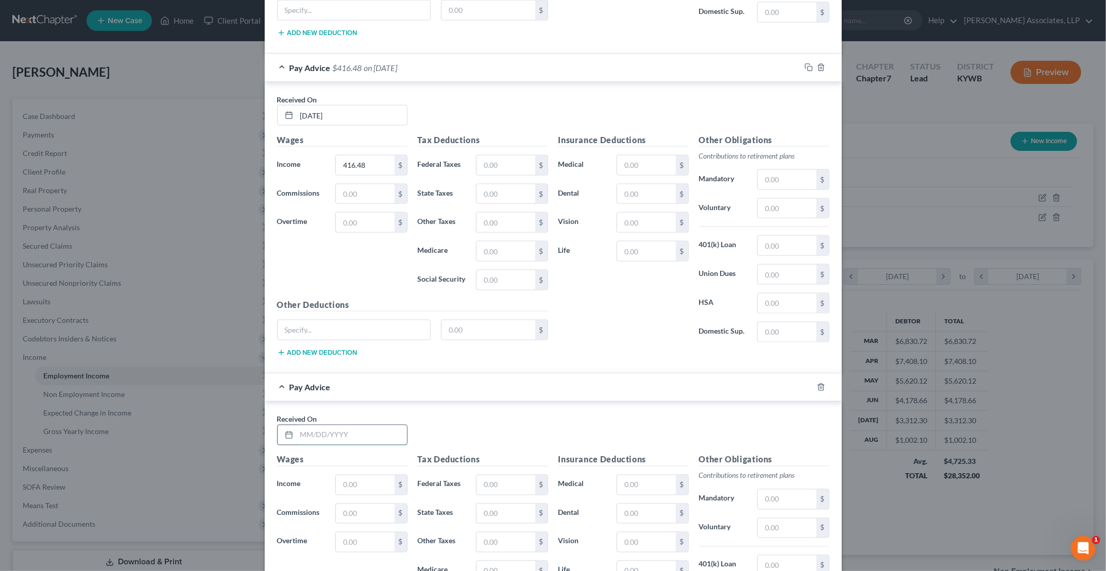
click at [346, 427] on input "text" at bounding box center [352, 435] width 110 height 20
type input "[DATE]"
type input "786.14"
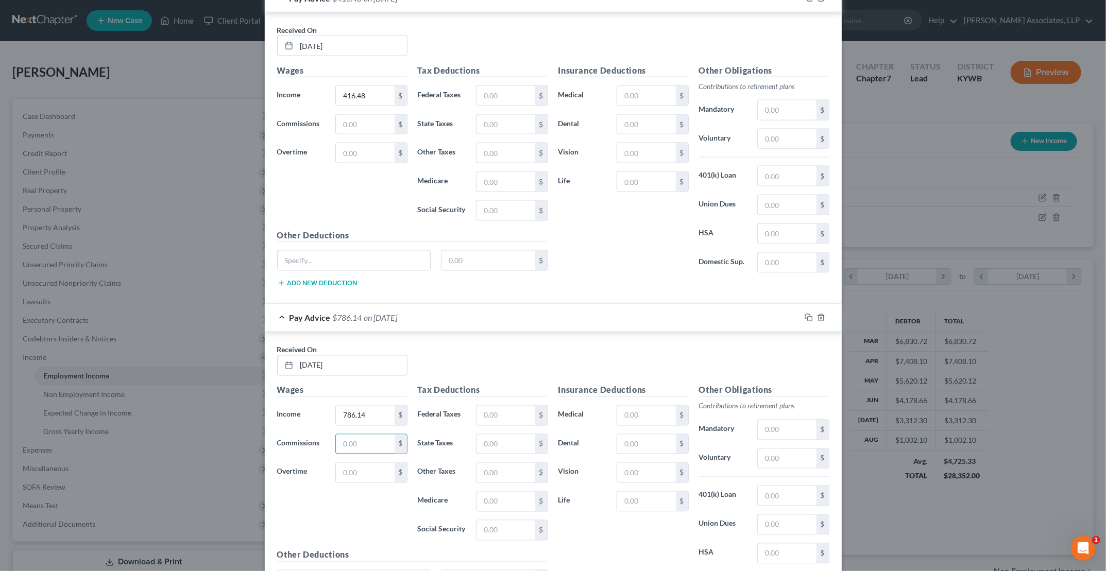
scroll to position [1095, 0]
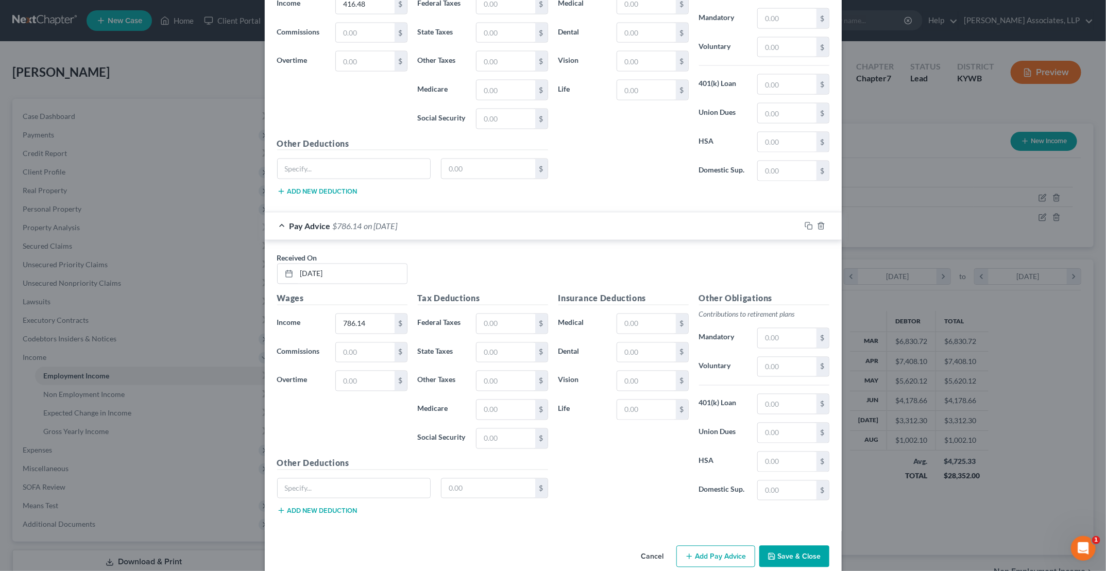
click at [524, 456] on button "Add Pay Advice" at bounding box center [715, 557] width 79 height 22
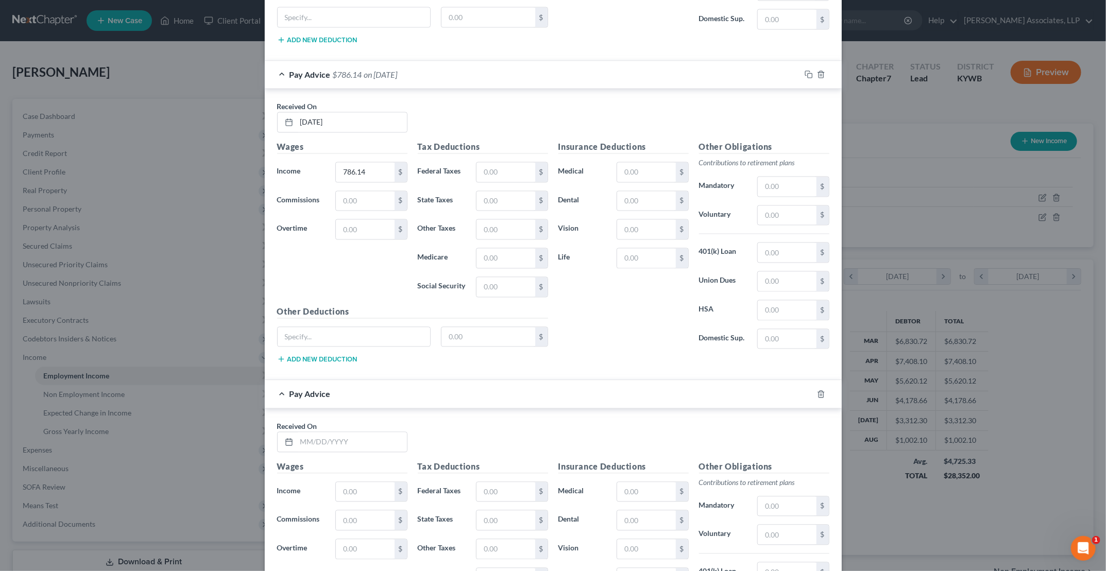
scroll to position [1250, 0]
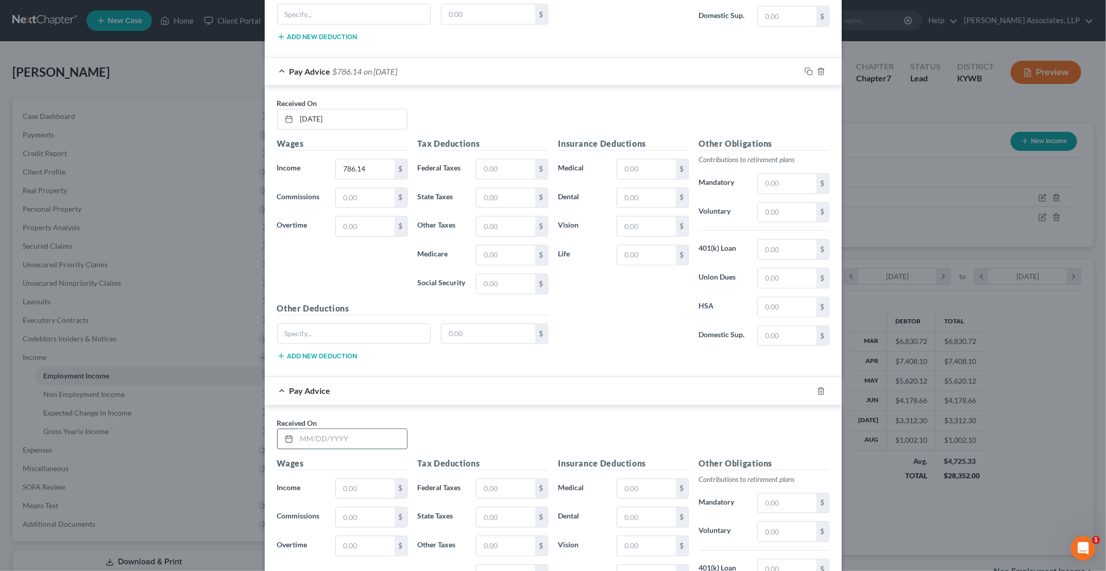
click at [343, 430] on input "text" at bounding box center [352, 440] width 110 height 20
type input "[DATE]"
type input "756.86"
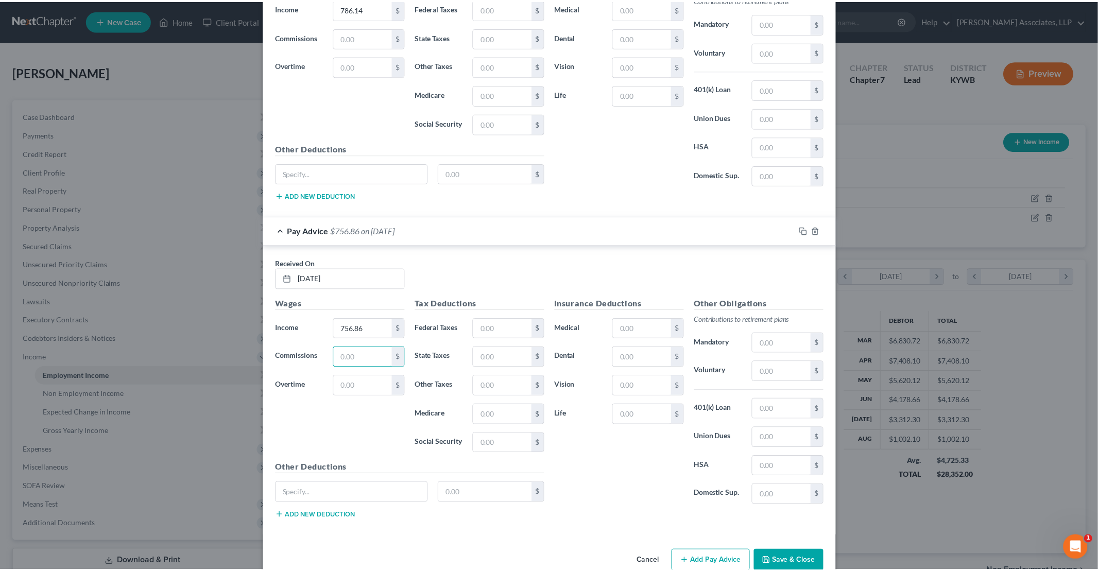
scroll to position [1411, 0]
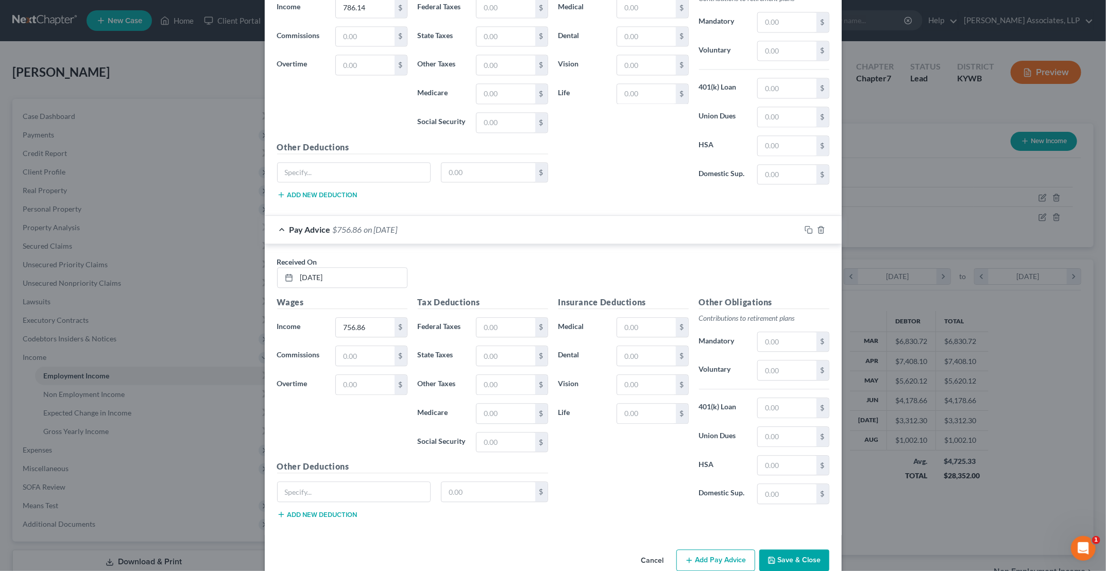
click at [524, 456] on button "Save & Close" at bounding box center [794, 561] width 70 height 22
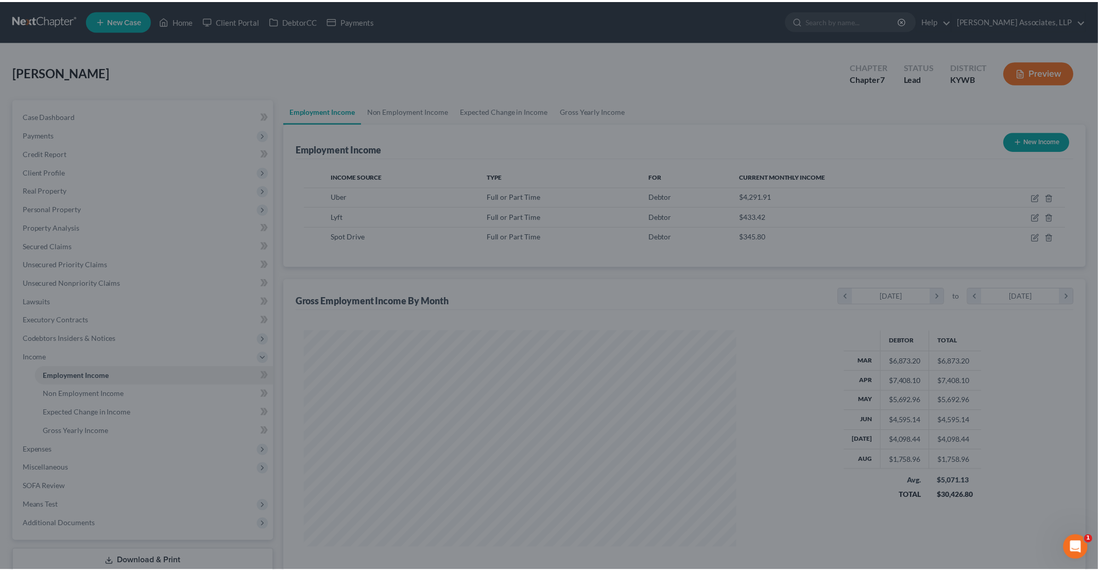
scroll to position [514890, 514652]
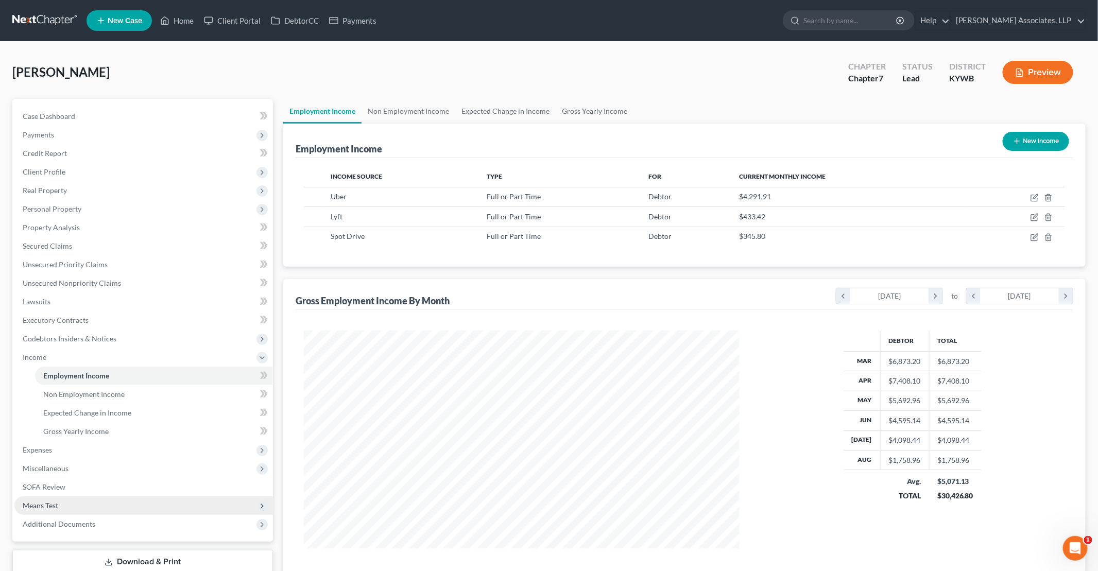
click at [44, 456] on span "Means Test" at bounding box center [41, 505] width 36 height 9
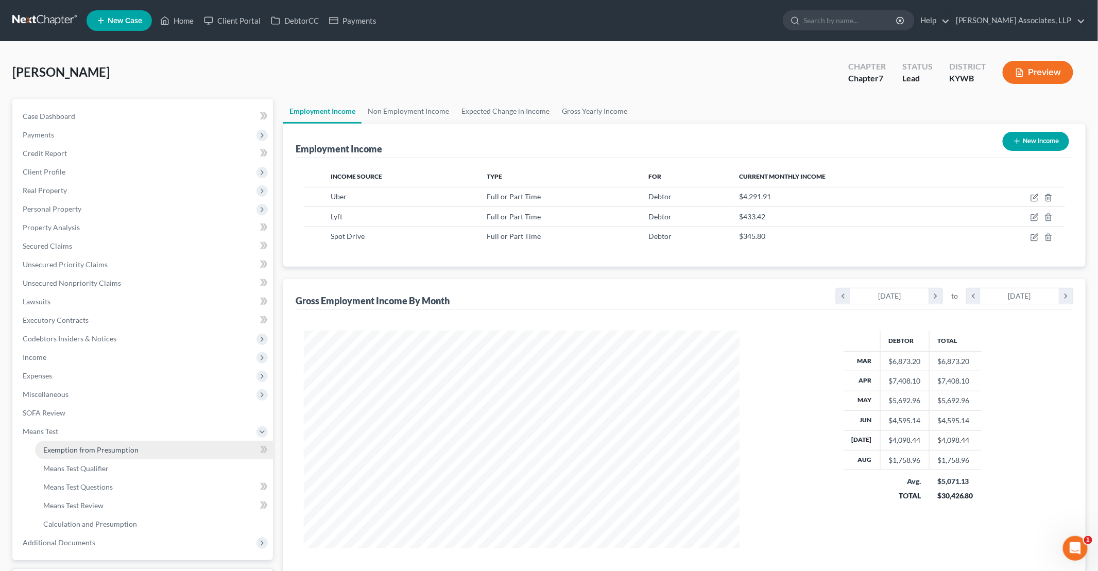
click at [116, 448] on span "Exemption from Presumption" at bounding box center [90, 450] width 95 height 9
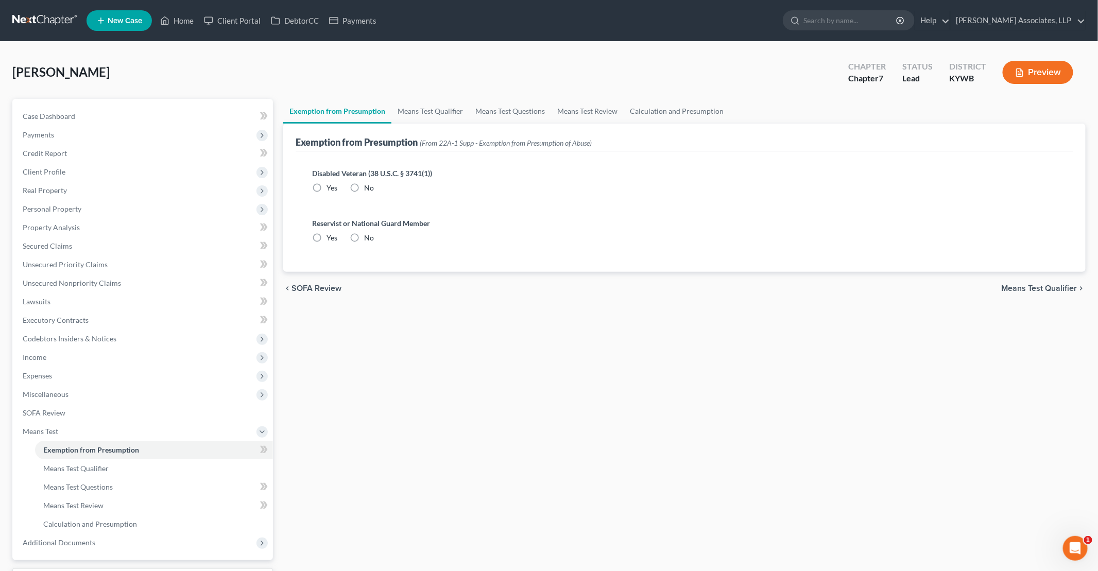
click at [364, 183] on label "No" at bounding box center [369, 188] width 10 height 10
click at [368, 183] on input "No" at bounding box center [371, 186] width 7 height 7
radio input "true"
click at [364, 239] on label "No" at bounding box center [369, 238] width 10 height 10
click at [368, 239] on input "No" at bounding box center [371, 236] width 7 height 7
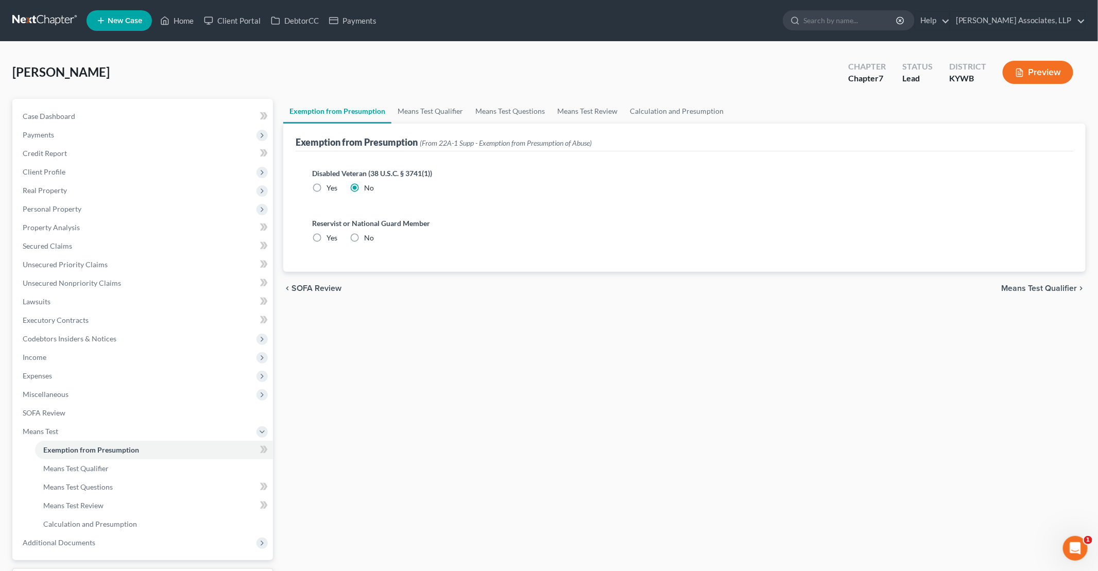
radio input "true"
click at [432, 113] on link "Means Test Qualifier" at bounding box center [430, 111] width 78 height 25
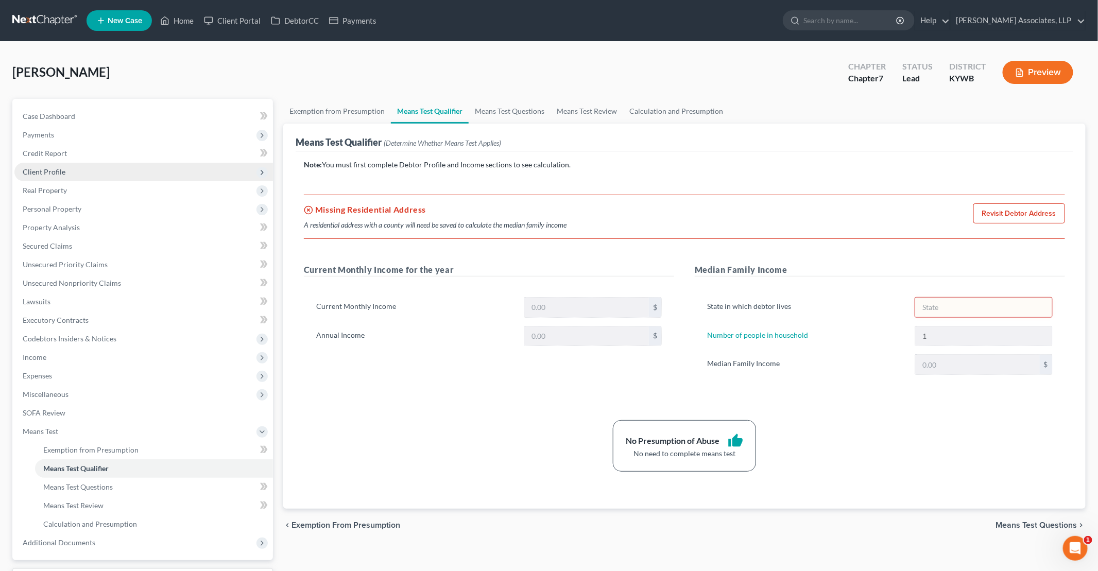
click at [53, 171] on span "Client Profile" at bounding box center [44, 171] width 43 height 9
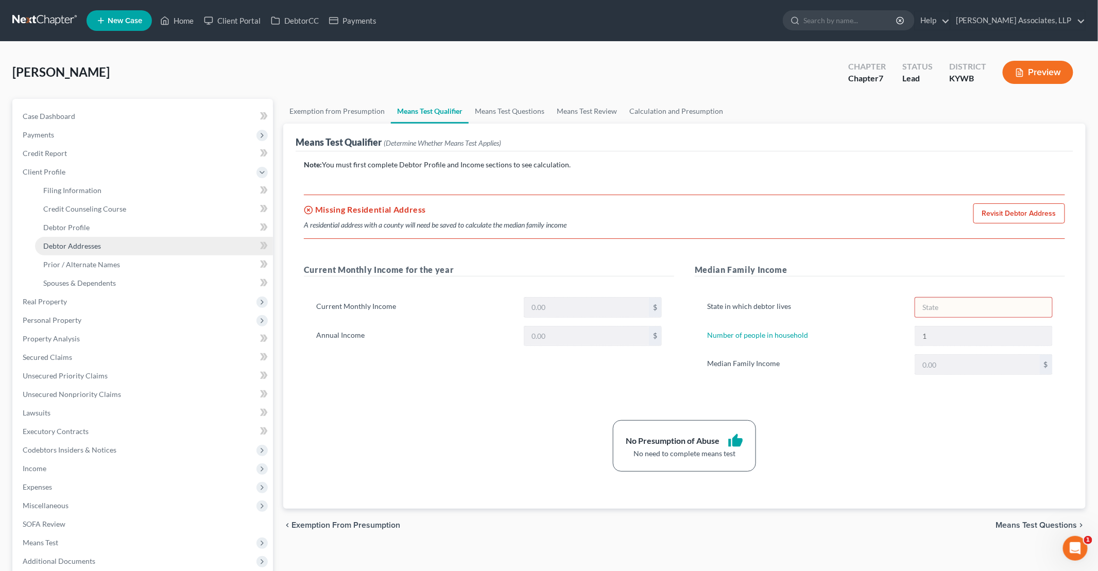
click at [76, 245] on span "Debtor Addresses" at bounding box center [72, 246] width 58 height 9
select select "0"
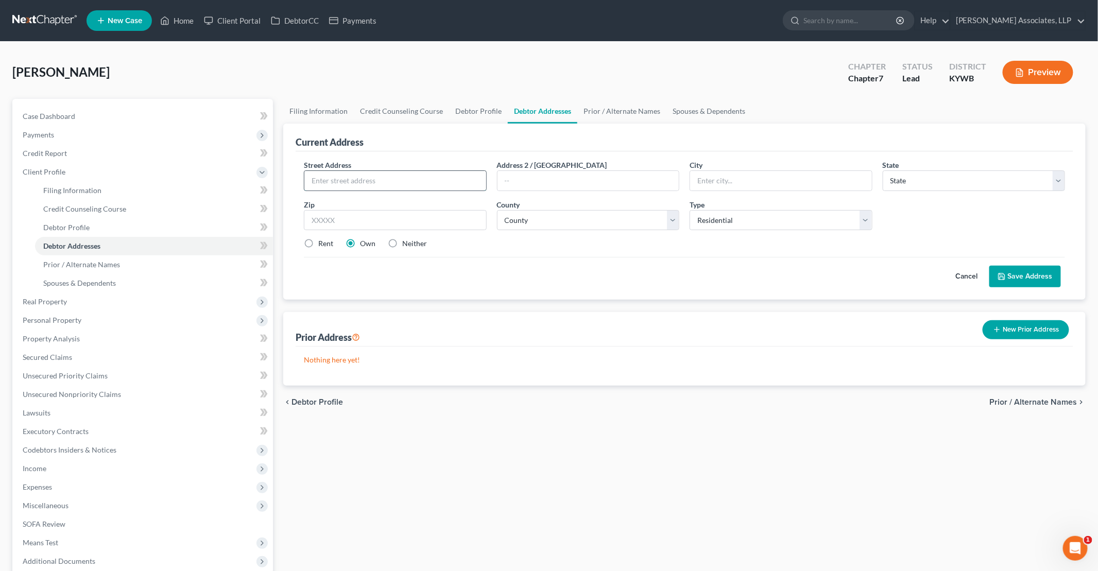
click at [389, 176] on input "text" at bounding box center [395, 181] width 182 height 20
click at [524, 216] on select "County" at bounding box center [588, 220] width 183 height 21
click at [524, 184] on select "State [US_STATE] AK AR AZ CA CO CT DE DC [GEOGRAPHIC_DATA] [GEOGRAPHIC_DATA] GU…" at bounding box center [974, 181] width 183 height 21
select select "18"
click at [524, 171] on select "State [US_STATE] AK AR AZ CA CO CT DE DC [GEOGRAPHIC_DATA] [GEOGRAPHIC_DATA] GU…" at bounding box center [974, 181] width 183 height 21
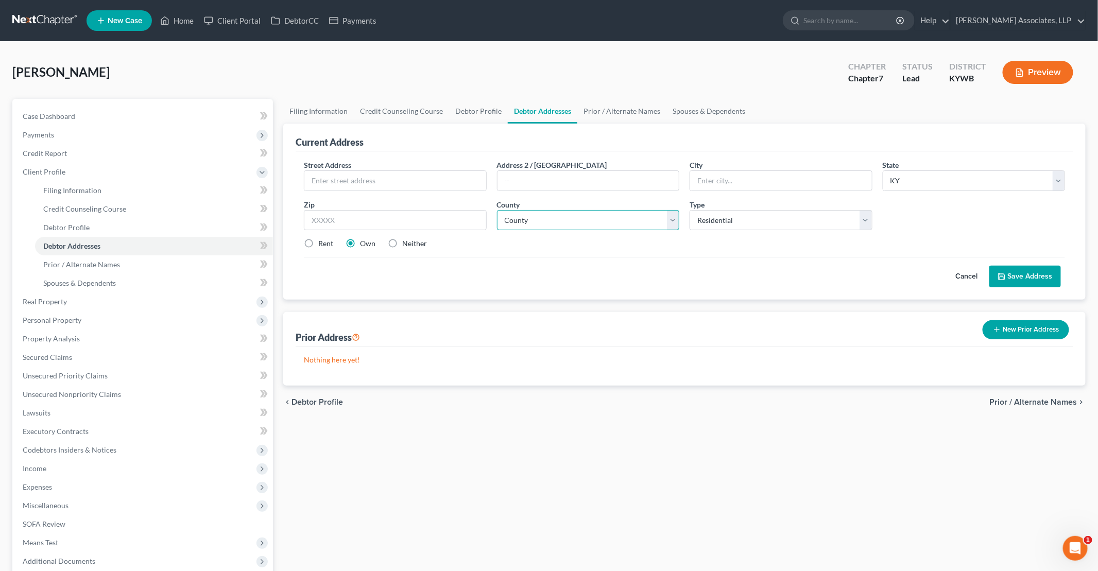
click at [524, 216] on select "County" at bounding box center [588, 220] width 183 height 21
select select "55"
click at [497, 210] on select "County [GEOGRAPHIC_DATA] [GEOGRAPHIC_DATA] [GEOGRAPHIC_DATA] [GEOGRAPHIC_DATA] …" at bounding box center [588, 220] width 183 height 21
click at [325, 244] on label "Rent" at bounding box center [325, 243] width 15 height 10
click at [325, 244] on input "Rent" at bounding box center [325, 241] width 7 height 7
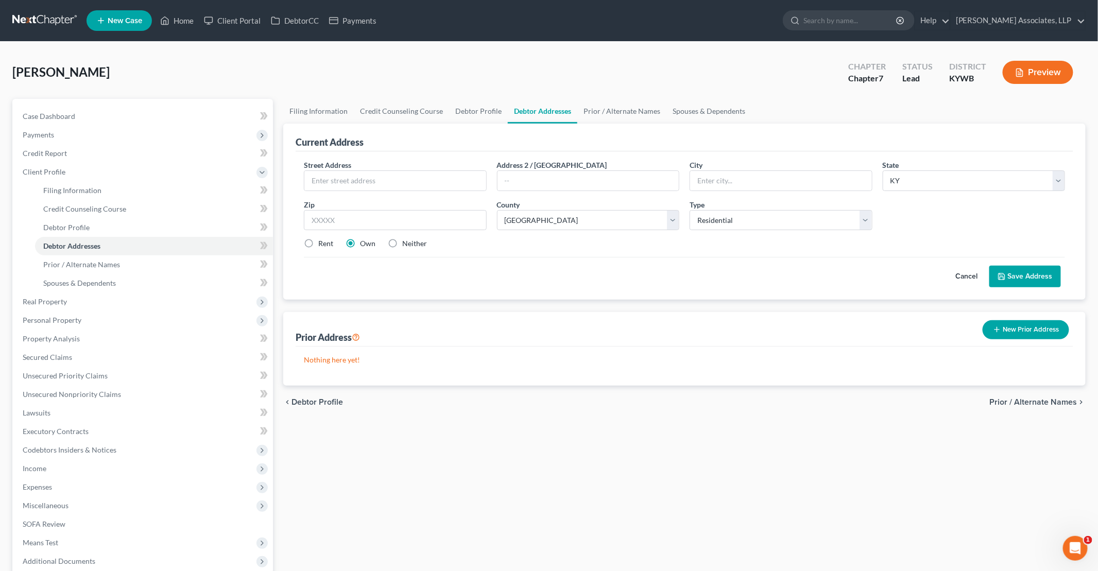
radio input "true"
click at [524, 272] on button "Save Address" at bounding box center [1026, 277] width 72 height 22
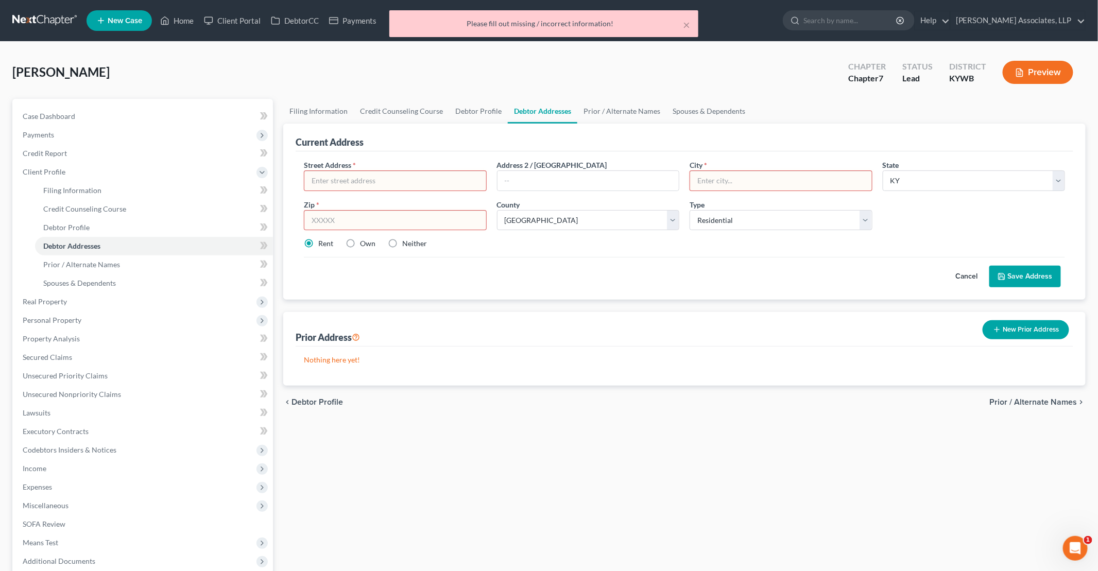
click at [435, 179] on input "text" at bounding box center [395, 181] width 182 height 20
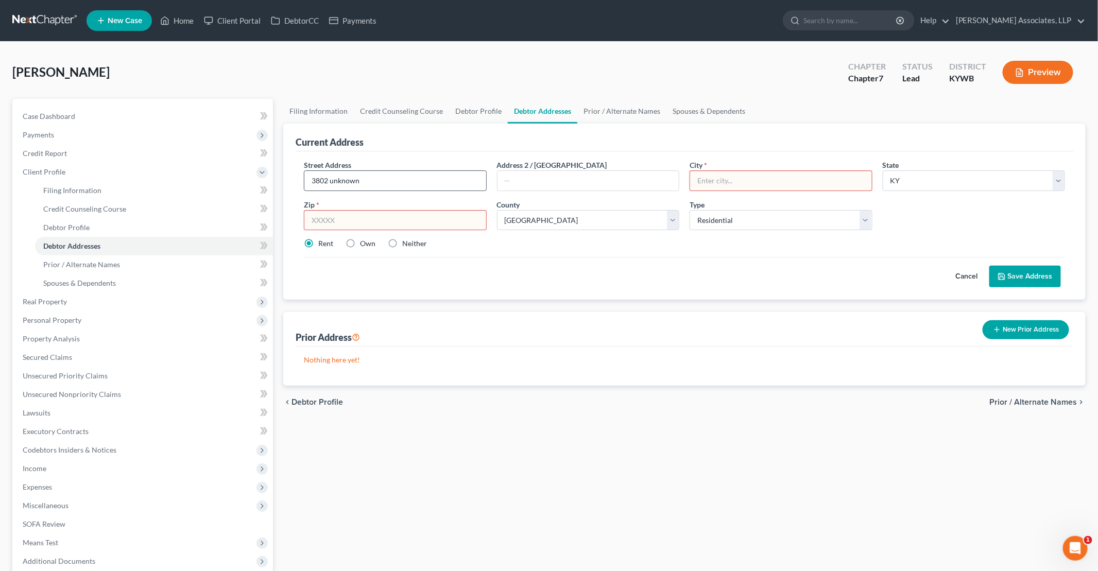
type input "3802 unknown"
type input "[GEOGRAPHIC_DATA]"
type input "40222"
click at [524, 273] on button "Save Address" at bounding box center [1026, 277] width 72 height 22
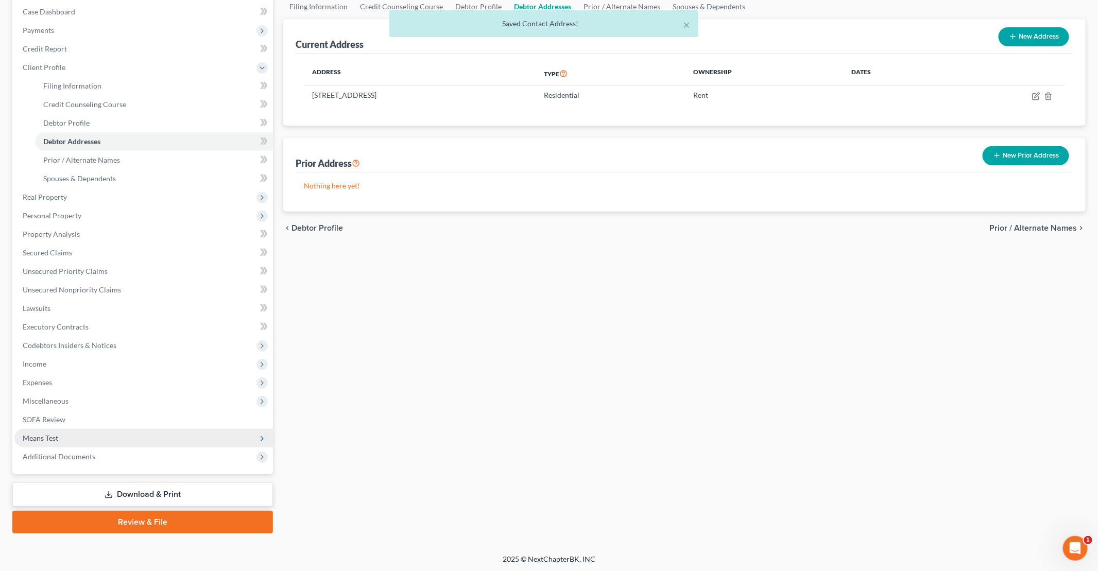
click at [71, 440] on span "Means Test" at bounding box center [143, 438] width 259 height 19
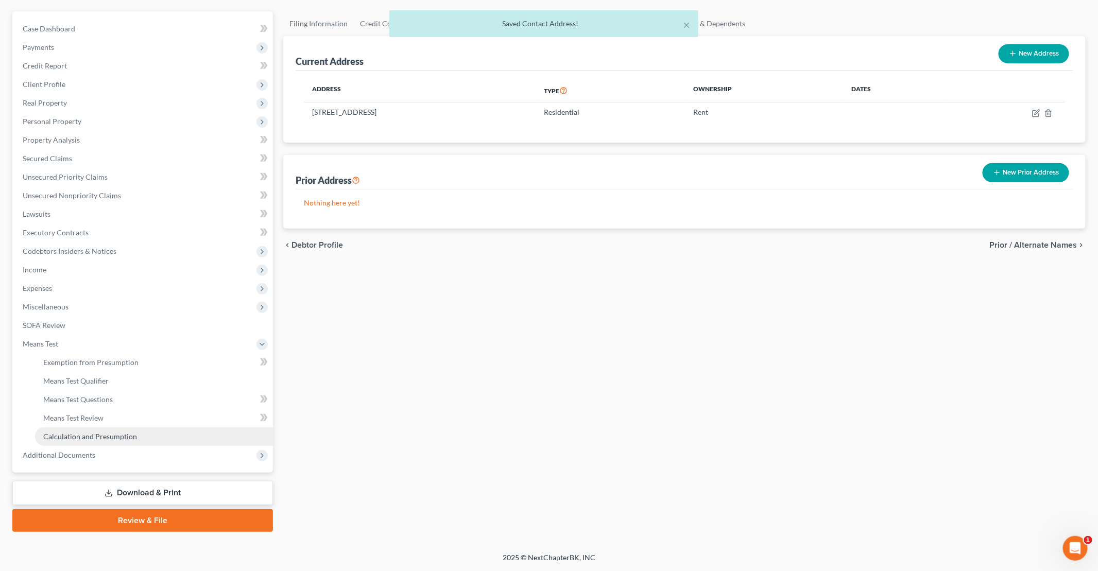
scroll to position [86, 0]
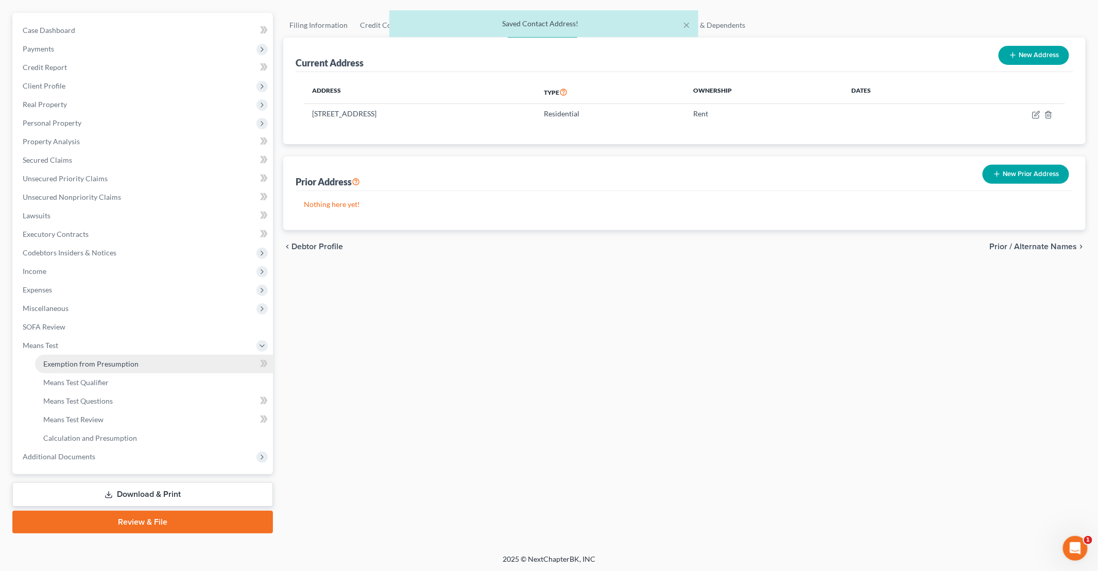
drag, startPoint x: 91, startPoint y: 369, endPoint x: 97, endPoint y: 367, distance: 6.0
click at [92, 369] on link "Exemption from Presumption" at bounding box center [154, 364] width 238 height 19
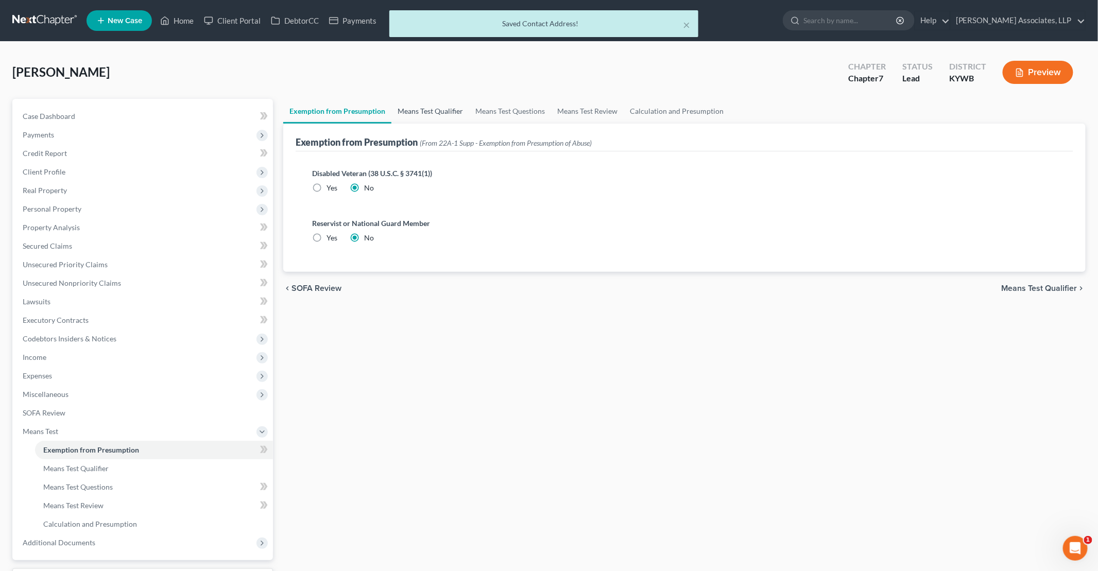
click at [447, 115] on link "Means Test Qualifier" at bounding box center [430, 111] width 78 height 25
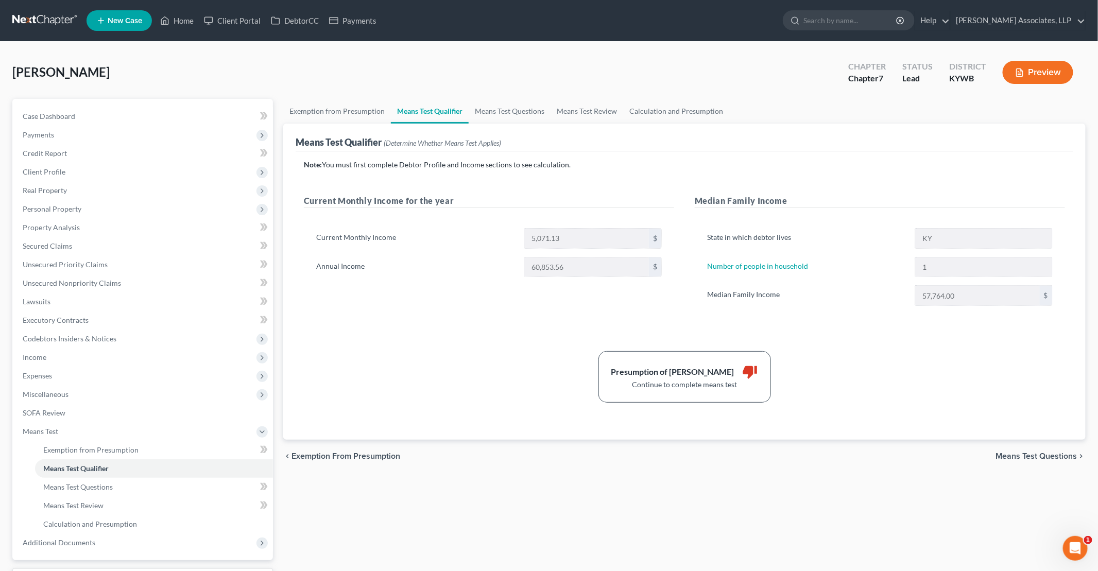
click at [505, 273] on div "Annual Income 60,853.56 $" at bounding box center [489, 267] width 356 height 21
click at [524, 300] on div "Median Family Income 57,764.00 $" at bounding box center [880, 295] width 356 height 21
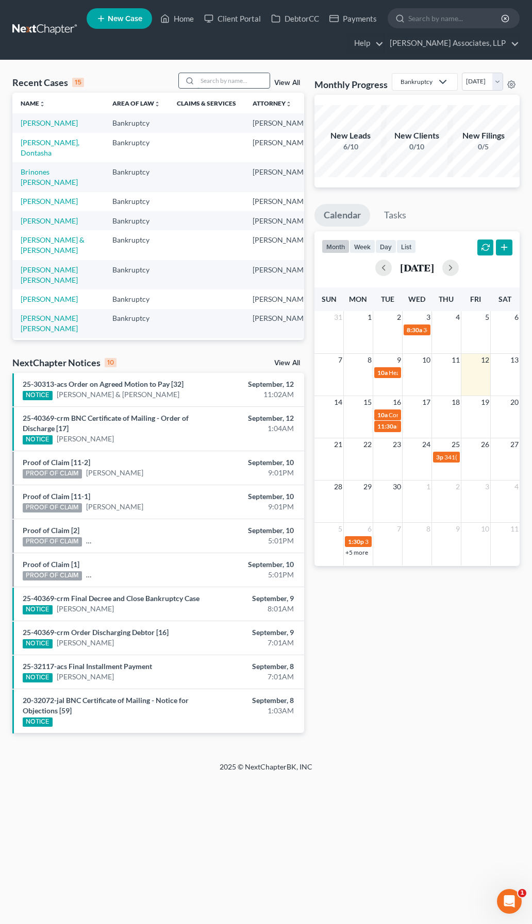
click at [221, 83] on input "search" at bounding box center [233, 80] width 72 height 15
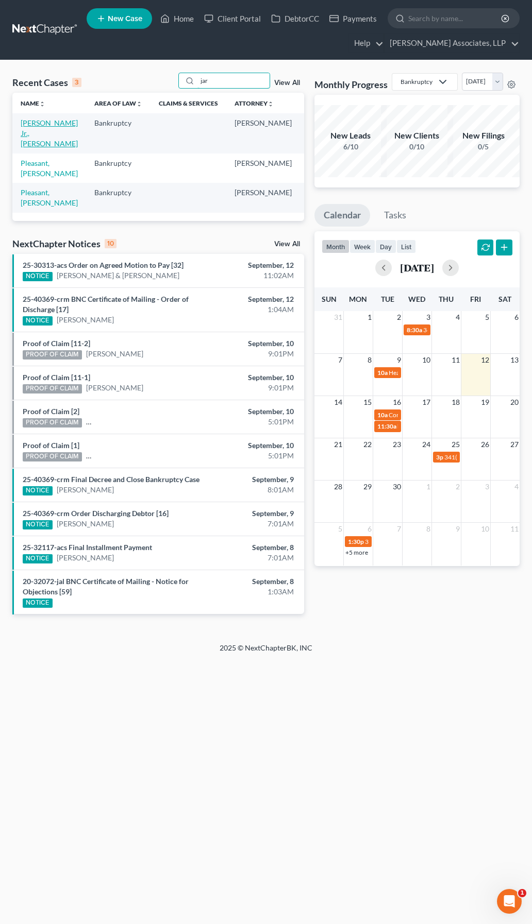
type input "jar"
click at [35, 119] on link "Jarboe Jr., William" at bounding box center [49, 132] width 57 height 29
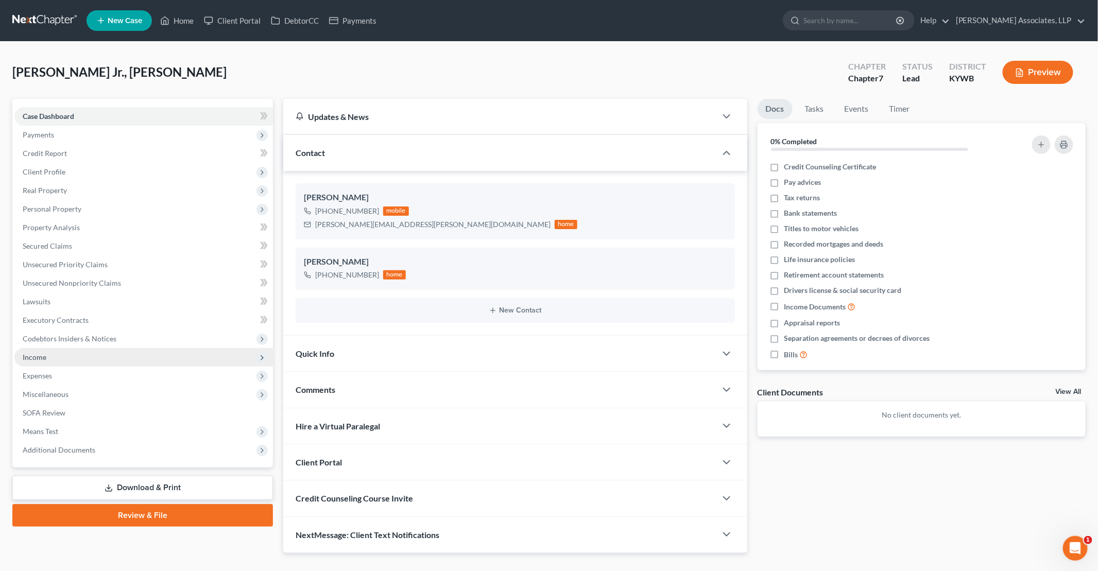
click at [33, 363] on span "Income" at bounding box center [143, 357] width 259 height 19
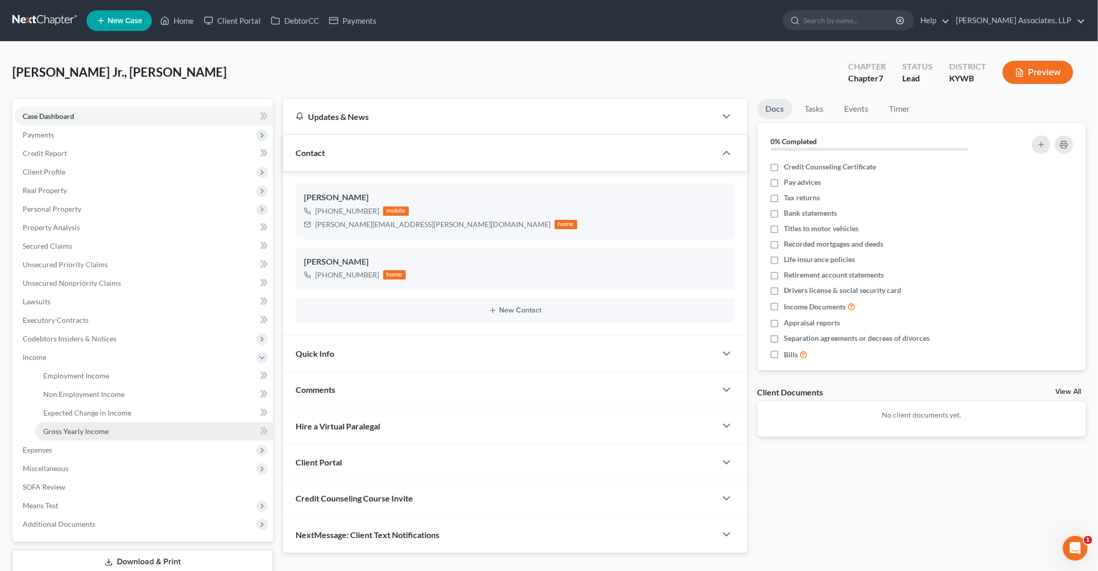
click at [100, 428] on span "Gross Yearly Income" at bounding box center [75, 431] width 65 height 9
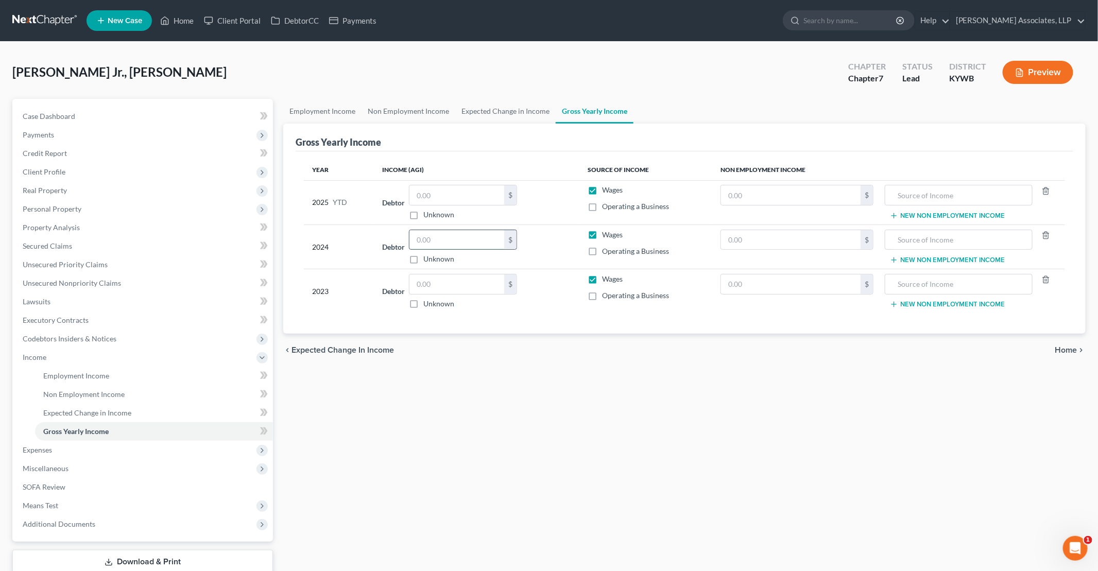
click at [468, 232] on input "text" at bounding box center [457, 240] width 95 height 20
type input "43,329"
click at [456, 277] on input "text" at bounding box center [457, 285] width 95 height 20
type input "53,058"
click at [53, 211] on span "Personal Property" at bounding box center [52, 208] width 59 height 9
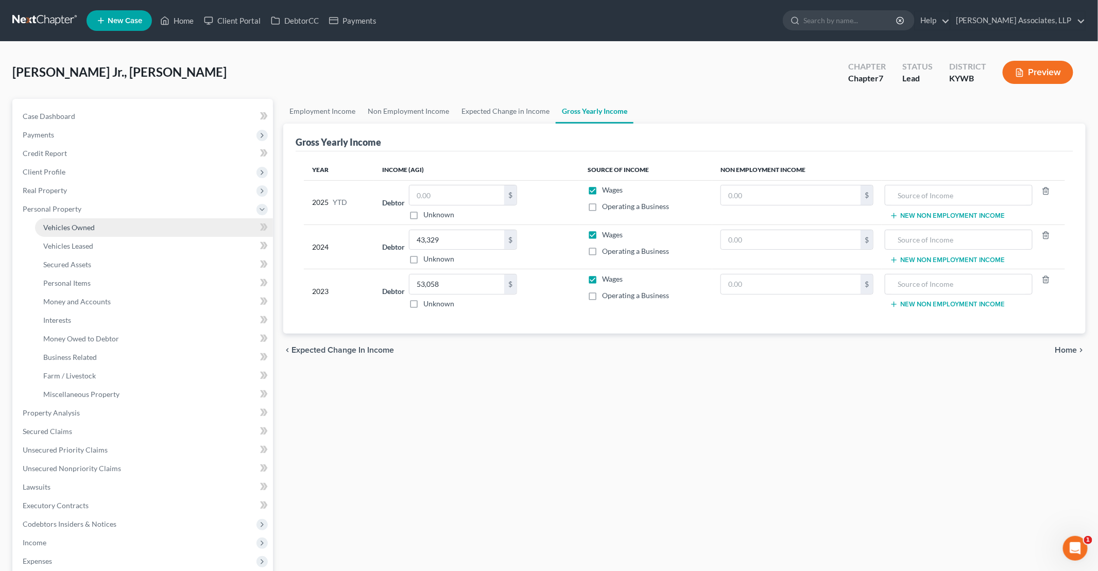
click at [73, 228] on span "Vehicles Owned" at bounding box center [69, 227] width 52 height 9
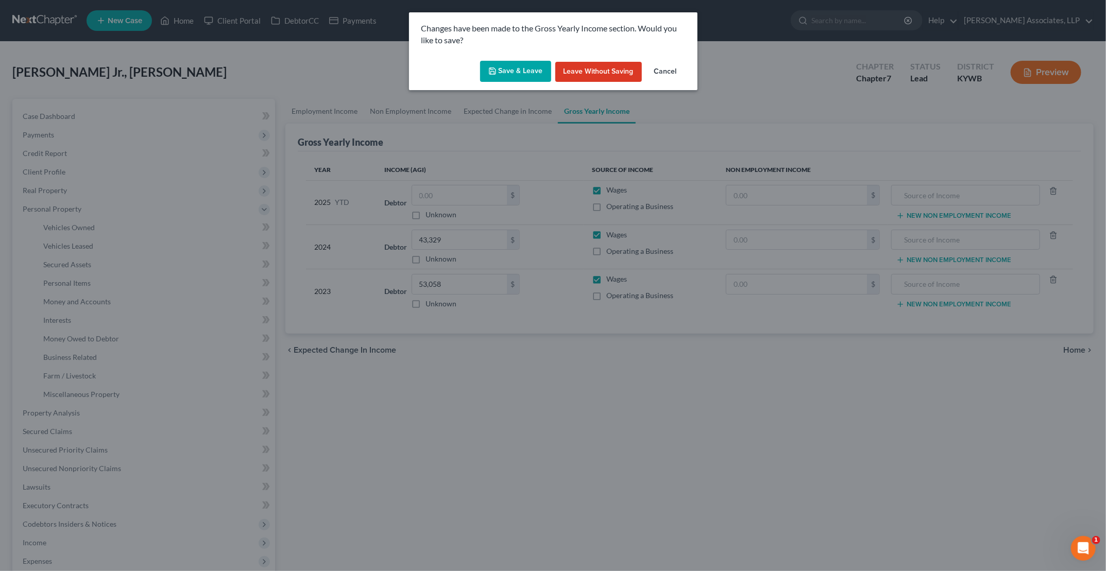
click at [512, 74] on button "Save & Leave" at bounding box center [515, 72] width 71 height 22
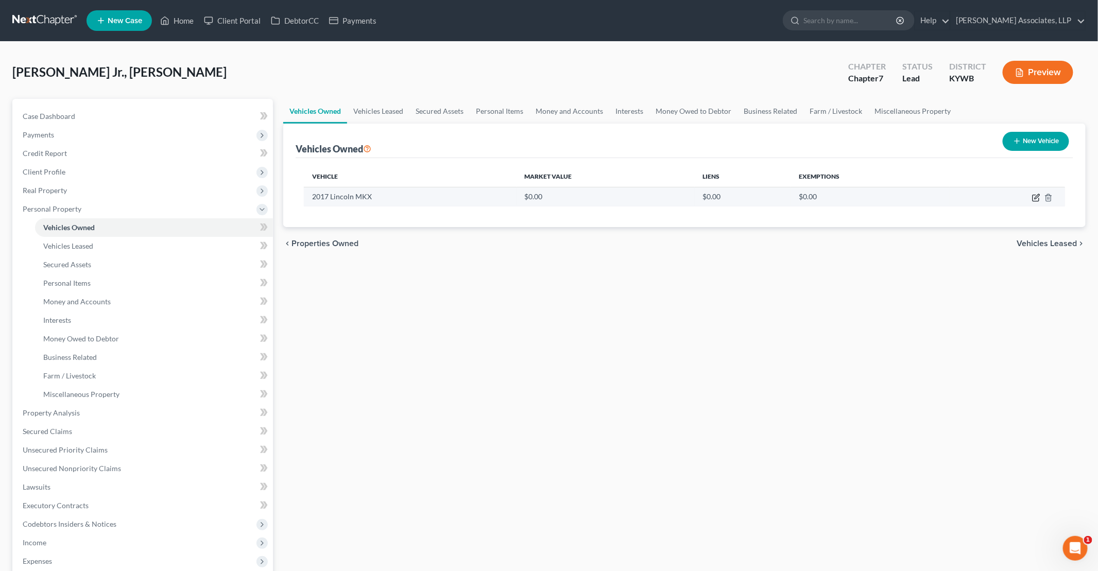
click at [531, 197] on icon "button" at bounding box center [1037, 196] width 5 height 5
select select "0"
select select "9"
select select "0"
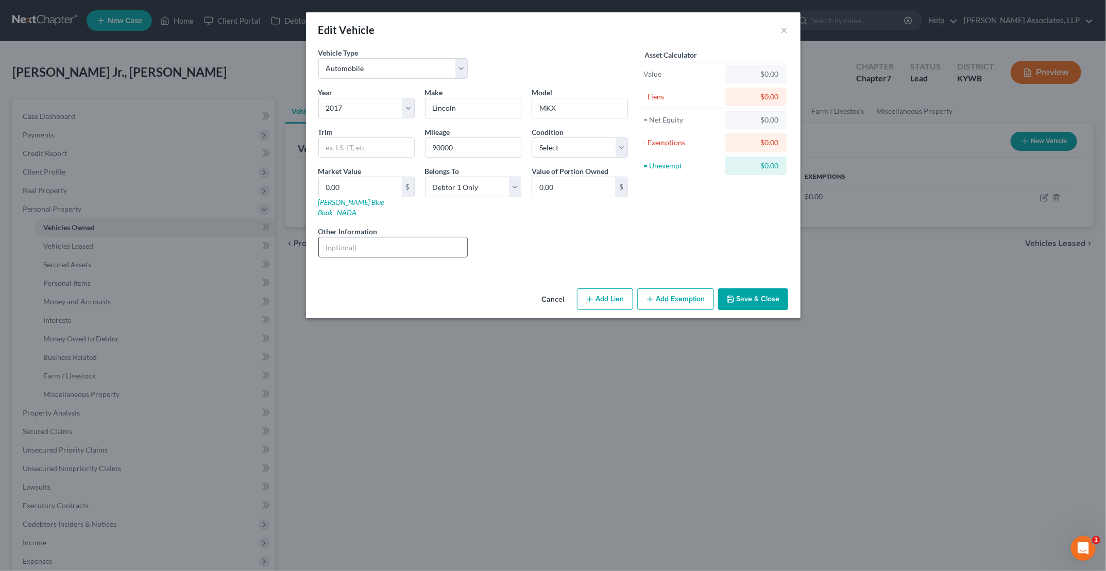
click at [367, 237] on input "text" at bounding box center [393, 247] width 149 height 20
type input "VIN 2LMPJ9JPXHBL37510"
click at [354, 202] on link "Kelly Blue Book" at bounding box center [351, 207] width 66 height 19
click at [356, 146] on input "text" at bounding box center [366, 148] width 95 height 20
paste input "Black Label Sport Utility 4D"
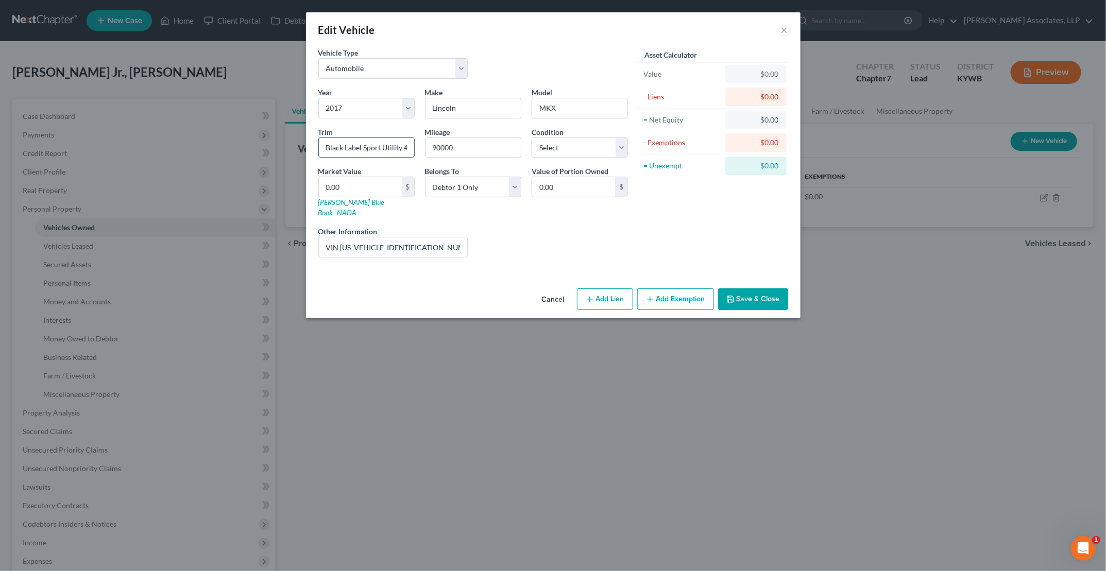
scroll to position [0, 5]
type input "Black Label Sport Utility 4D"
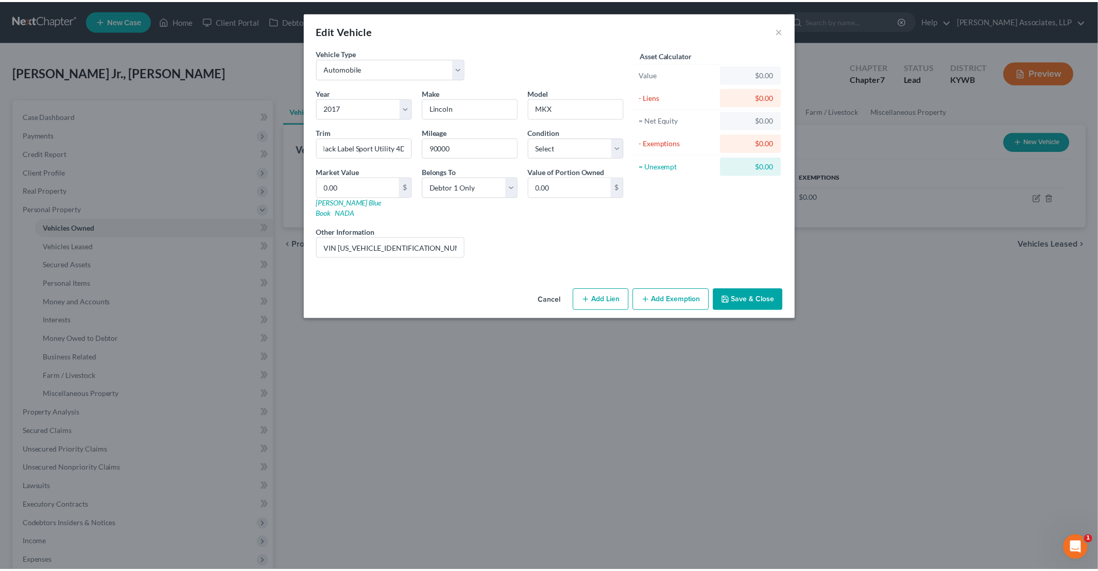
scroll to position [0, 0]
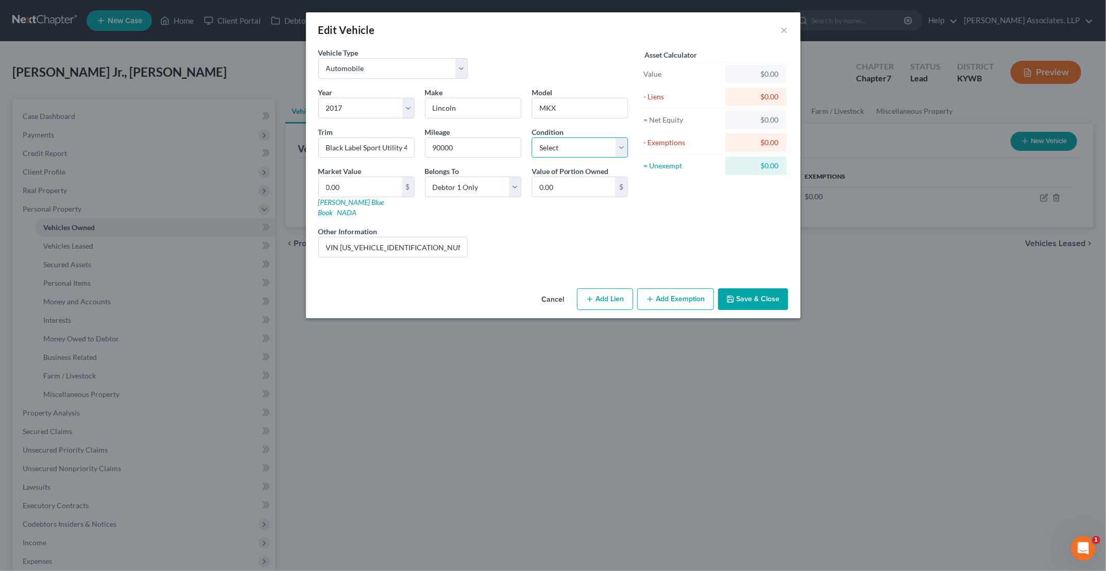
click at [531, 145] on select "Select Excellent Very Good Good Fair Poor" at bounding box center [580, 148] width 96 height 21
select select "2"
click at [531, 138] on select "Select Excellent Very Good Good Fair Poor" at bounding box center [580, 148] width 96 height 21
click at [374, 189] on input "0.00" at bounding box center [360, 187] width 83 height 20
type input "1"
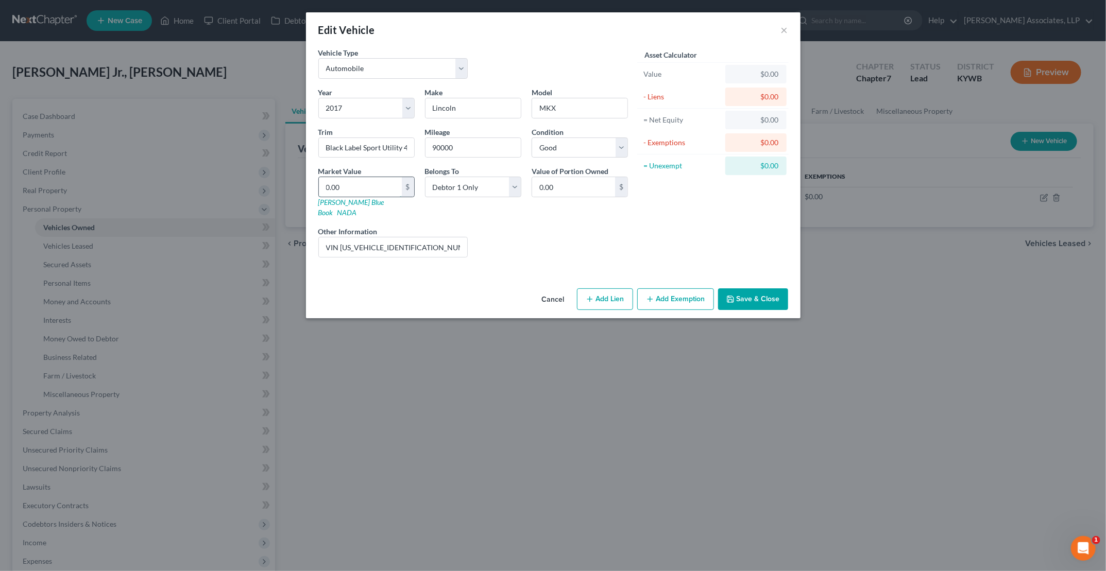
type input "1.00"
type input "13"
type input "13.00"
type input "137"
type input "137.00"
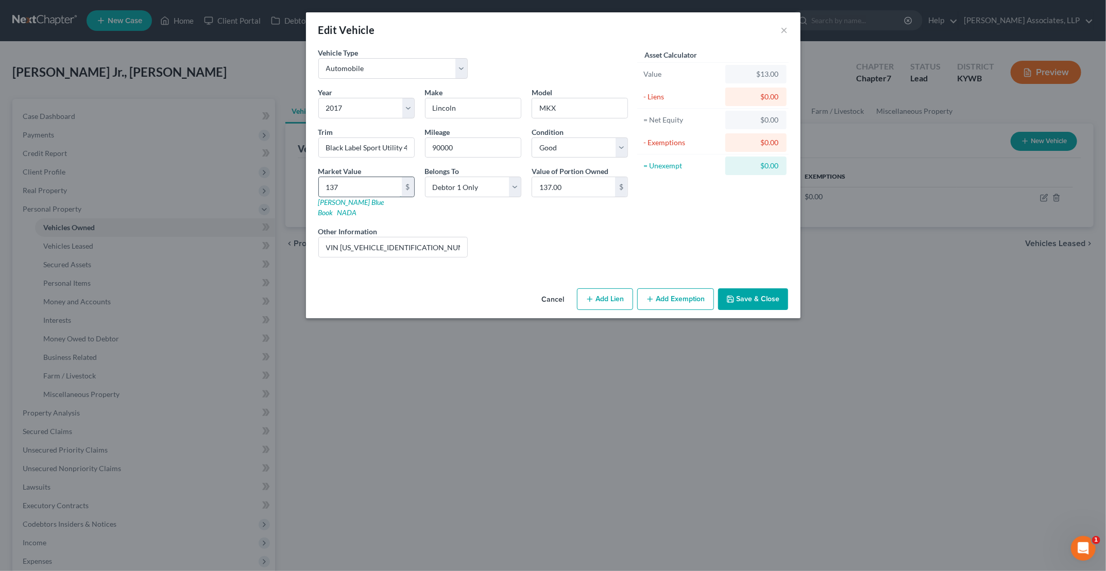
type input "1374"
type input "1,374.00"
type input "13748"
type input "13,748.00"
type input "13,748"
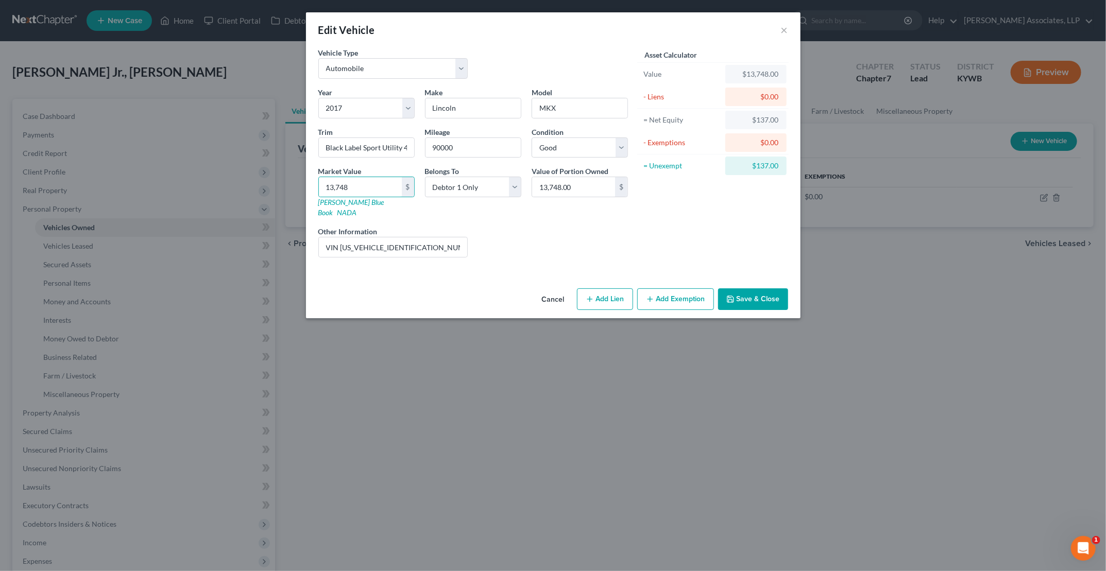
click at [531, 289] on button "Save & Close" at bounding box center [753, 299] width 70 height 22
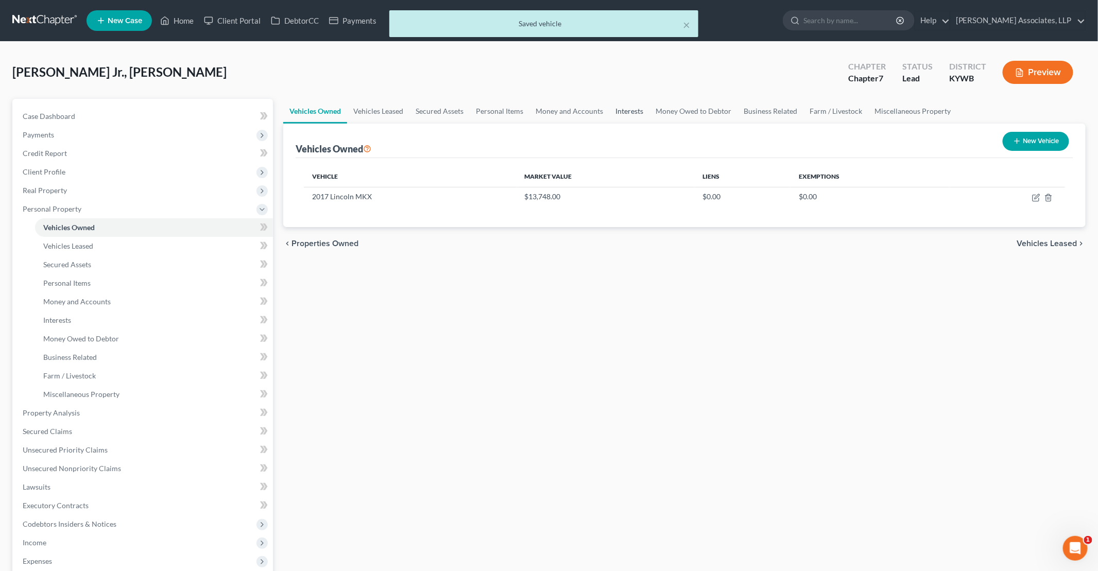
click at [531, 113] on link "Interests" at bounding box center [629, 111] width 40 height 25
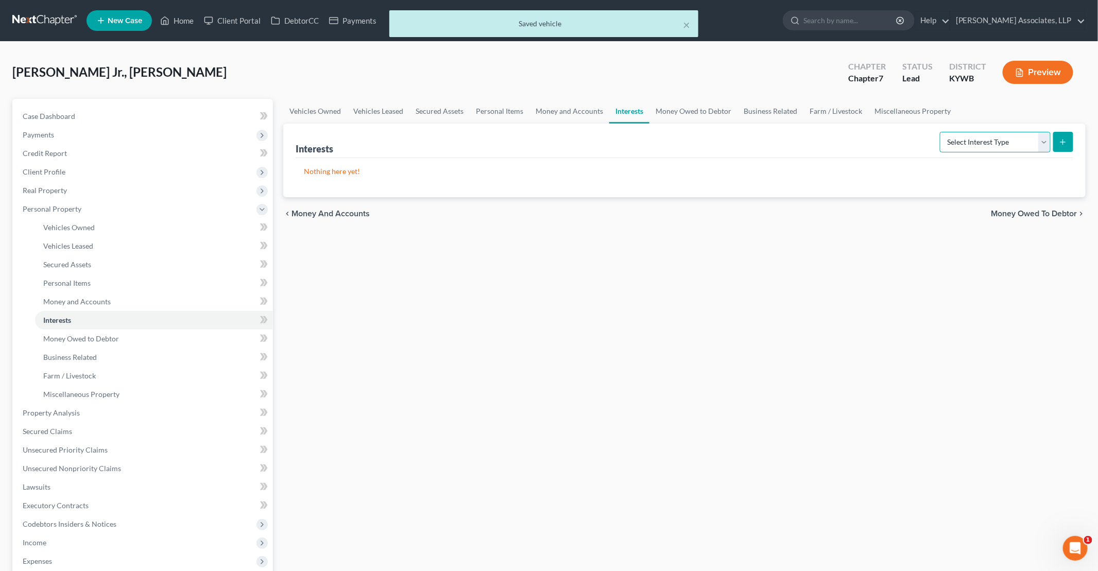
click at [531, 150] on select "Select Interest Type 401K Annuity Bond Education IRA Government Bond Government…" at bounding box center [995, 142] width 111 height 21
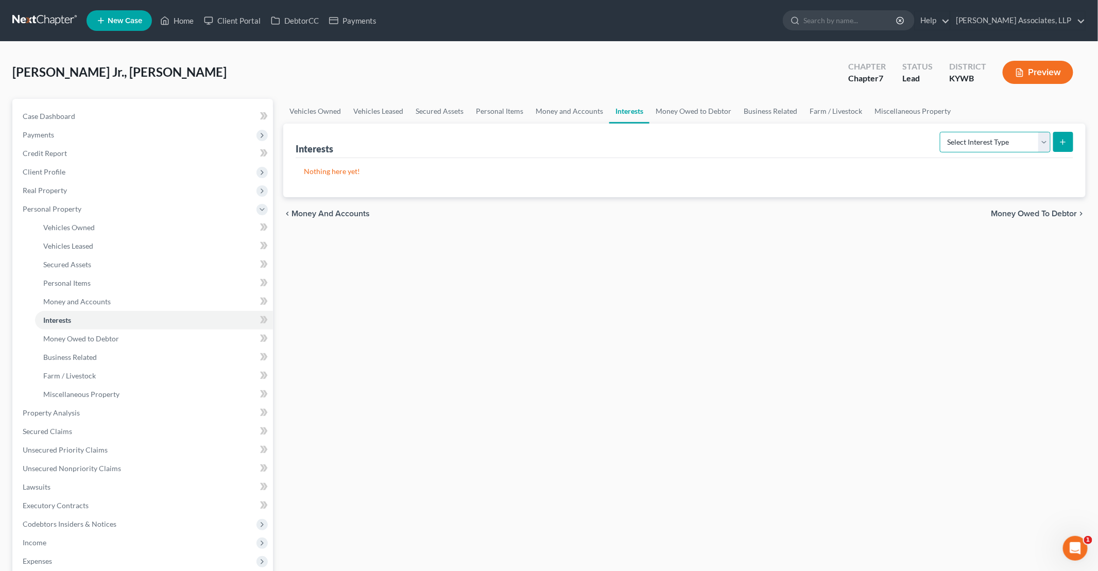
select select "whole_life_insurance"
click at [531, 132] on select "Select Interest Type 401K Annuity Bond Education IRA Government Bond Government…" at bounding box center [995, 142] width 111 height 21
click at [531, 135] on button "submit" at bounding box center [1063, 142] width 20 height 20
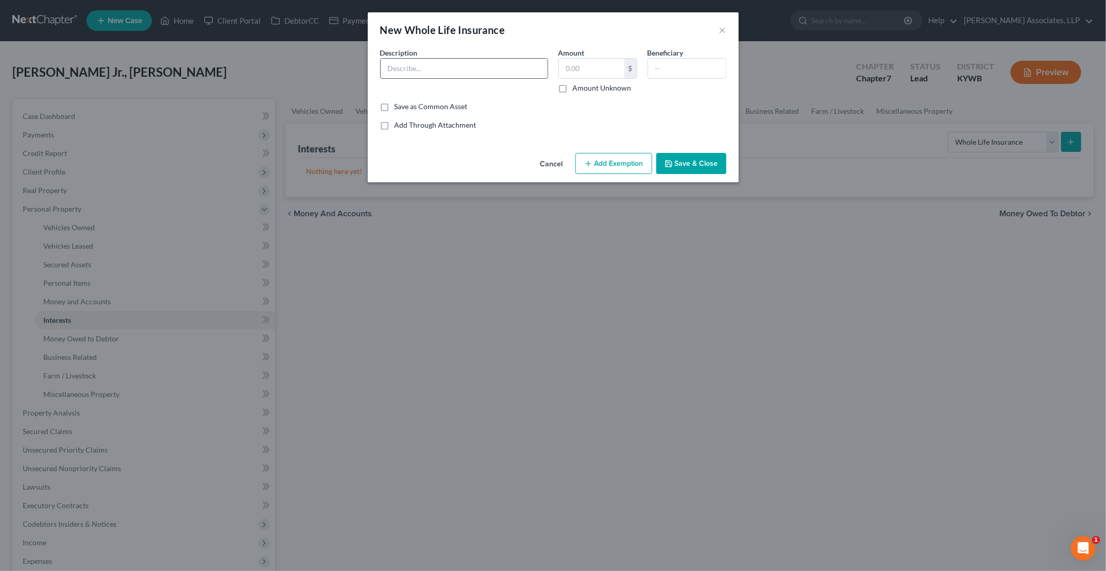
click at [472, 68] on input "text" at bounding box center [464, 69] width 167 height 20
type input "AARP"
click at [531, 65] on input "text" at bounding box center [687, 69] width 78 height 20
type input "Kimberly FUllerson"
click at [531, 69] on input "text" at bounding box center [591, 69] width 65 height 20
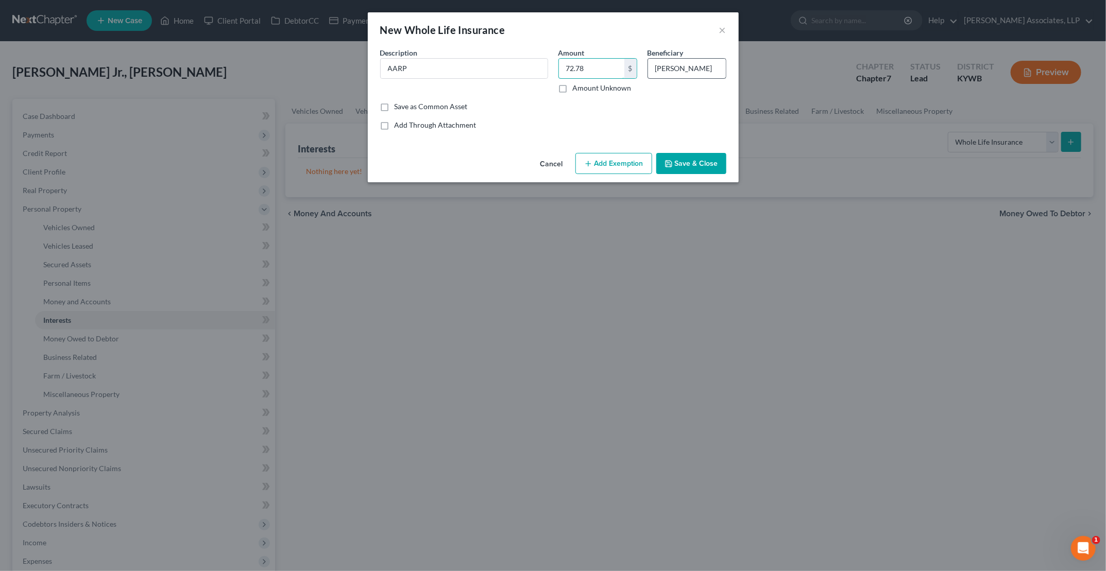
type input "72.78"
click at [531, 71] on input "Kimberly FUllerson" at bounding box center [687, 69] width 78 height 20
type input "Kimberly Fullerson"
click at [531, 165] on button "Add Exemption" at bounding box center [613, 164] width 77 height 22
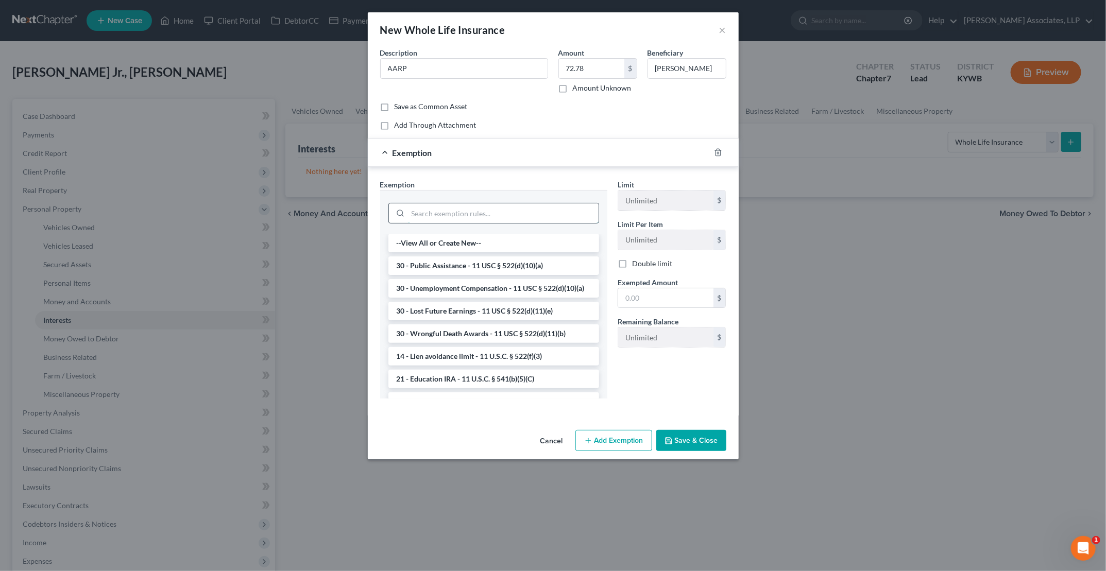
click at [502, 208] on input "search" at bounding box center [503, 213] width 191 height 20
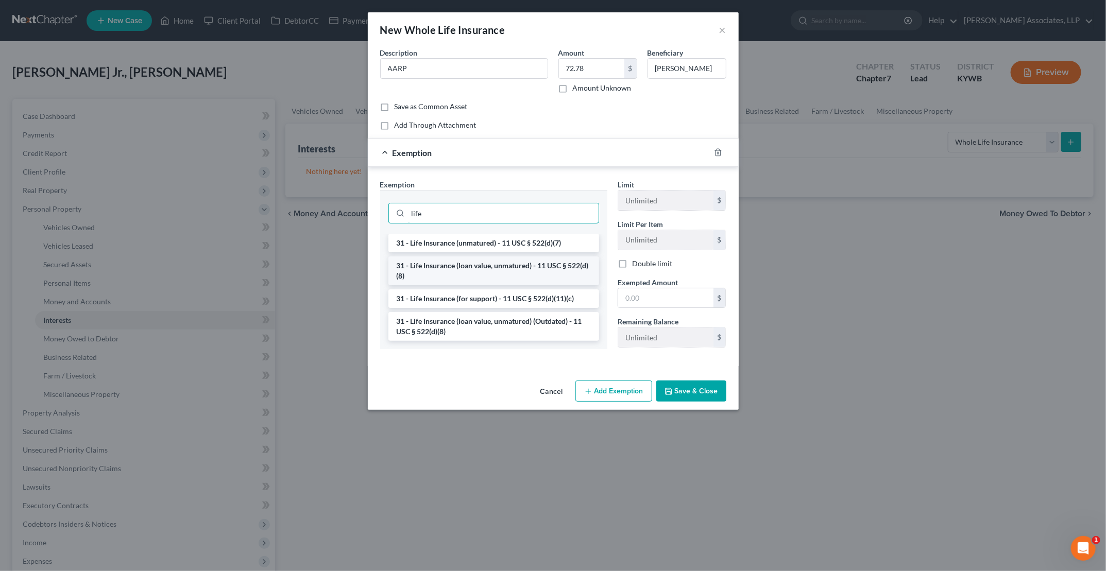
type input "life"
click at [490, 264] on li "31 - Life Insurance (loan value, unmatured) - 11 USC § 522(d)(8)" at bounding box center [493, 271] width 211 height 29
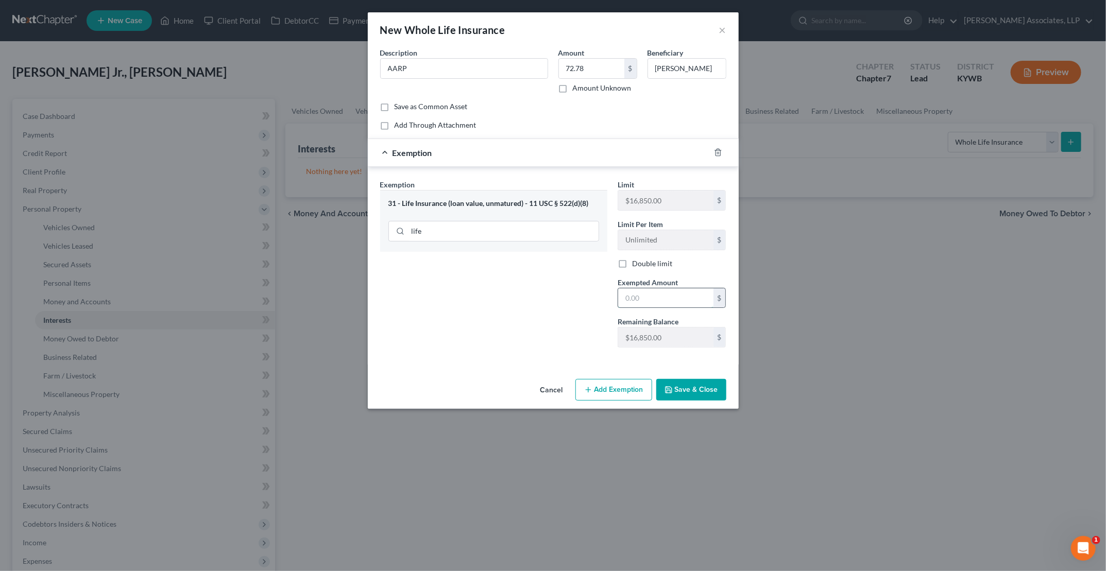
click at [531, 297] on input "text" at bounding box center [665, 298] width 95 height 20
type input "72.78"
click at [531, 397] on button "Save & Close" at bounding box center [691, 390] width 70 height 22
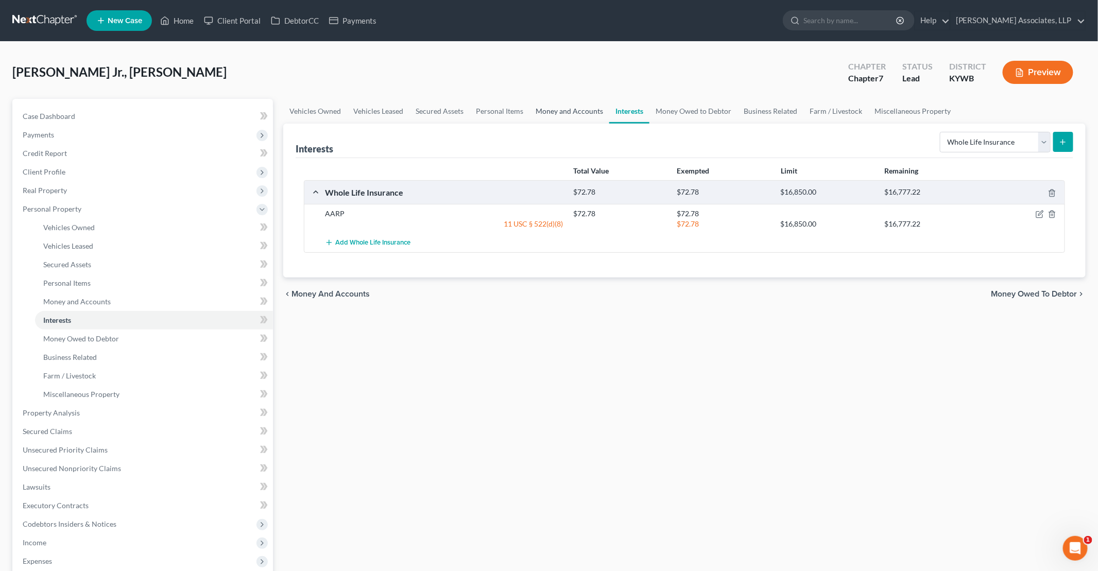
click at [531, 115] on link "Money and Accounts" at bounding box center [570, 111] width 80 height 25
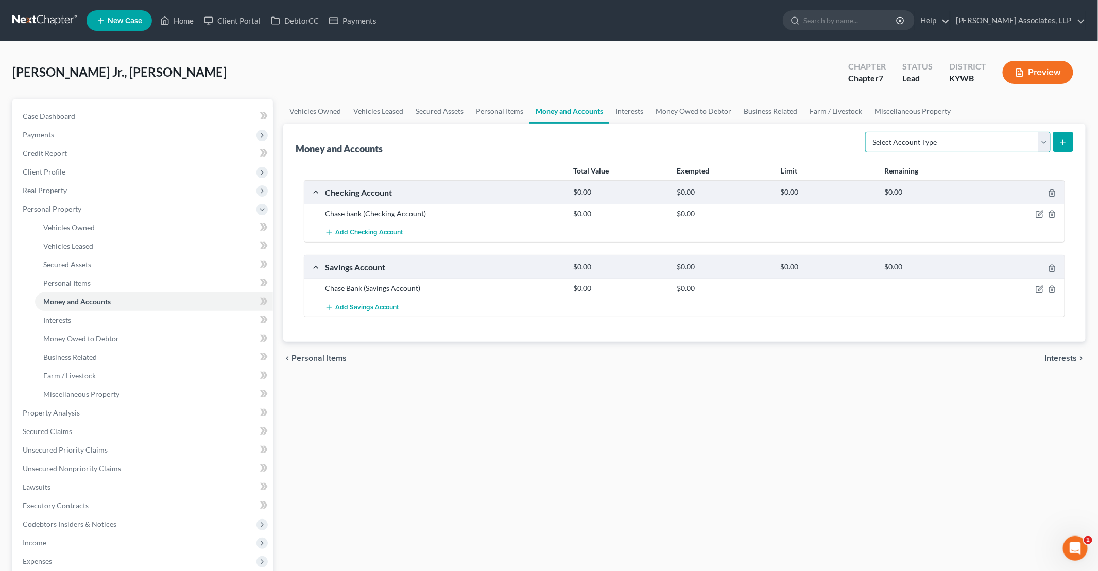
drag, startPoint x: 966, startPoint y: 140, endPoint x: 939, endPoint y: 143, distance: 27.5
click at [531, 140] on select "Select Account Type Brokerage Cash on Hand Certificates of Deposit Checking Acc…" at bounding box center [957, 142] width 185 height 21
click at [510, 167] on div "Total Value Exempted Limit Remaining" at bounding box center [685, 171] width 772 height 18
click at [531, 214] on icon "button" at bounding box center [1040, 214] width 8 height 8
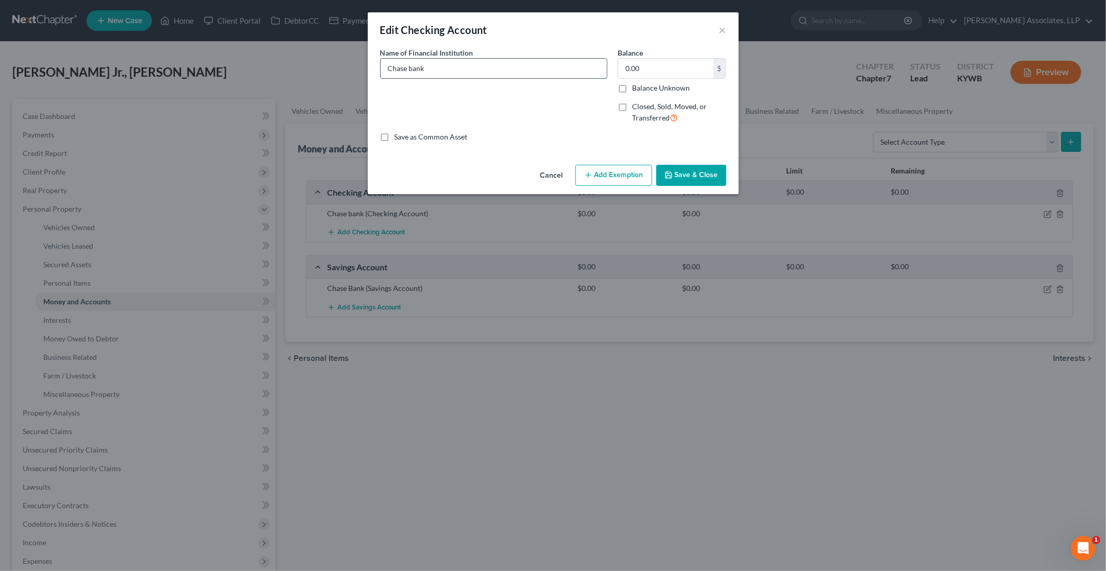
click at [429, 64] on input "Chase bank" at bounding box center [494, 69] width 226 height 20
type input "Chase bank (9633)"
click at [531, 175] on button "Save & Close" at bounding box center [691, 176] width 70 height 22
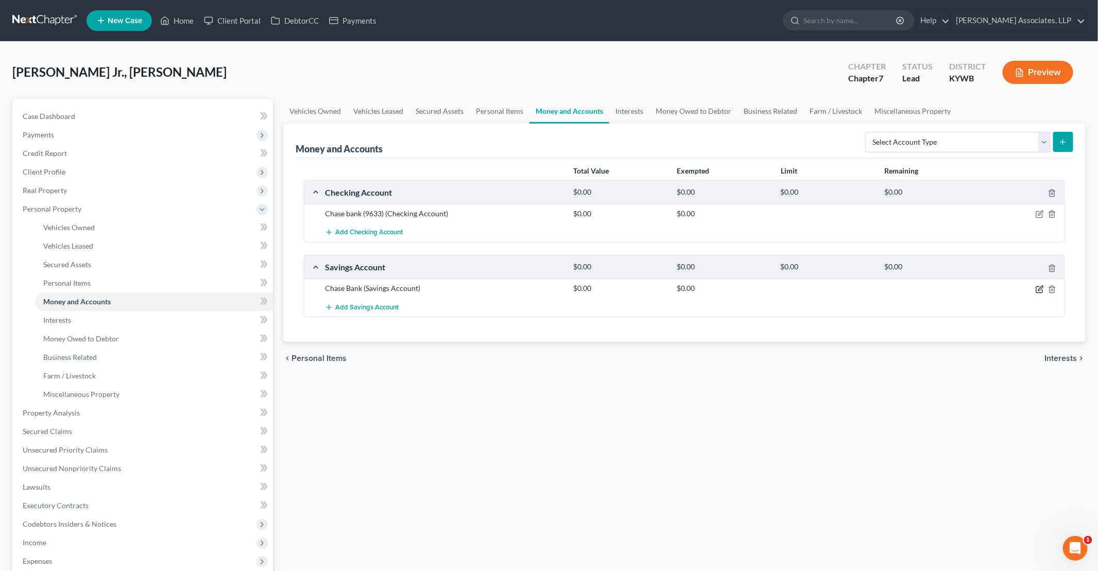
click at [531, 286] on icon "button" at bounding box center [1040, 289] width 8 height 8
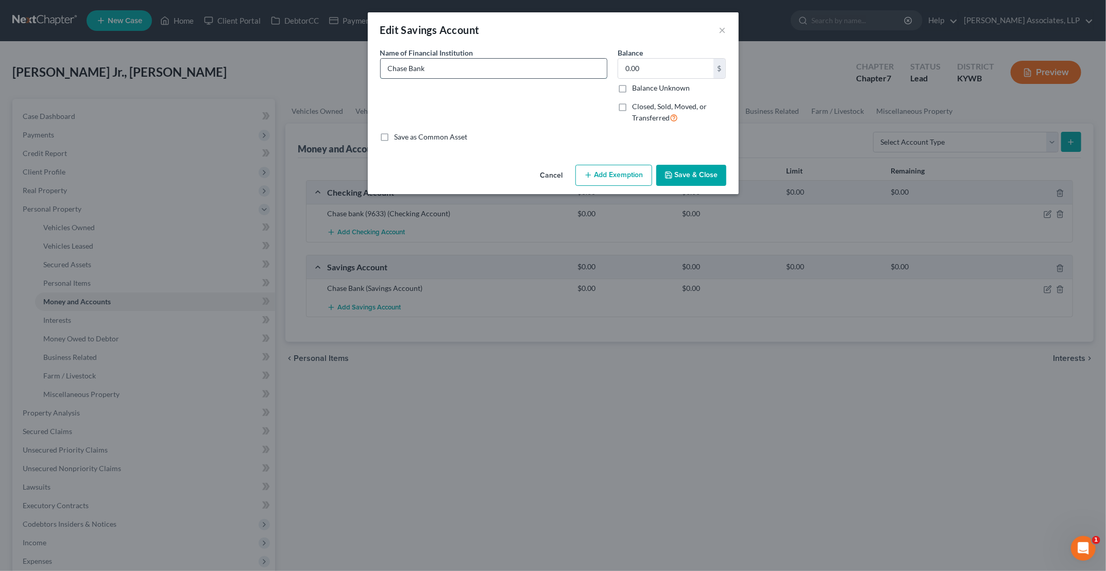
click at [479, 72] on input "Chase Bank" at bounding box center [494, 69] width 226 height 20
type input "Chase Bank (3276)"
click at [531, 176] on button "Save & Close" at bounding box center [691, 176] width 70 height 22
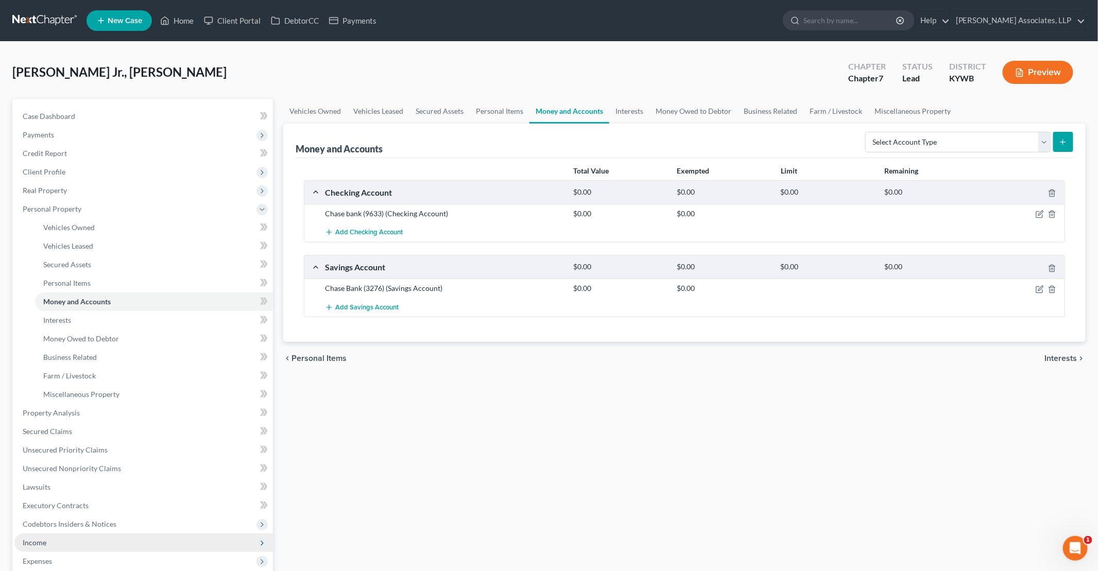
click at [50, 547] on span "Income" at bounding box center [143, 543] width 259 height 19
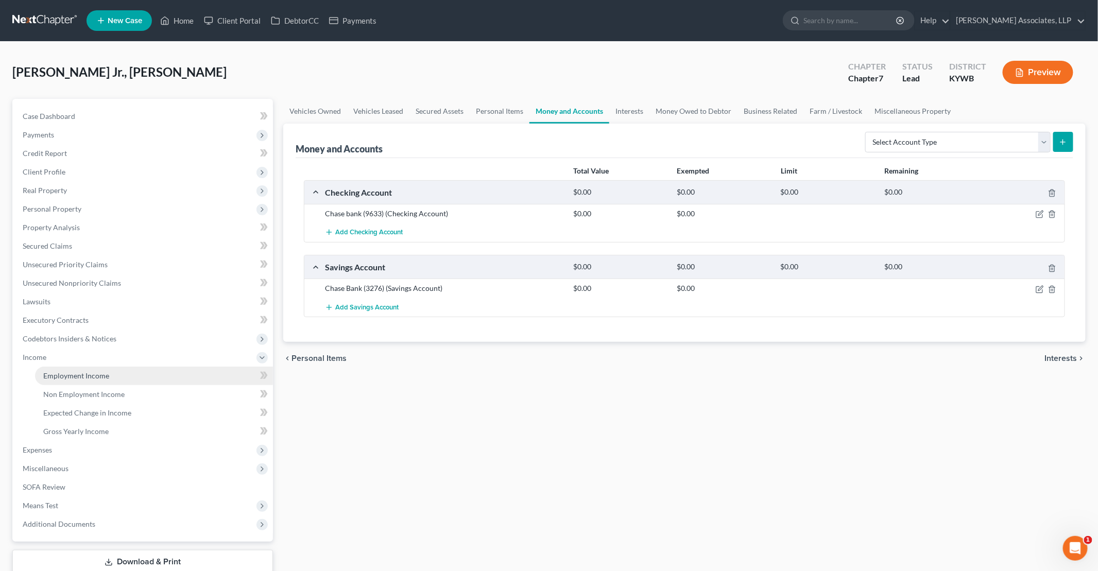
click at [93, 369] on link "Employment Income" at bounding box center [154, 376] width 238 height 19
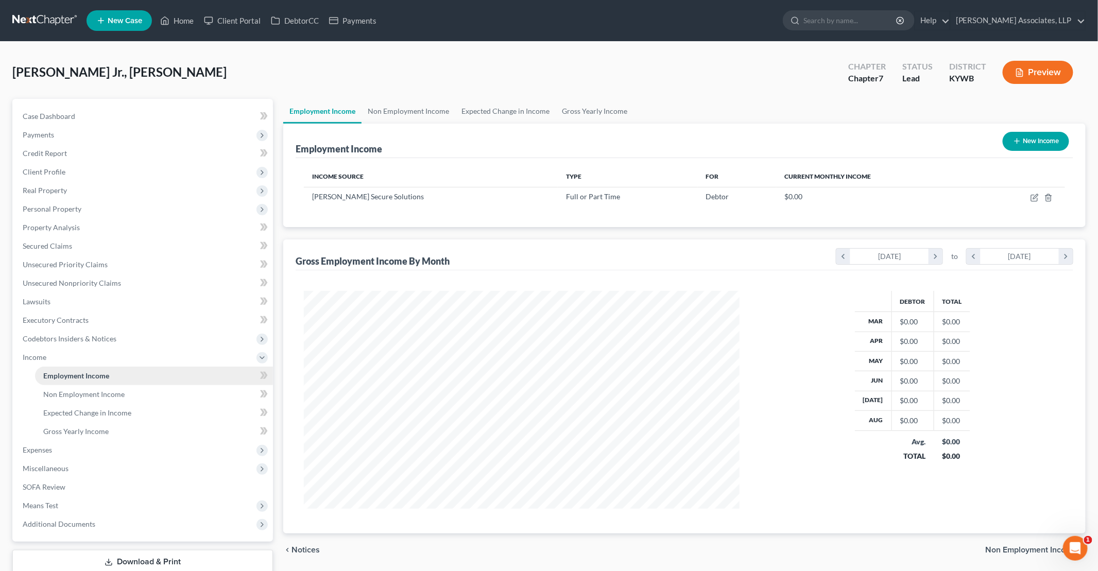
scroll to position [218, 456]
click at [57, 170] on span "Client Profile" at bounding box center [44, 171] width 43 height 9
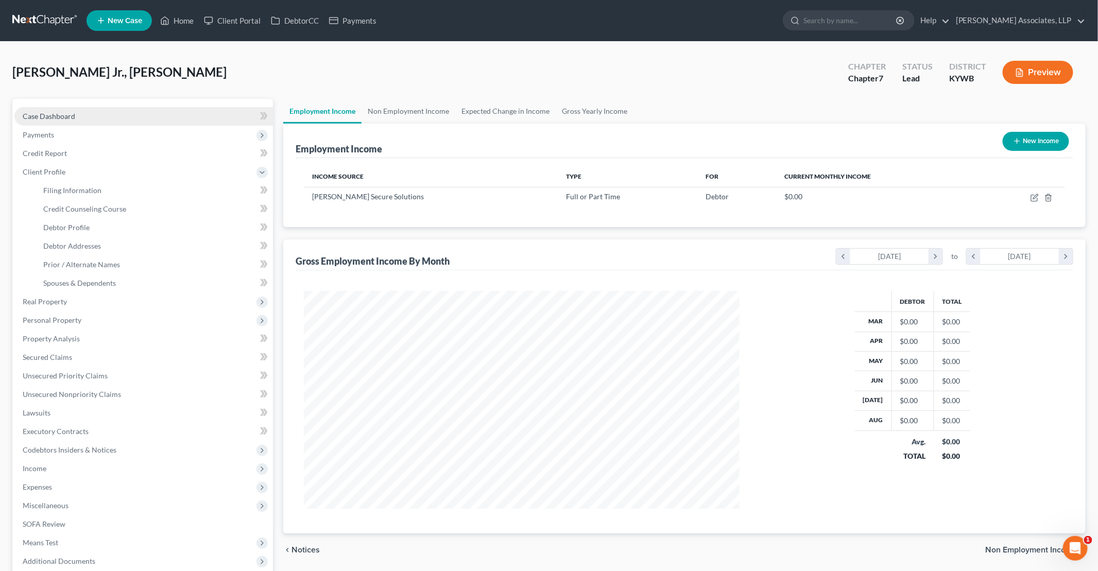
click at [60, 118] on span "Case Dashboard" at bounding box center [49, 116] width 53 height 9
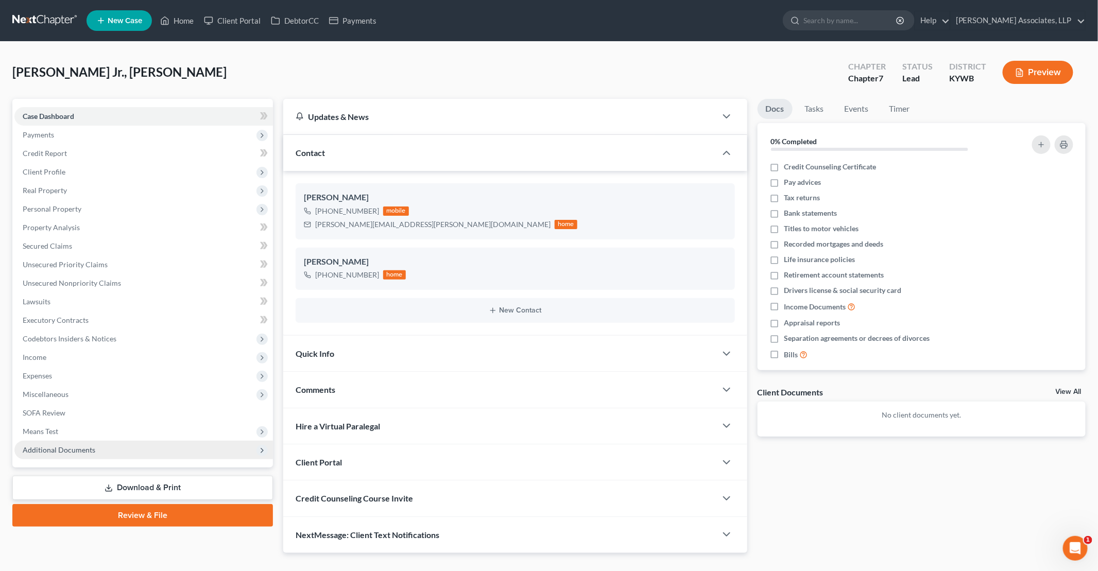
click at [73, 452] on span "Additional Documents" at bounding box center [59, 450] width 73 height 9
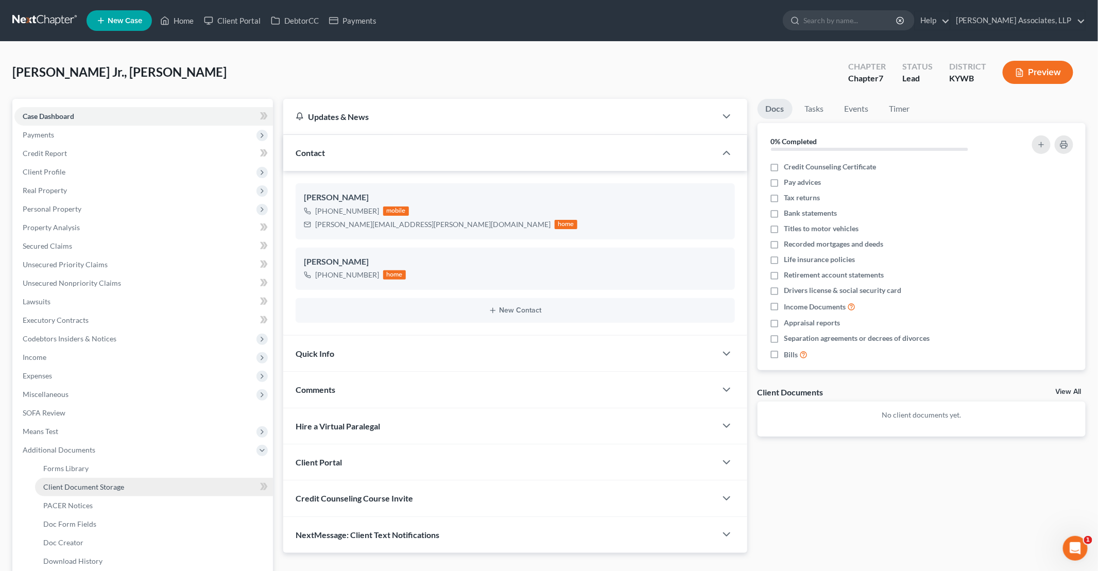
click at [130, 492] on link "Client Document Storage" at bounding box center [154, 487] width 238 height 19
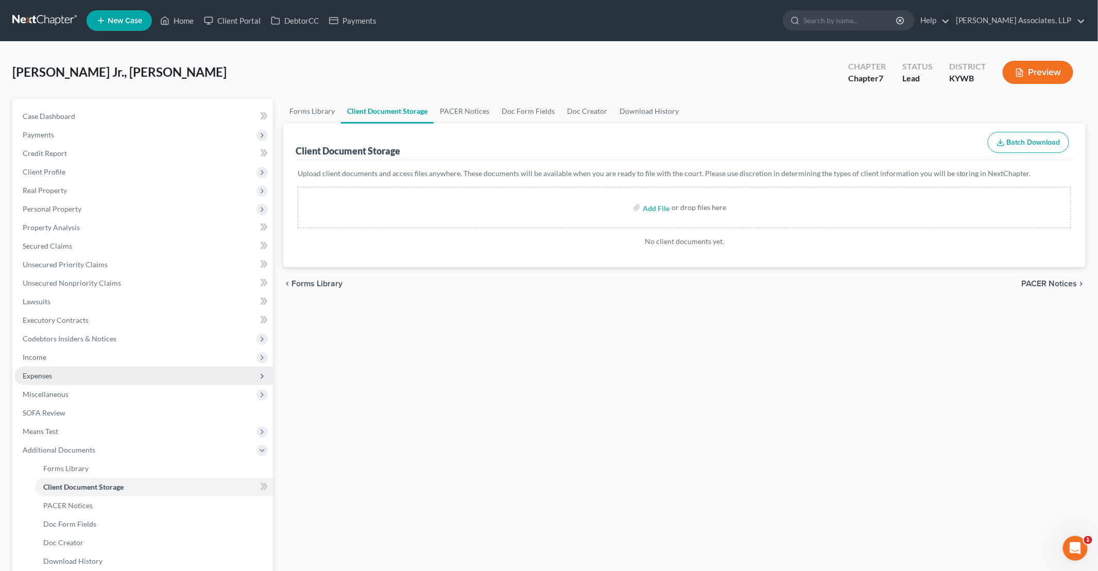
click at [50, 381] on span "Expenses" at bounding box center [143, 376] width 259 height 19
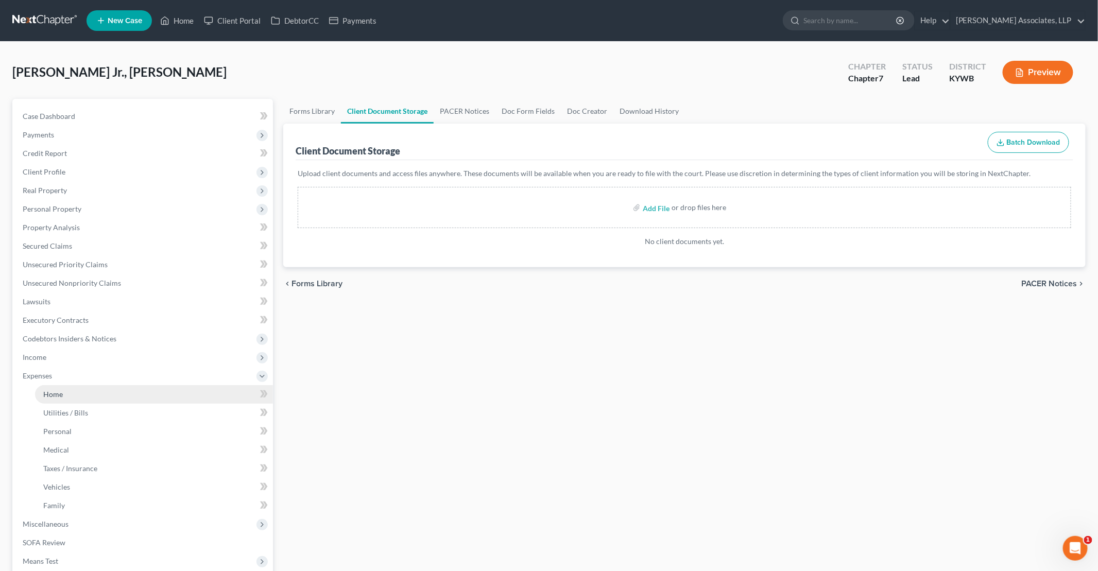
click at [53, 400] on link "Home" at bounding box center [154, 394] width 238 height 19
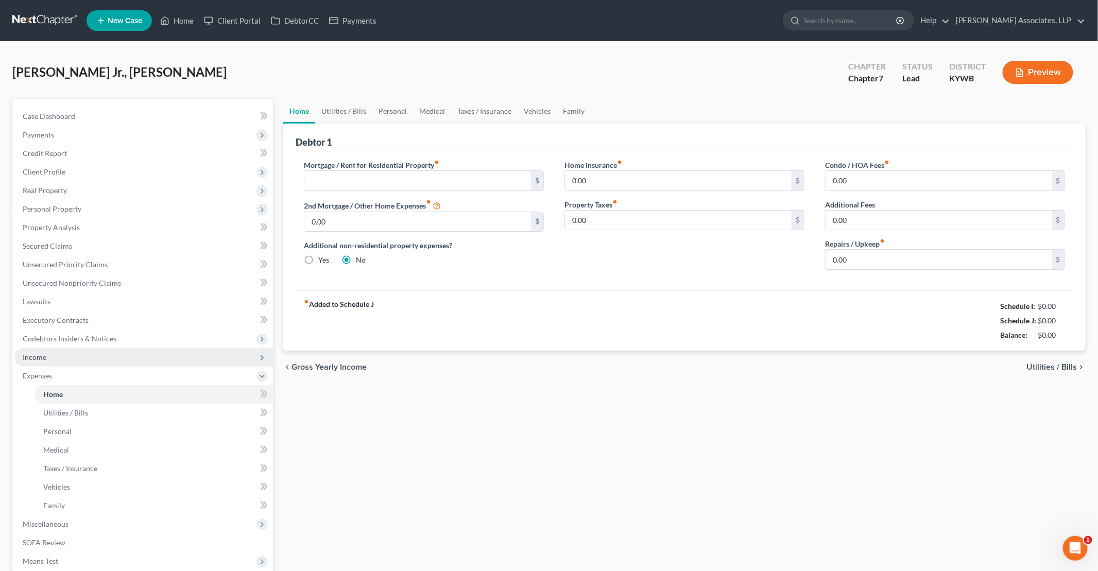
click at [38, 356] on span "Income" at bounding box center [35, 357] width 24 height 9
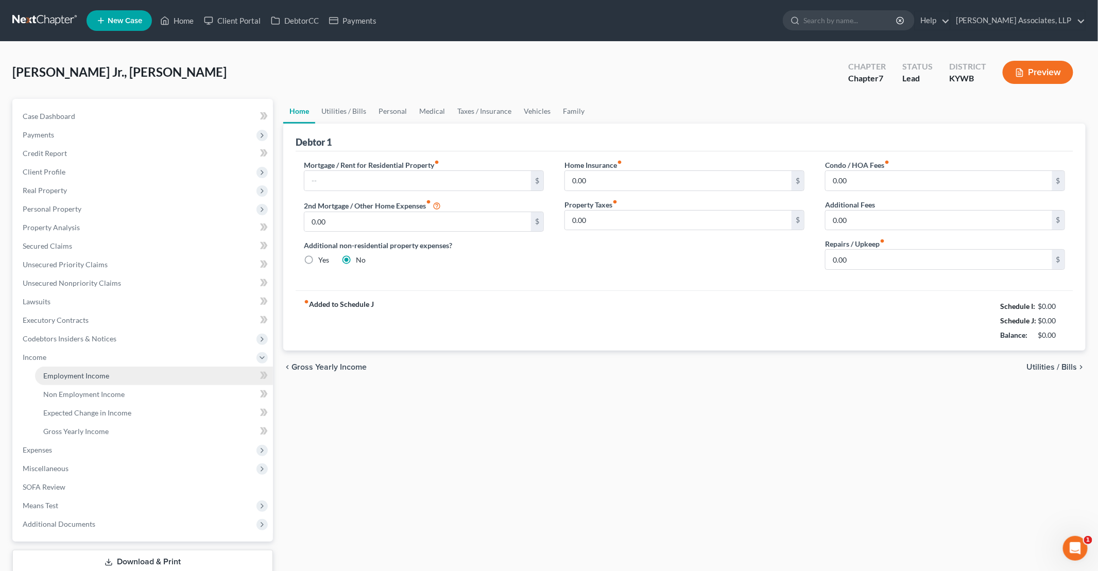
click at [56, 384] on link "Employment Income" at bounding box center [154, 376] width 238 height 19
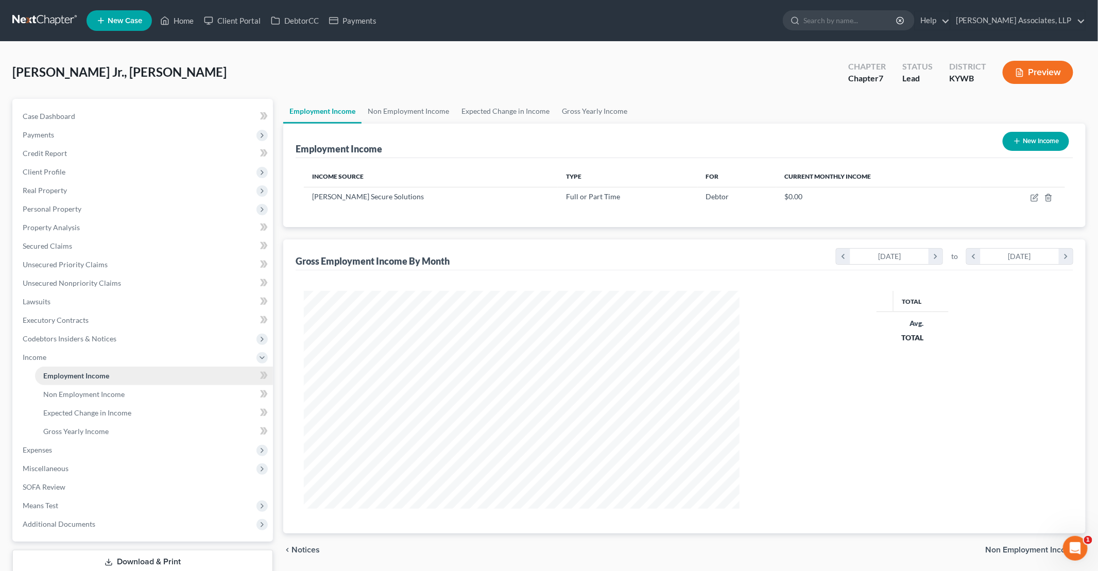
scroll to position [218, 456]
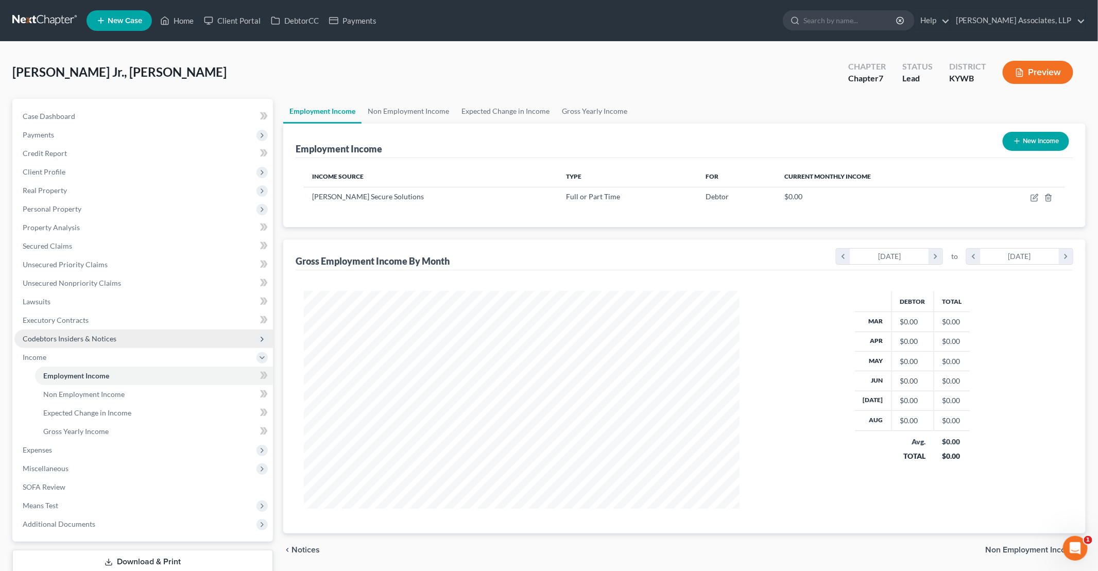
click at [87, 338] on span "Codebtors Insiders & Notices" at bounding box center [70, 338] width 94 height 9
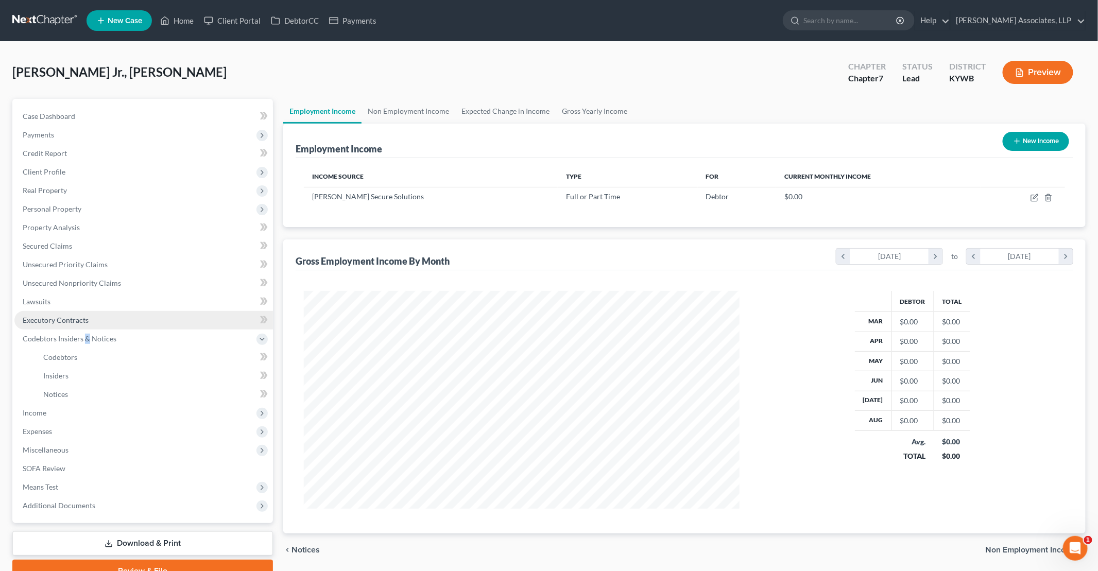
drag, startPoint x: 86, startPoint y: 337, endPoint x: 68, endPoint y: 321, distance: 24.1
click at [75, 324] on link "Executory Contracts" at bounding box center [143, 320] width 259 height 19
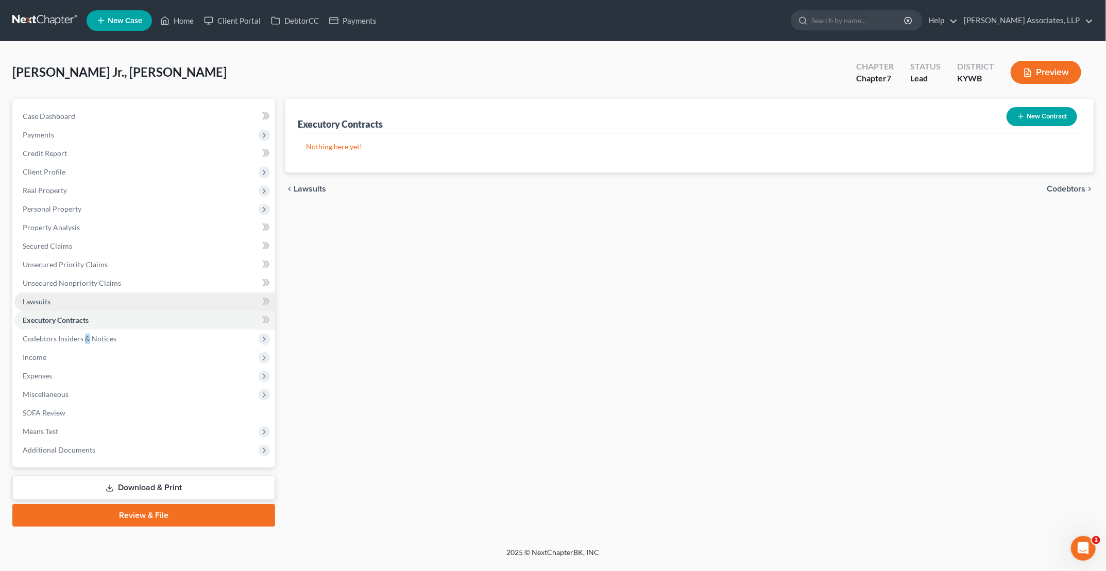
click at [46, 304] on span "Lawsuits" at bounding box center [37, 301] width 28 height 9
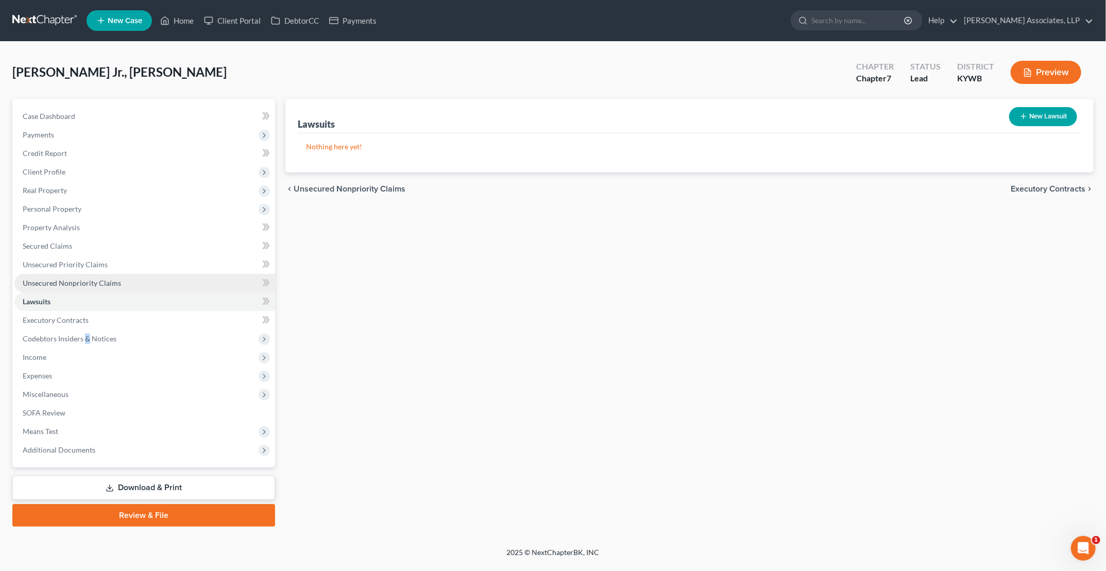
click at [62, 280] on span "Unsecured Nonpriority Claims" at bounding box center [72, 283] width 98 height 9
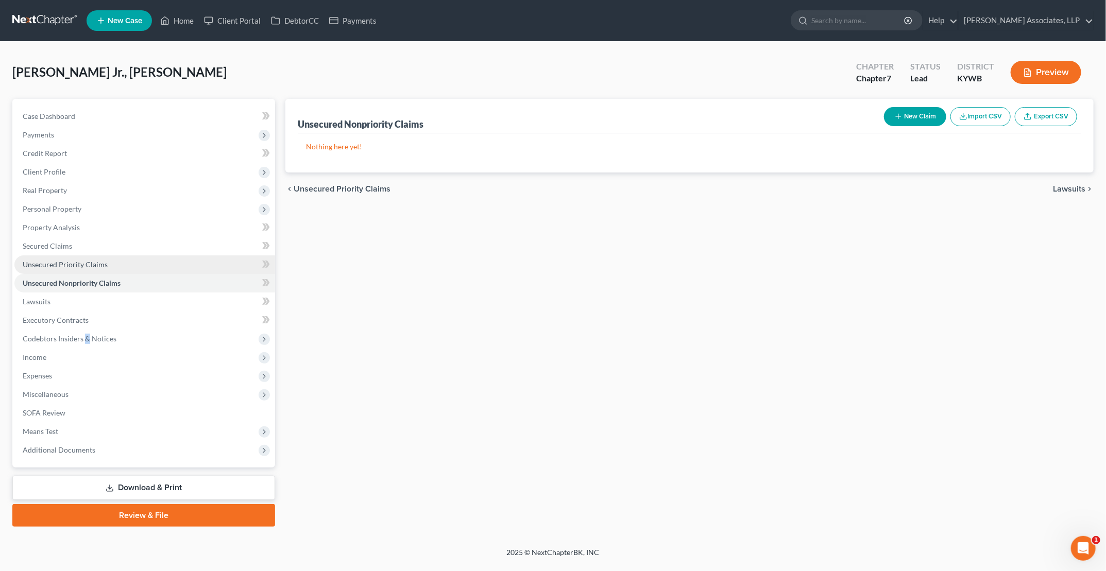
click at [71, 263] on span "Unsecured Priority Claims" at bounding box center [65, 264] width 85 height 9
click at [63, 245] on span "Secured Claims" at bounding box center [47, 246] width 49 height 9
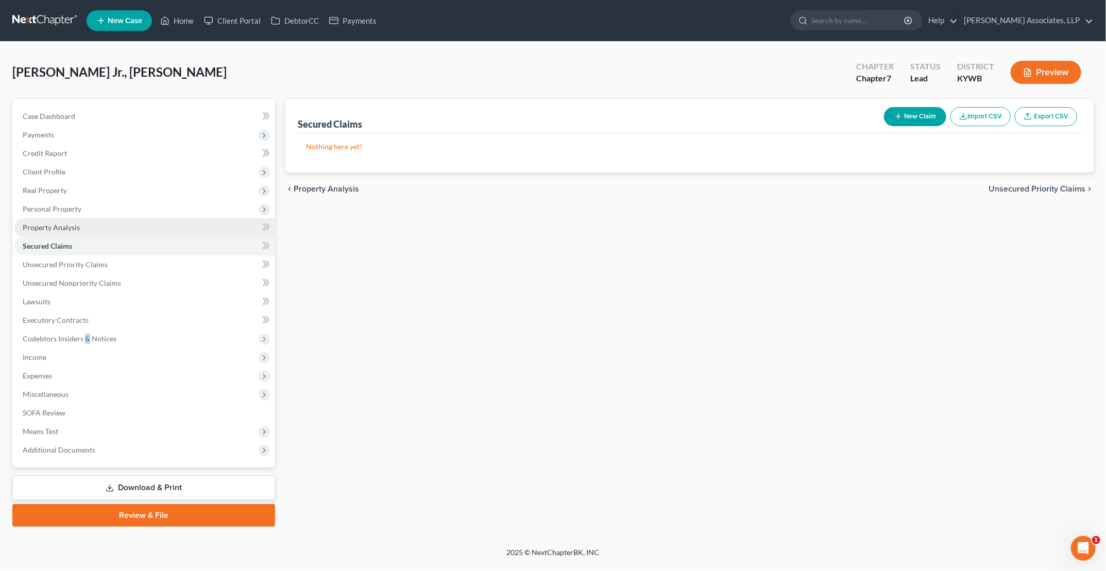
click at [63, 230] on span "Property Analysis" at bounding box center [51, 227] width 57 height 9
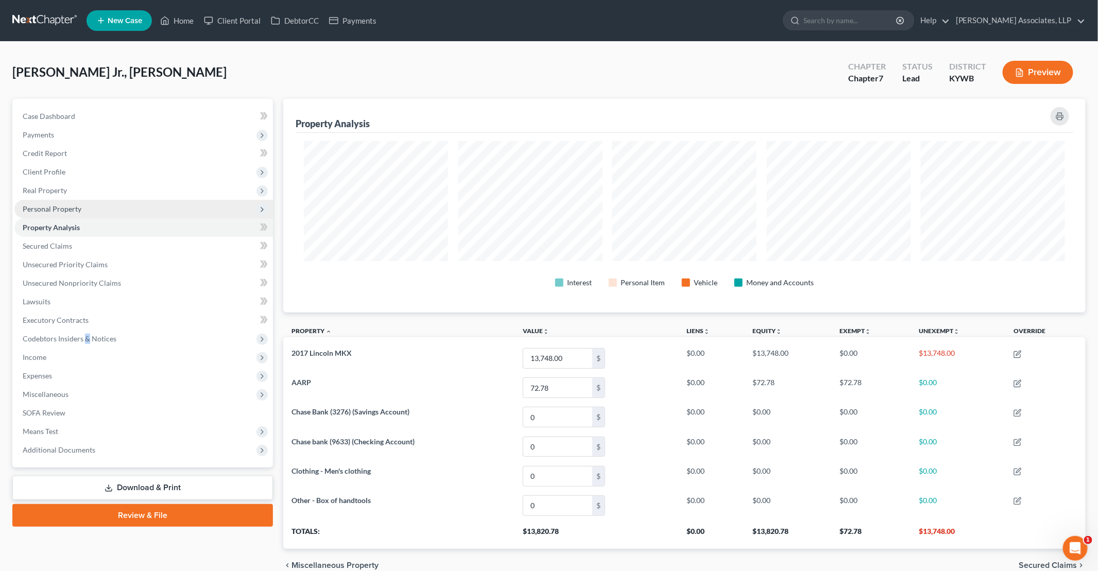
scroll to position [213, 803]
click at [67, 207] on span "Personal Property" at bounding box center [52, 208] width 59 height 9
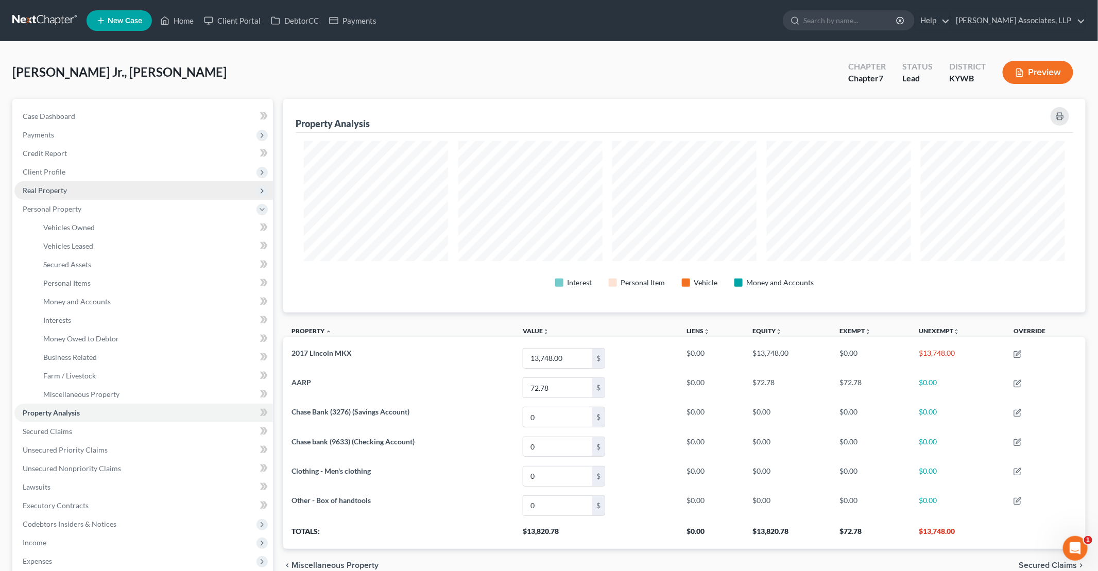
click at [57, 190] on span "Real Property" at bounding box center [45, 190] width 44 height 9
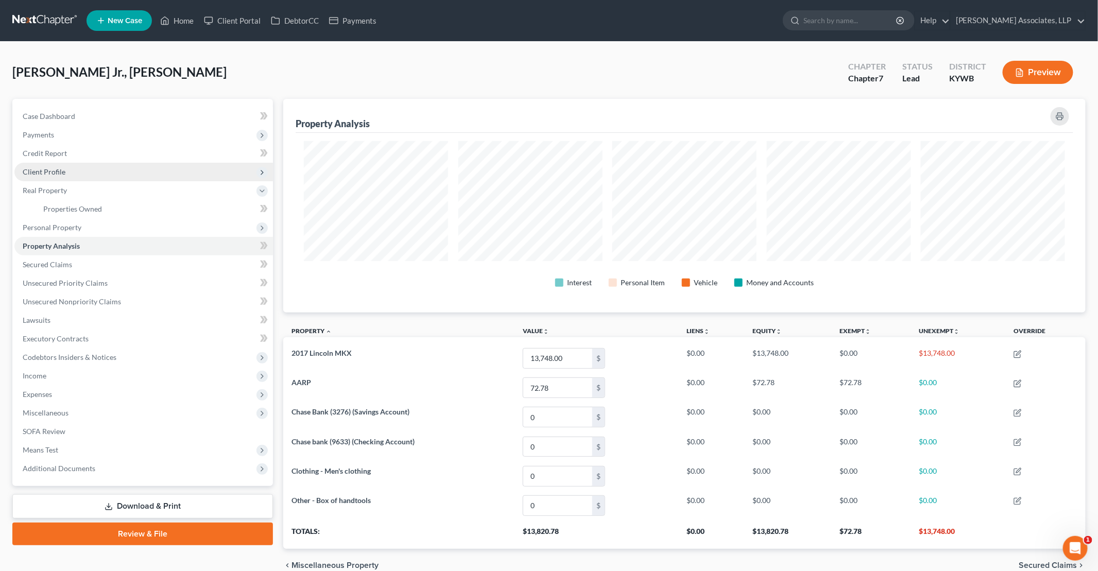
click at [52, 171] on span "Client Profile" at bounding box center [44, 171] width 43 height 9
